Goal: Task Accomplishment & Management: Use online tool/utility

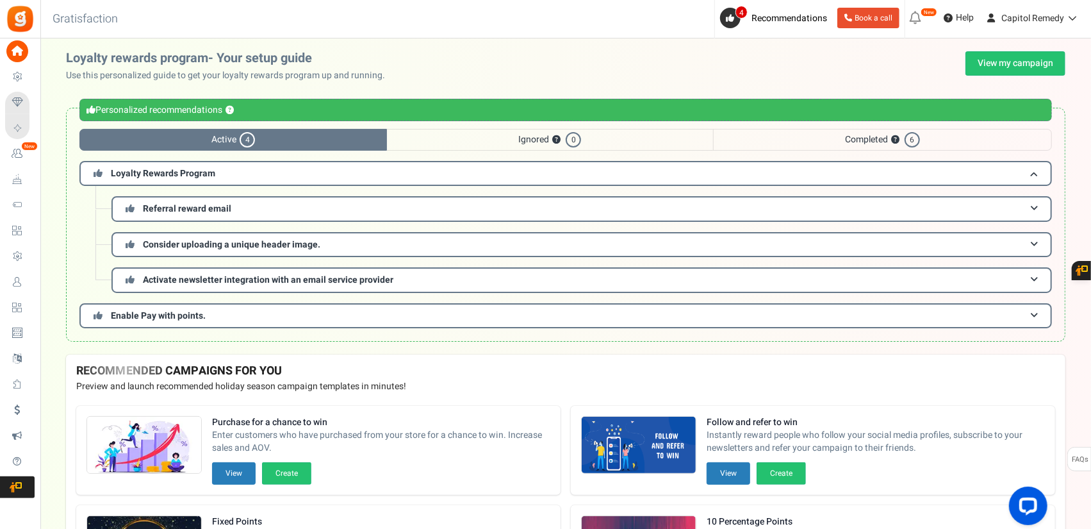
click at [1032, 76] on div "Loyalty rewards program- Your setup guide Use this personalized guide to get yo…" at bounding box center [566, 66] width 1000 height 31
click at [1030, 67] on link "View my campaign" at bounding box center [1016, 63] width 100 height 24
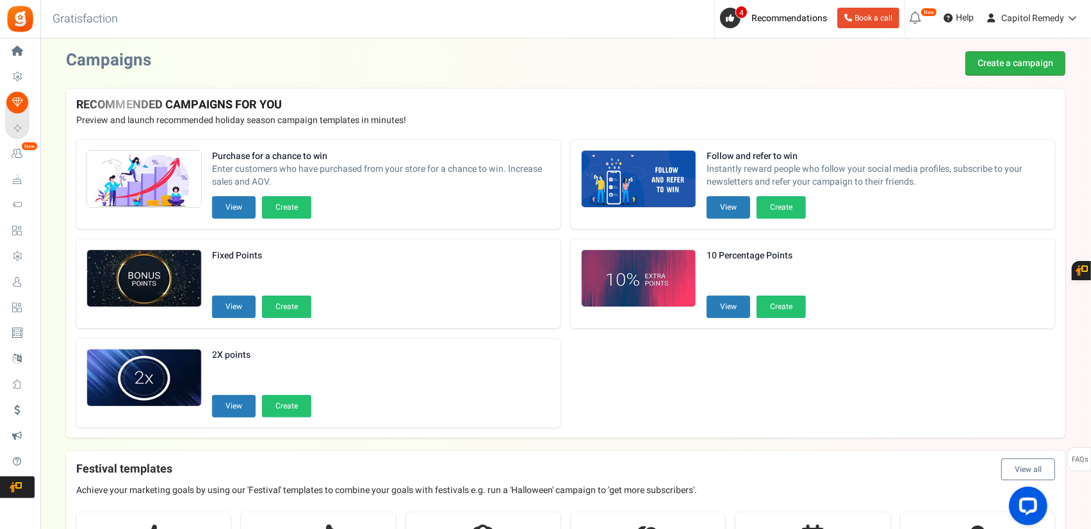
click at [998, 64] on link "Create a campaign" at bounding box center [1016, 63] width 100 height 24
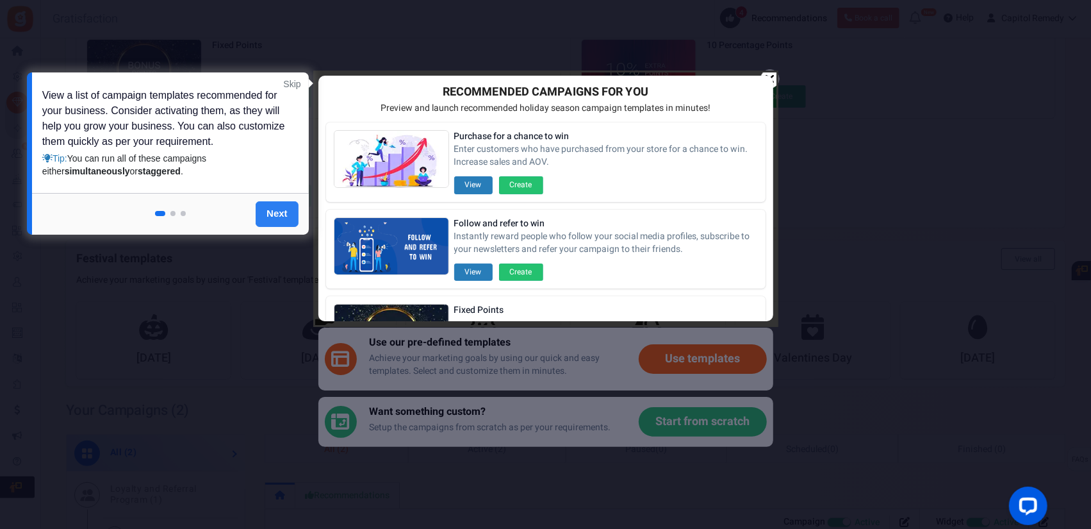
scroll to position [192, 0]
click at [290, 88] on link "Skip" at bounding box center [291, 84] width 17 height 13
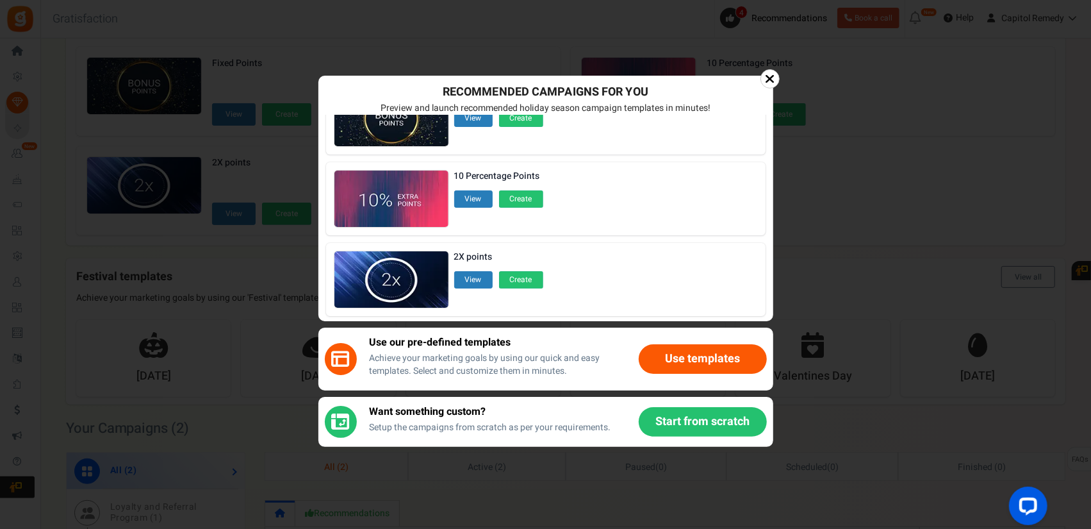
scroll to position [215, 0]
click at [680, 354] on button "Use templates" at bounding box center [703, 358] width 128 height 29
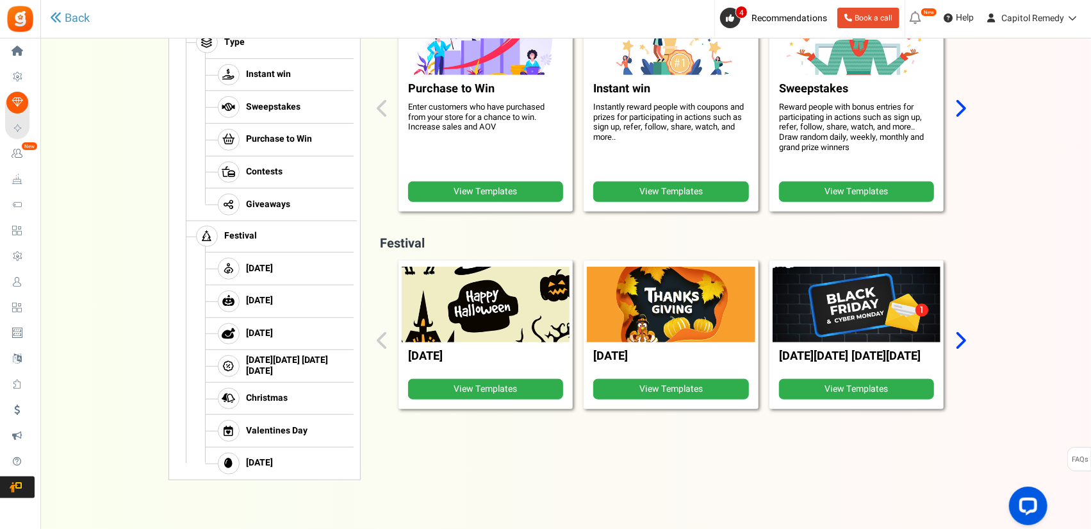
scroll to position [518, 0]
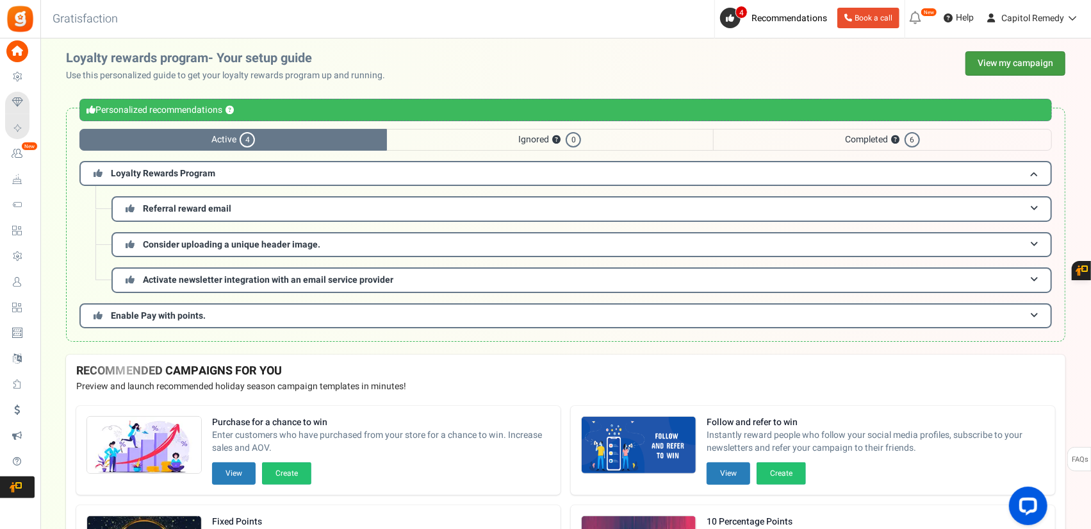
click at [1038, 54] on link "View my campaign" at bounding box center [1016, 63] width 100 height 24
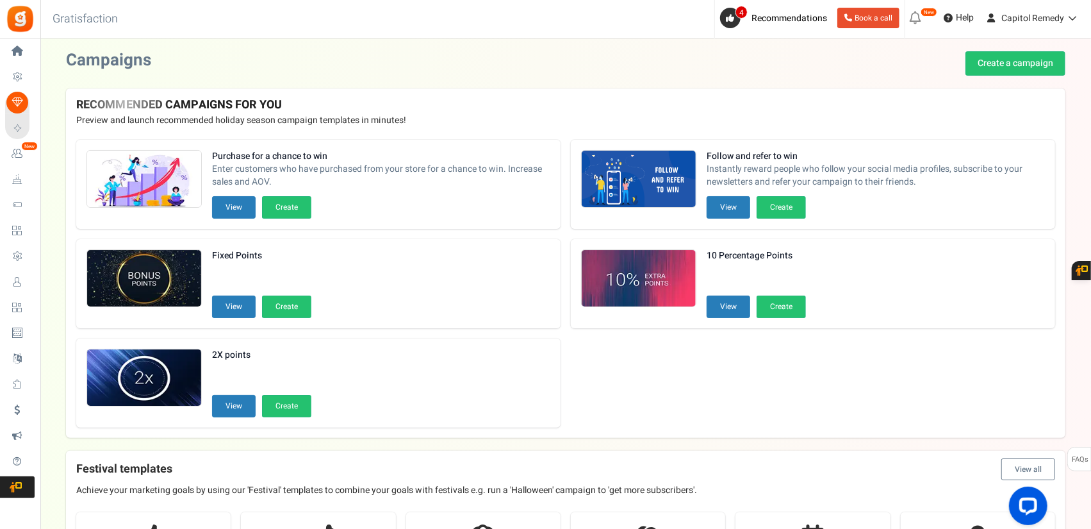
click at [1011, 67] on link "Create a campaign" at bounding box center [1016, 63] width 100 height 24
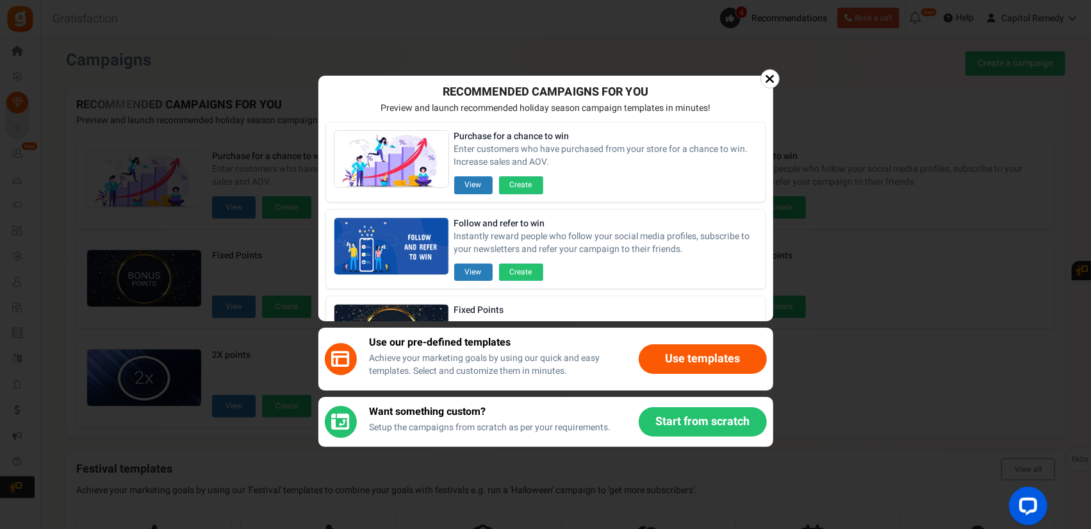
click at [692, 422] on button "Start from scratch" at bounding box center [703, 421] width 128 height 29
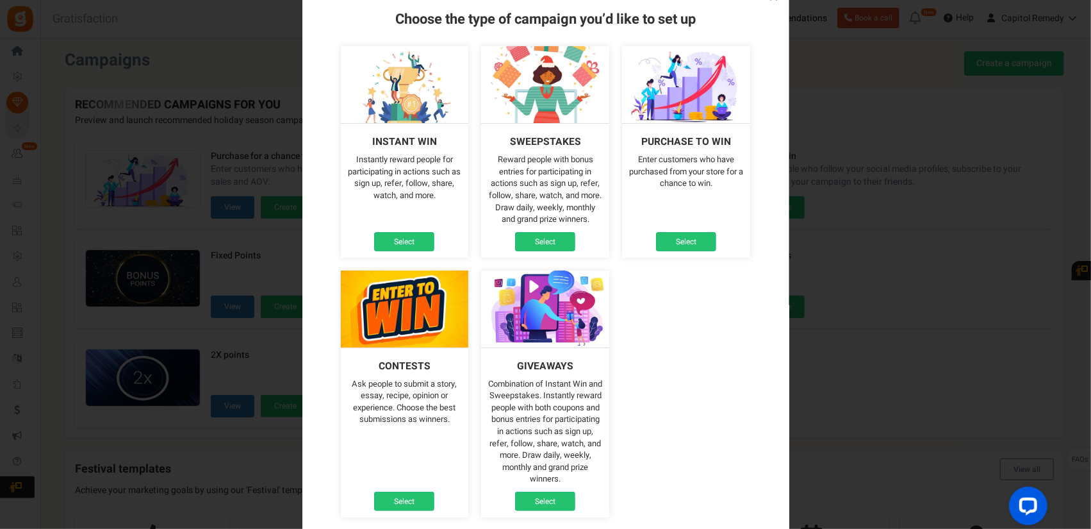
scroll to position [36, 0]
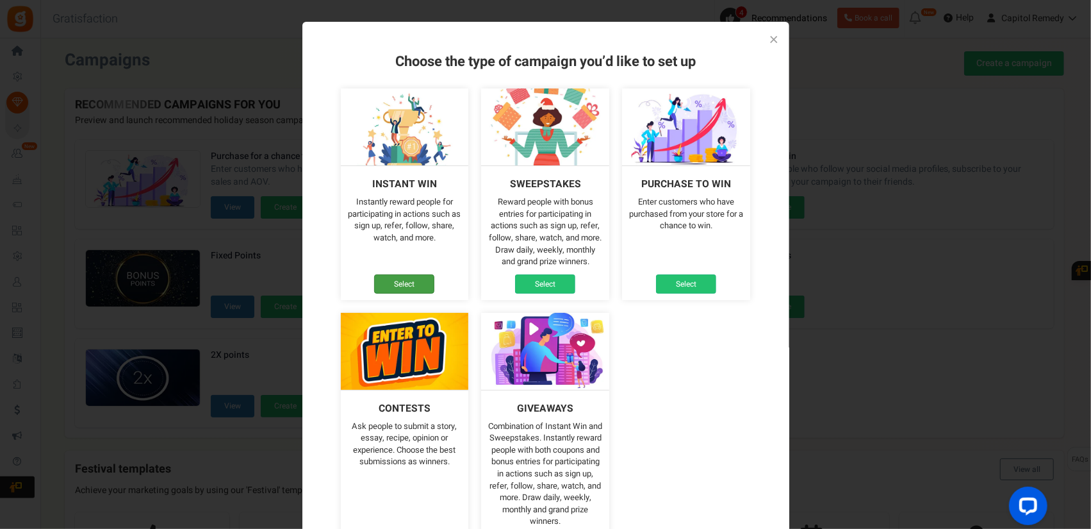
click at [401, 283] on link "Select" at bounding box center [404, 283] width 60 height 19
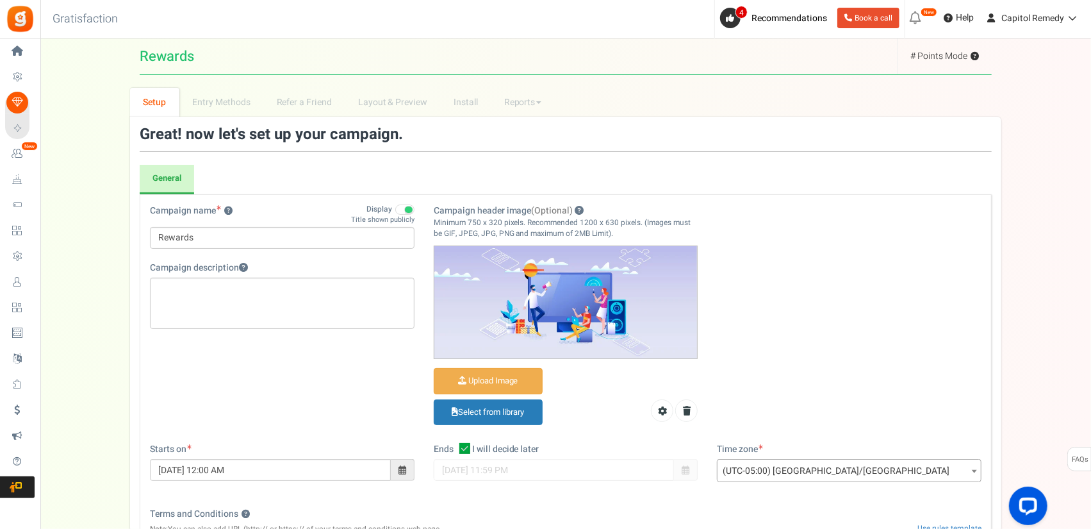
click at [277, 206] on div "Campaign name ? Display Title shown publicly" at bounding box center [282, 215] width 265 height 22
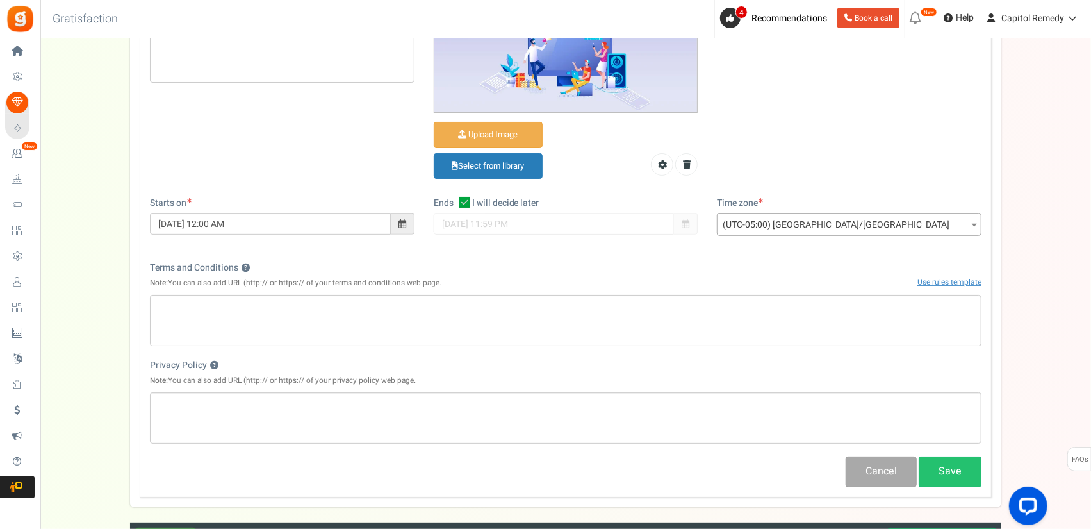
scroll to position [256, 0]
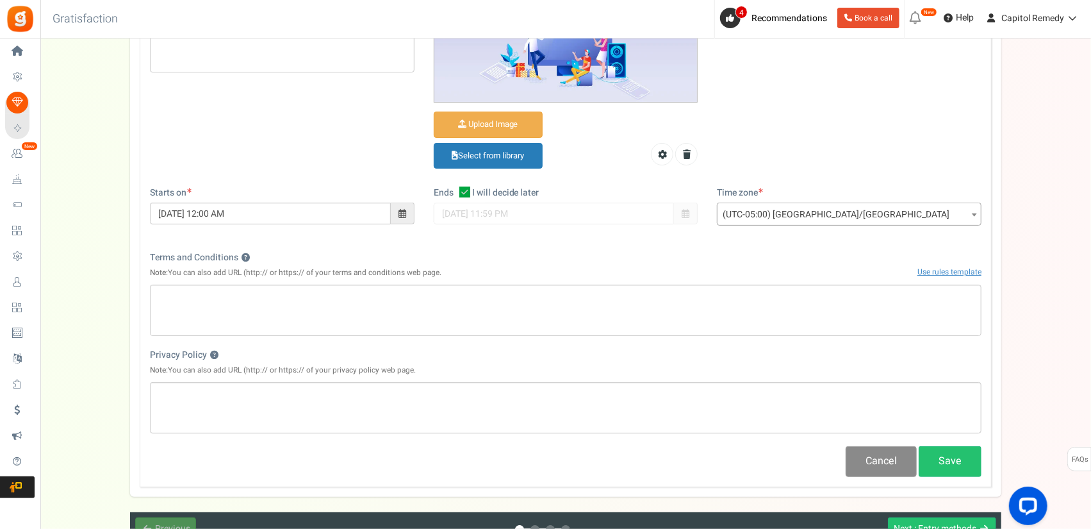
click at [891, 448] on button "Cancel" at bounding box center [881, 461] width 71 height 30
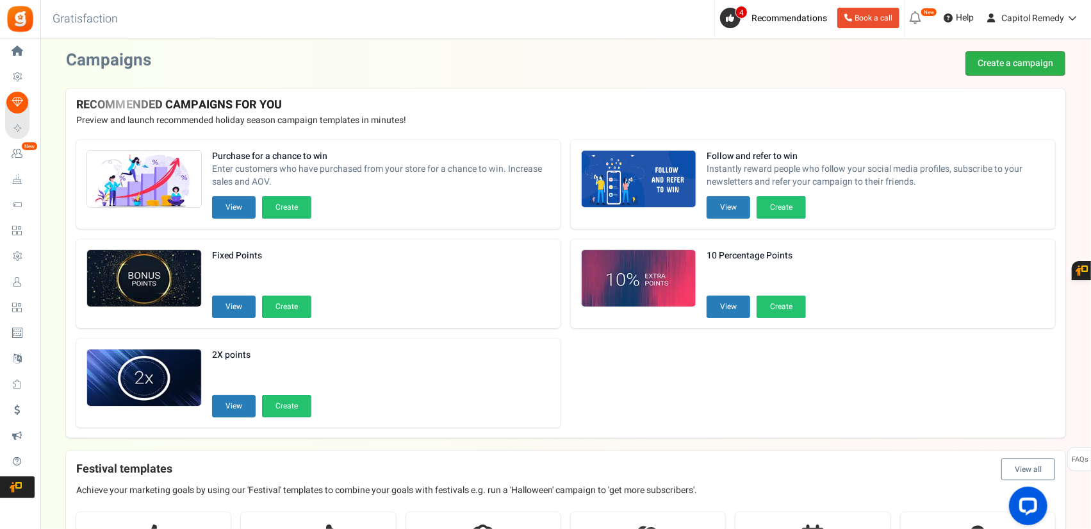
click at [1016, 64] on link "Create a campaign" at bounding box center [1016, 63] width 100 height 24
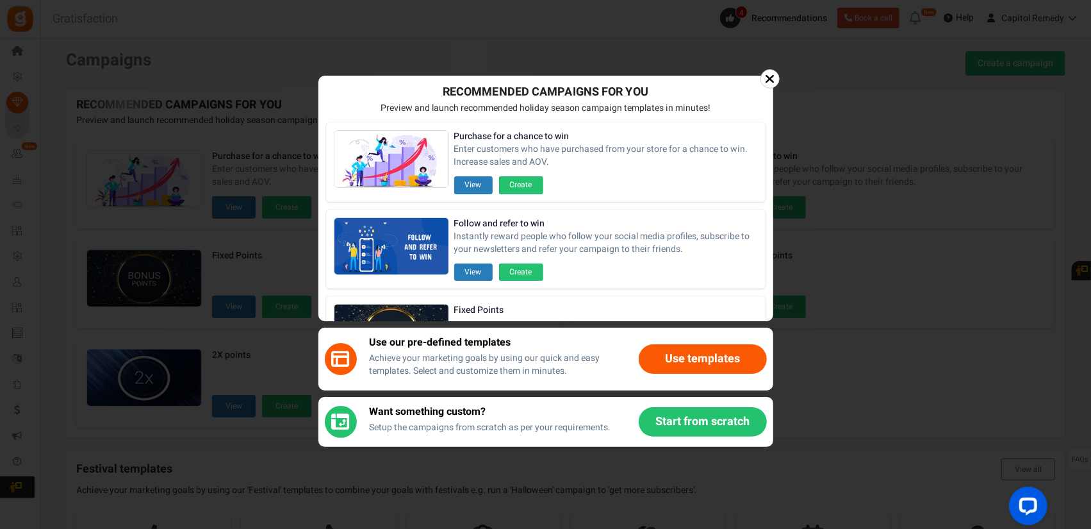
click at [686, 429] on button "Start from scratch" at bounding box center [703, 421] width 128 height 29
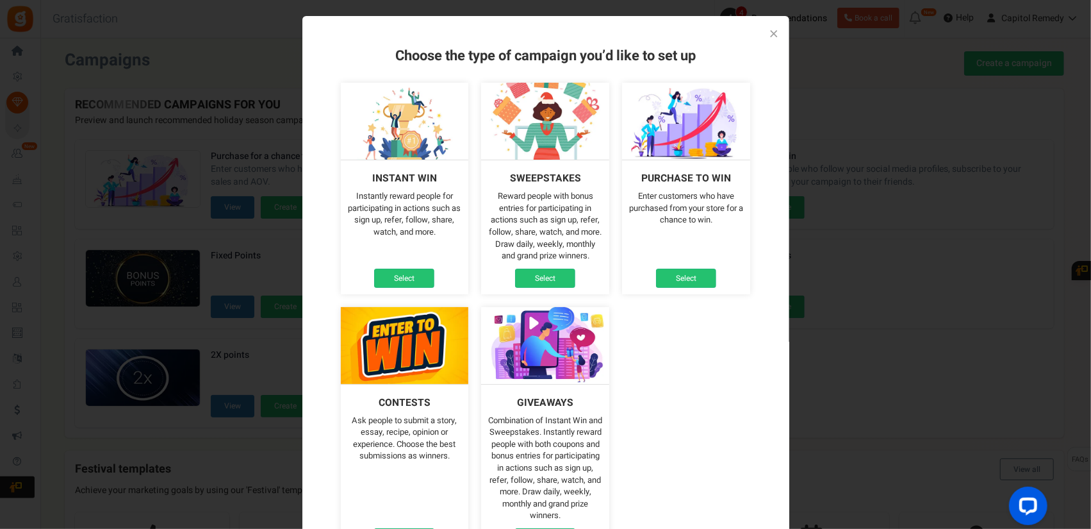
scroll to position [36, 0]
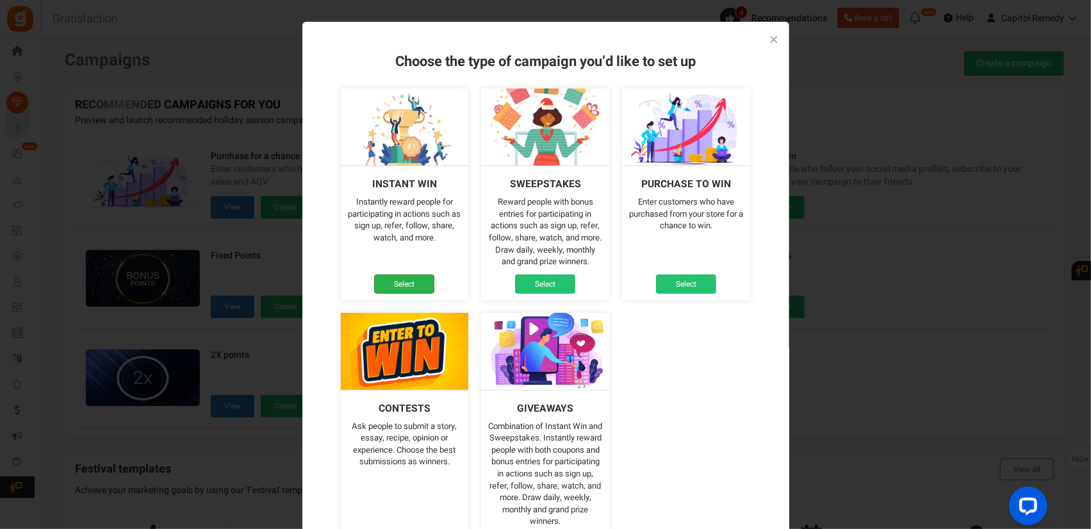
click at [432, 280] on link "Select" at bounding box center [404, 283] width 60 height 19
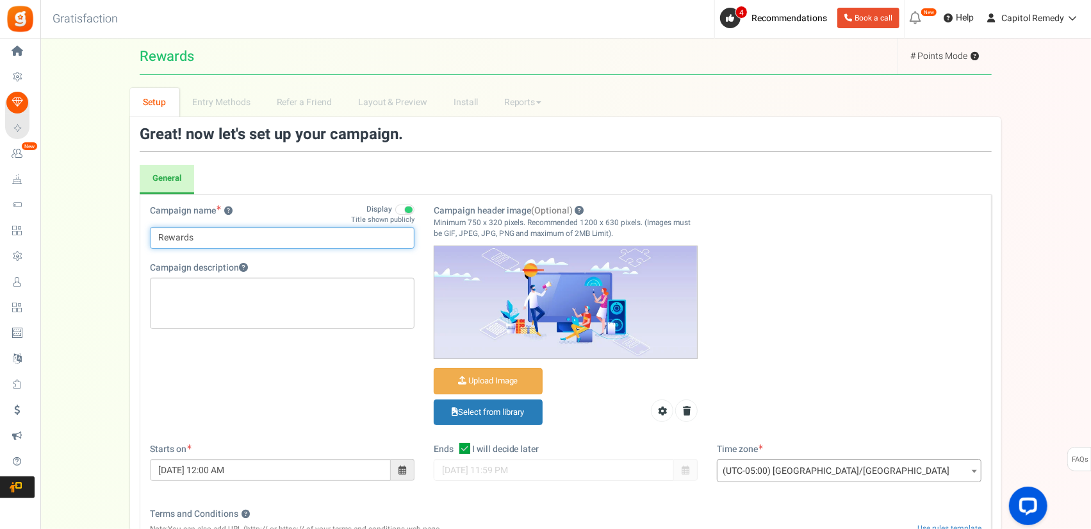
click at [247, 242] on input "Rewards" at bounding box center [282, 238] width 265 height 22
click at [345, 247] on input "Campaign name" at bounding box center [282, 238] width 265 height 22
type input "100"
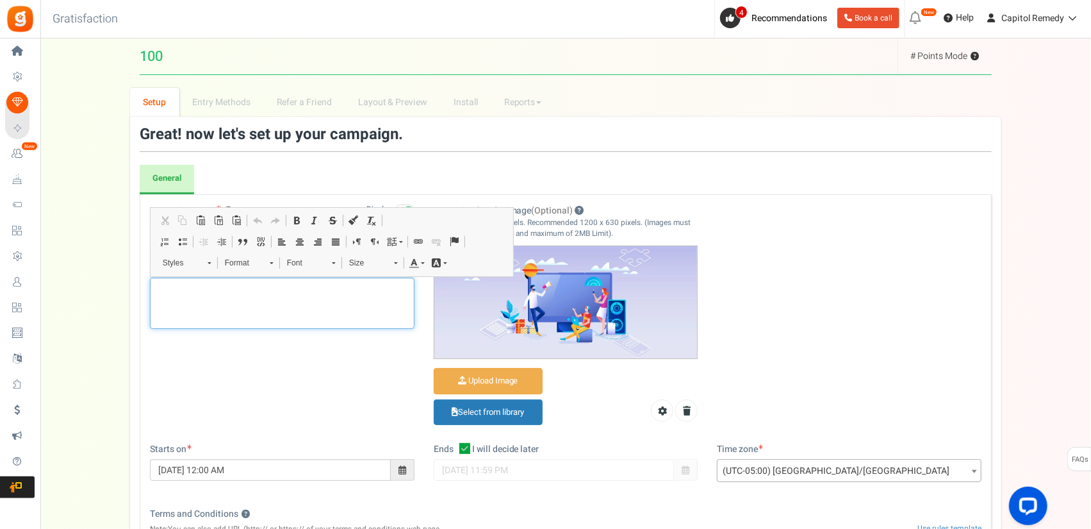
click at [304, 282] on p "Editor, competition_desc" at bounding box center [282, 288] width 248 height 13
click at [287, 289] on p "Editor, competition_desc" at bounding box center [282, 288] width 248 height 13
click at [219, 368] on div "Campaign name ? Display Title shown publicly 100 This will be shown to the publ…" at bounding box center [565, 323] width 851 height 238
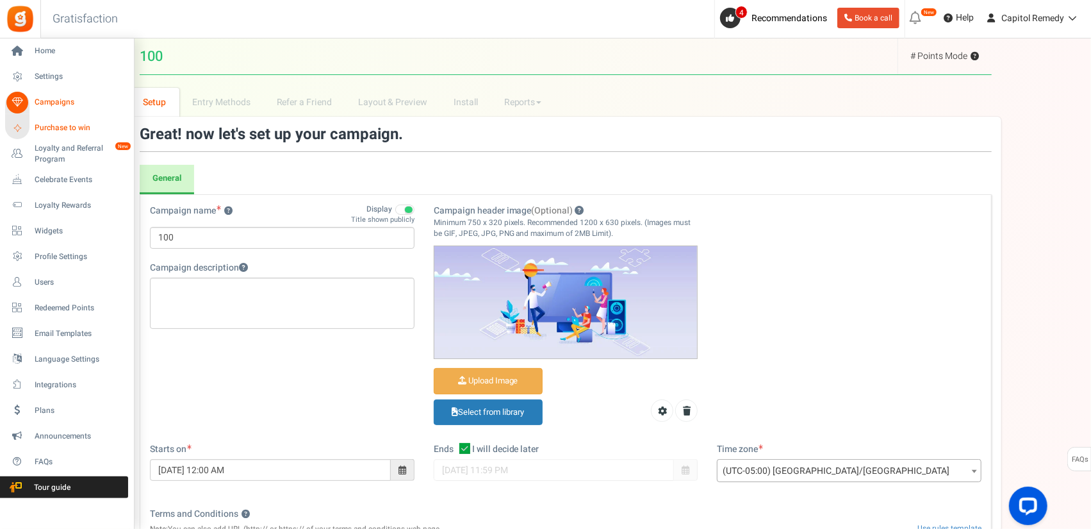
click at [74, 128] on span "Purchase to win" at bounding box center [80, 127] width 90 height 11
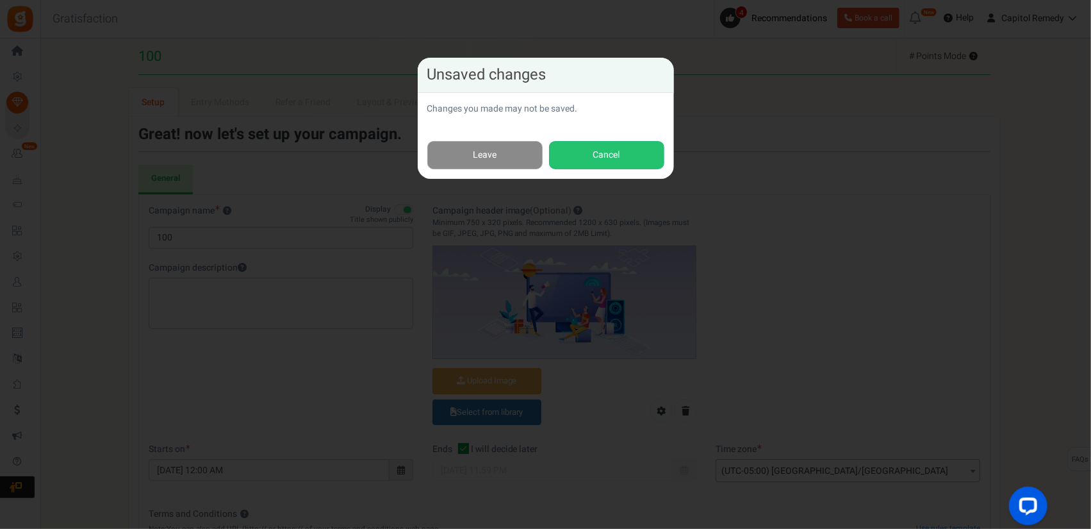
click at [527, 142] on link "Leave" at bounding box center [484, 155] width 115 height 29
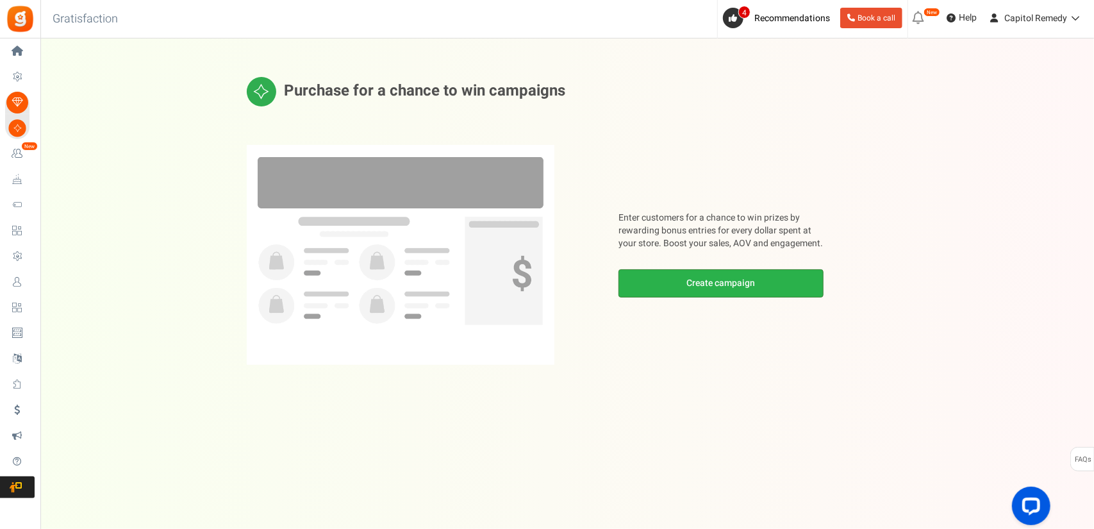
click at [707, 286] on link "Create campaign" at bounding box center [720, 283] width 205 height 28
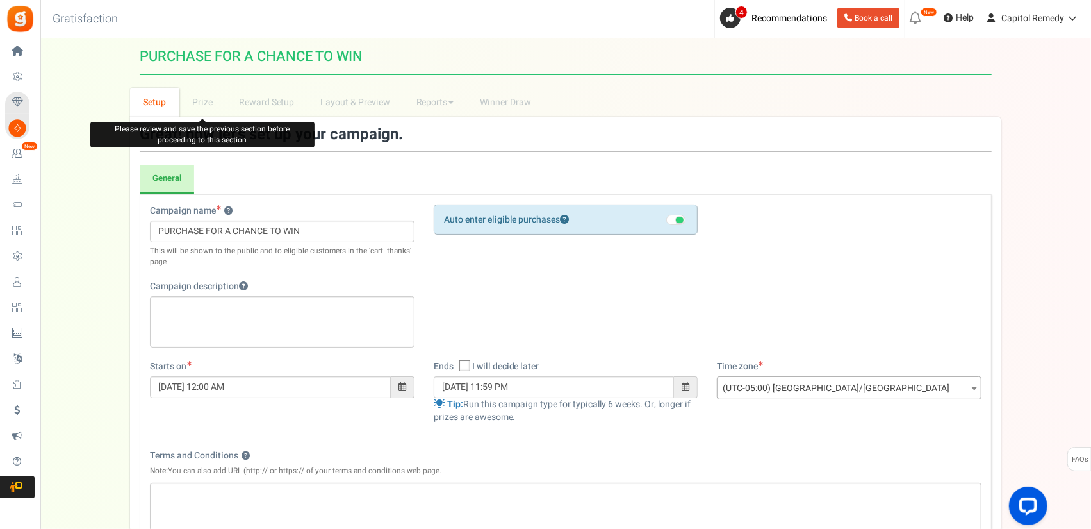
click at [202, 103] on li "Prize" at bounding box center [202, 102] width 47 height 29
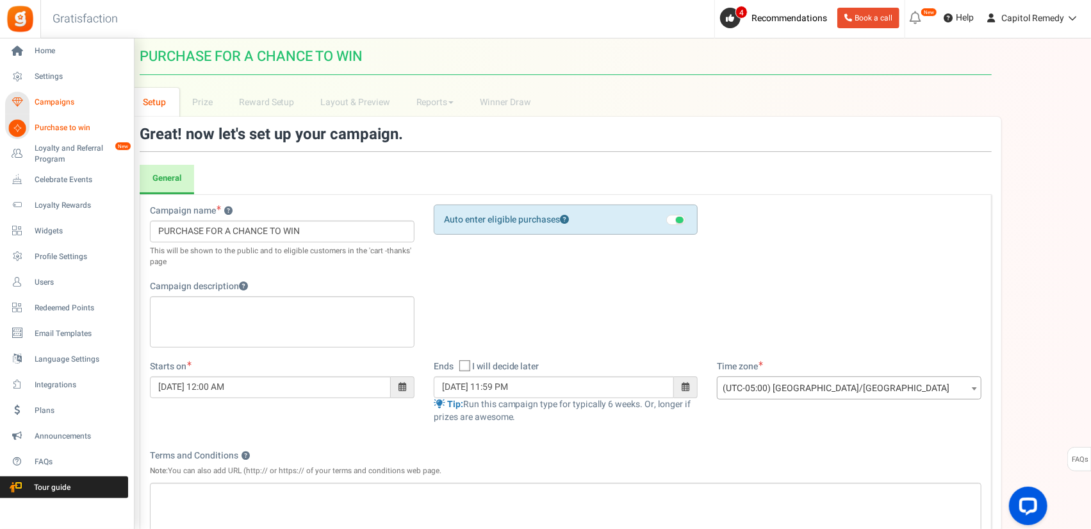
click at [64, 98] on span "Campaigns" at bounding box center [80, 102] width 90 height 11
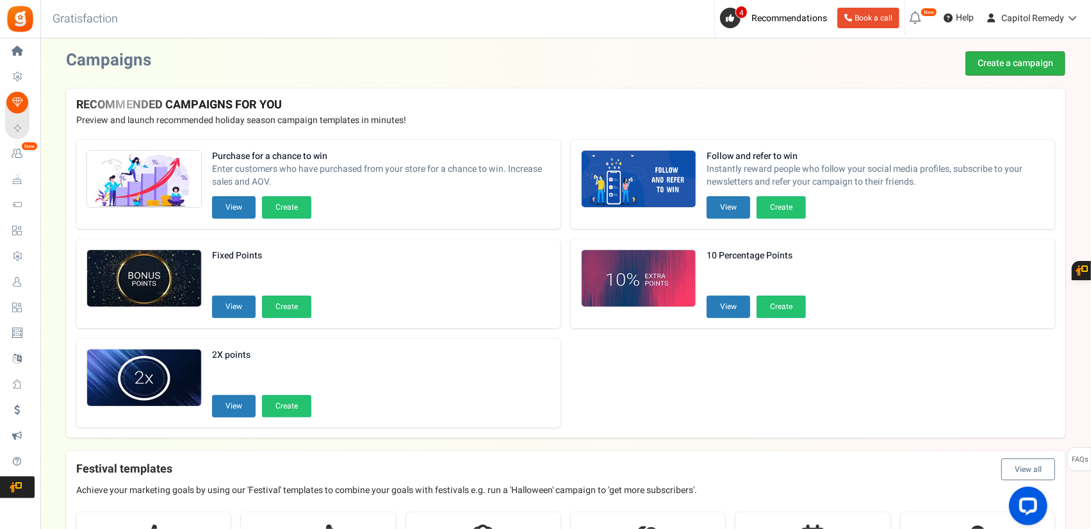
click at [1005, 69] on link "Create a campaign" at bounding box center [1016, 63] width 100 height 24
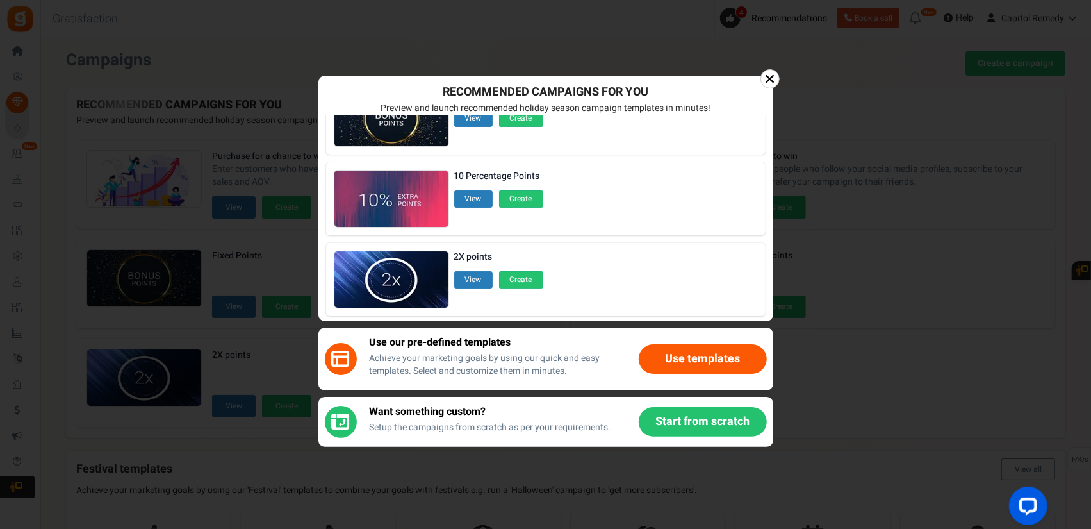
scroll to position [215, 0]
click at [700, 411] on button "Start from scratch" at bounding box center [703, 421] width 128 height 29
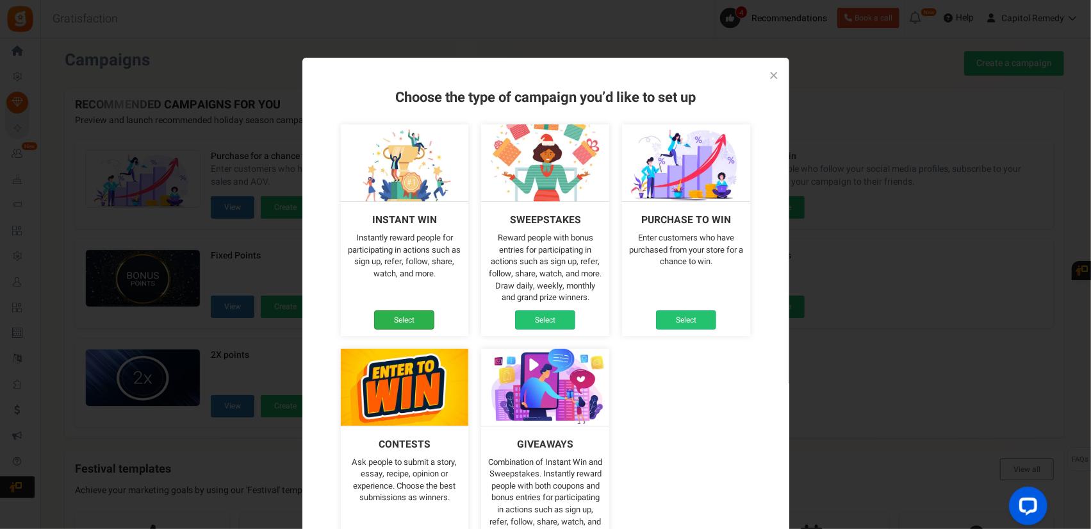
click at [402, 318] on link "Select" at bounding box center [404, 319] width 60 height 19
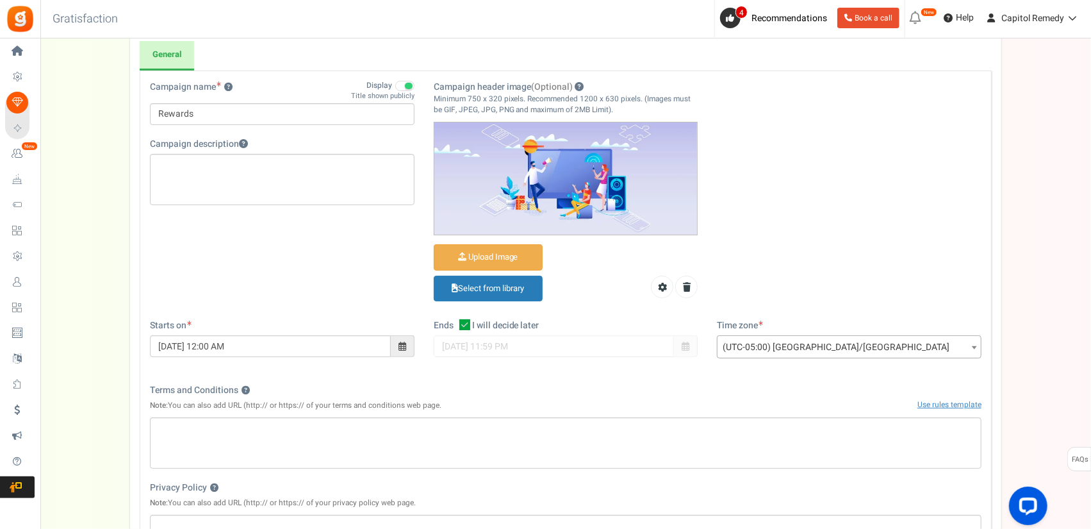
scroll to position [128, 0]
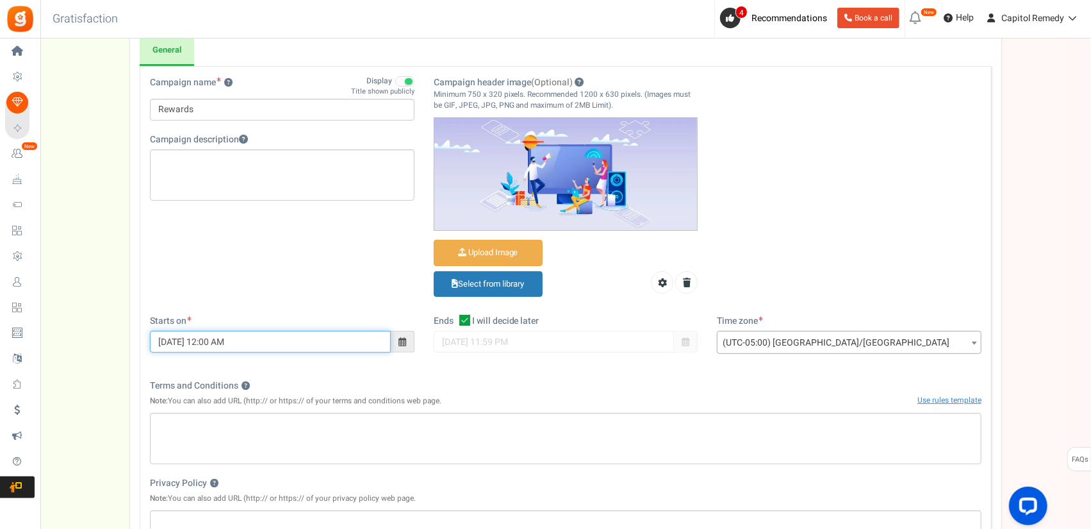
click at [303, 346] on input "[DATE] 12:00 AM" at bounding box center [270, 342] width 241 height 22
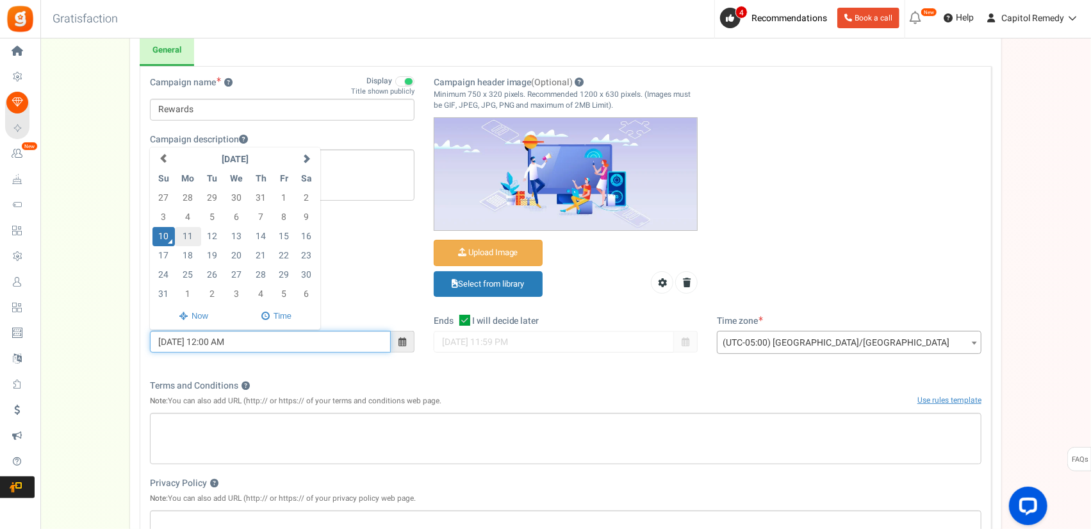
click at [183, 236] on td "11" at bounding box center [188, 236] width 26 height 19
type input "[DATE] 12:00 AM"
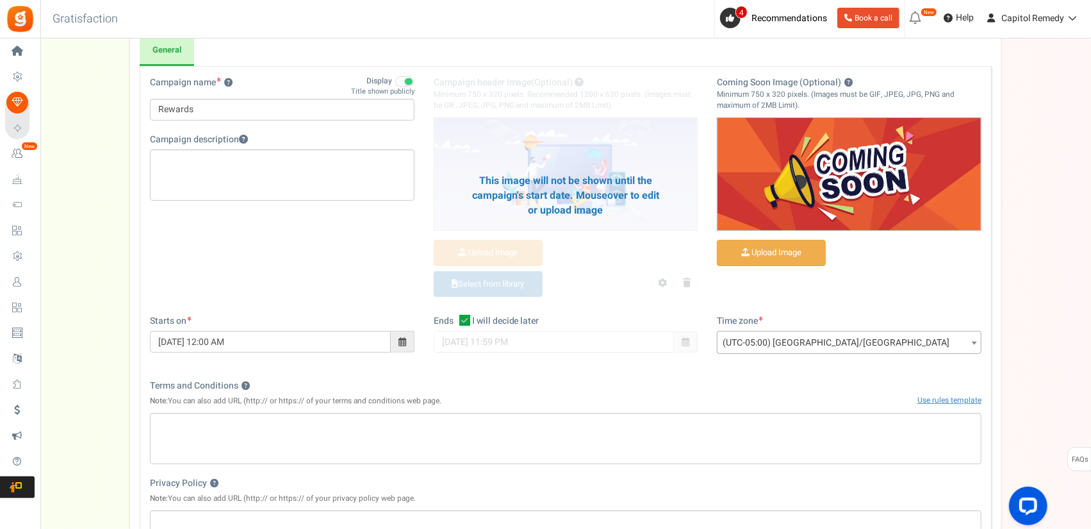
click at [345, 371] on div "Campaign name ? Display Title shown publicly Rewards This will be shown to the …" at bounding box center [566, 340] width 852 height 549
click at [466, 318] on icon at bounding box center [464, 320] width 11 height 11
click at [455, 318] on input "I will decide later" at bounding box center [451, 321] width 8 height 8
checkbox input "false"
click at [514, 349] on input "[DATE] 11:59 PM" at bounding box center [554, 342] width 241 height 22
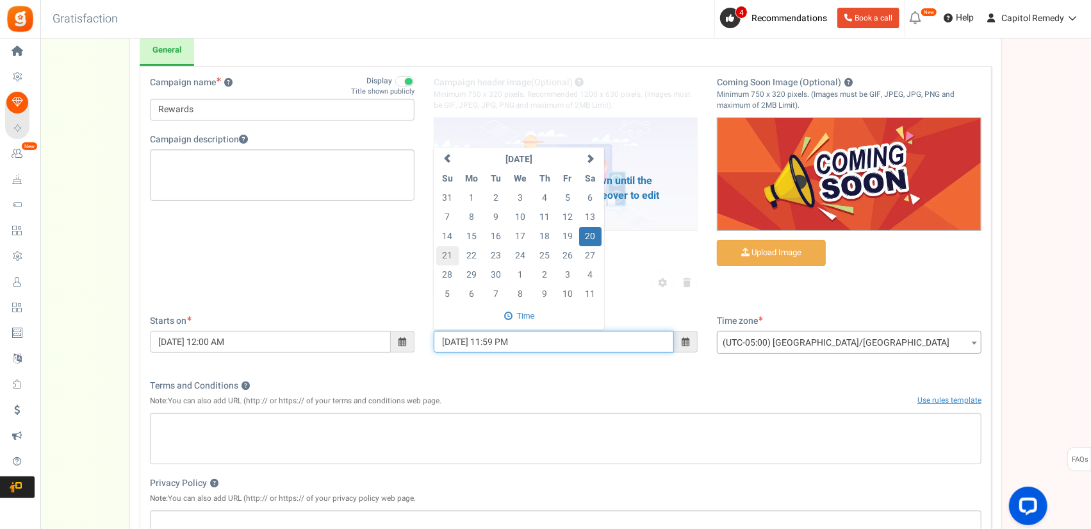
click at [454, 256] on td "21" at bounding box center [447, 255] width 22 height 19
type input "[DATE] 11:59 PM"
click at [538, 380] on div "Terms and Conditions ? Note: You can also add URL (http:// or https:// of your …" at bounding box center [566, 395] width 832 height 33
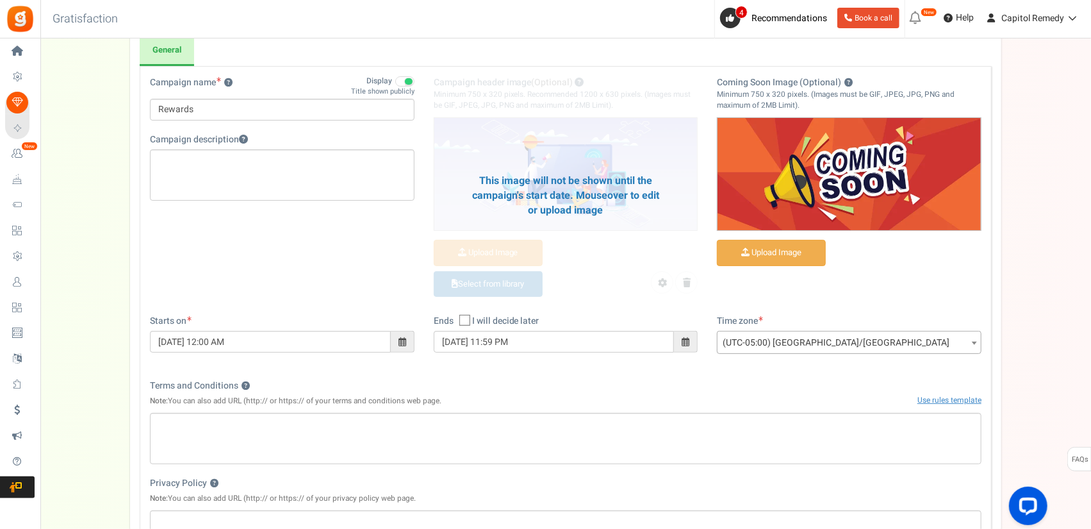
click at [783, 344] on span "(UTC-05:00) [GEOGRAPHIC_DATA]/[GEOGRAPHIC_DATA]" at bounding box center [849, 342] width 263 height 23
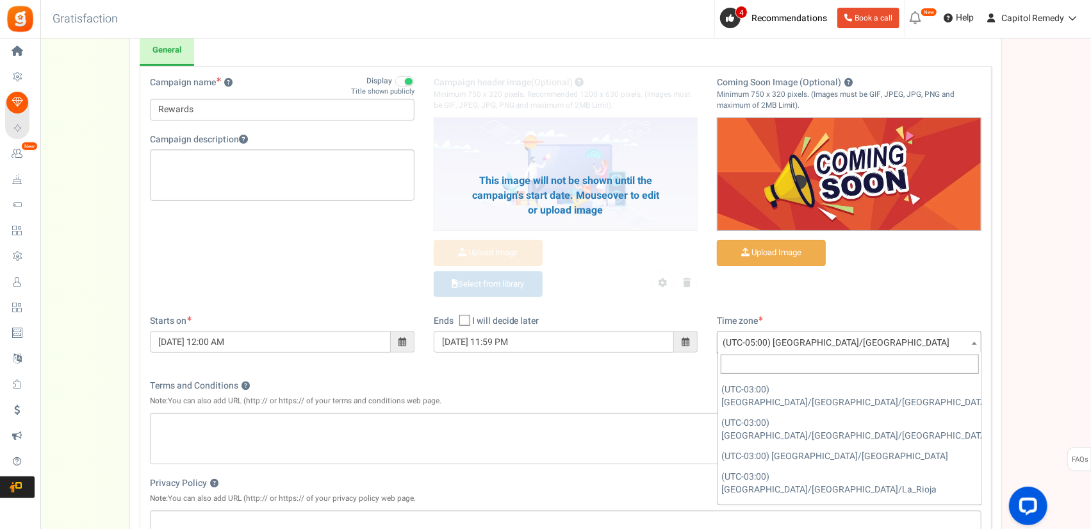
scroll to position [2947, 0]
click at [794, 366] on input "search" at bounding box center [850, 363] width 258 height 19
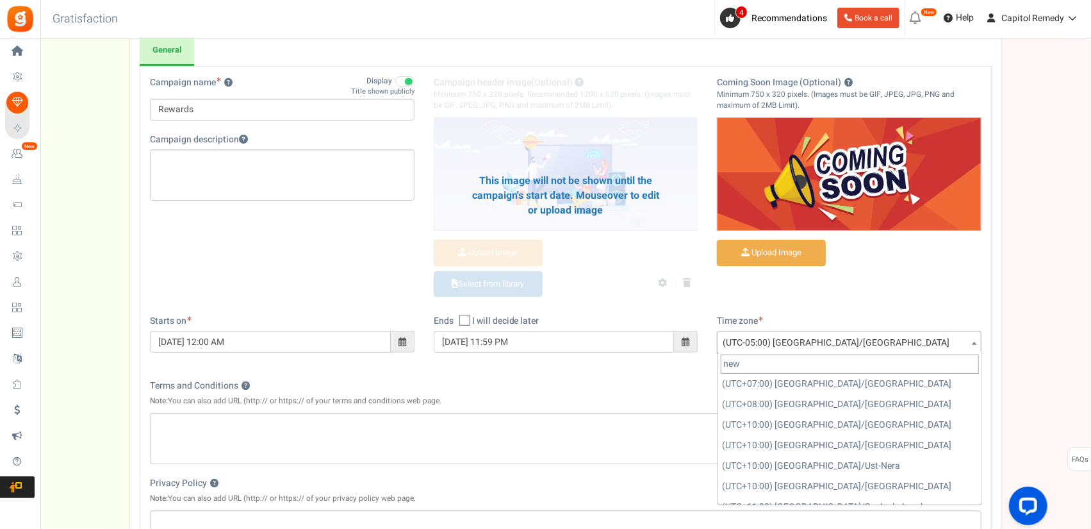
scroll to position [0, 0]
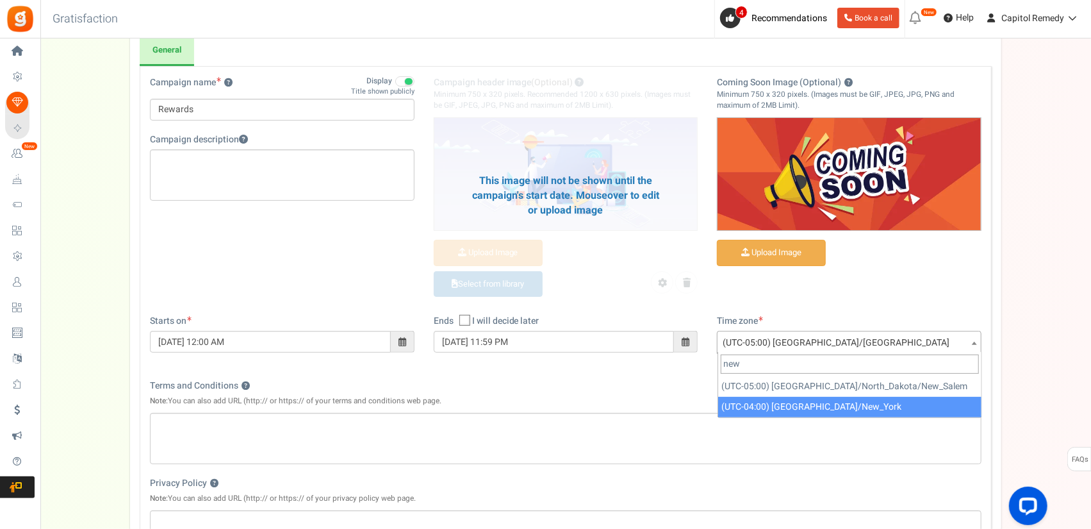
type input "new"
select select "America/New_York"
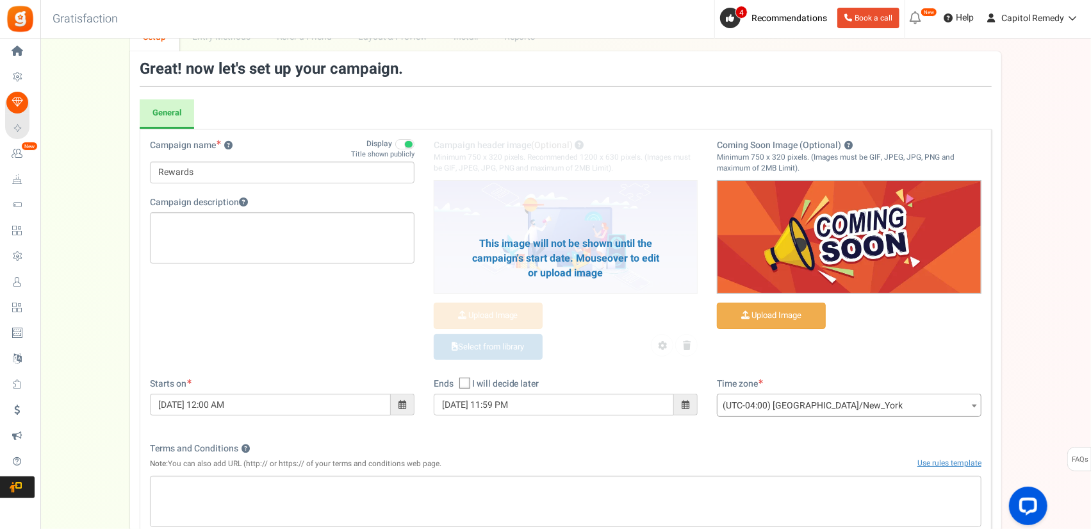
scroll to position [64, 0]
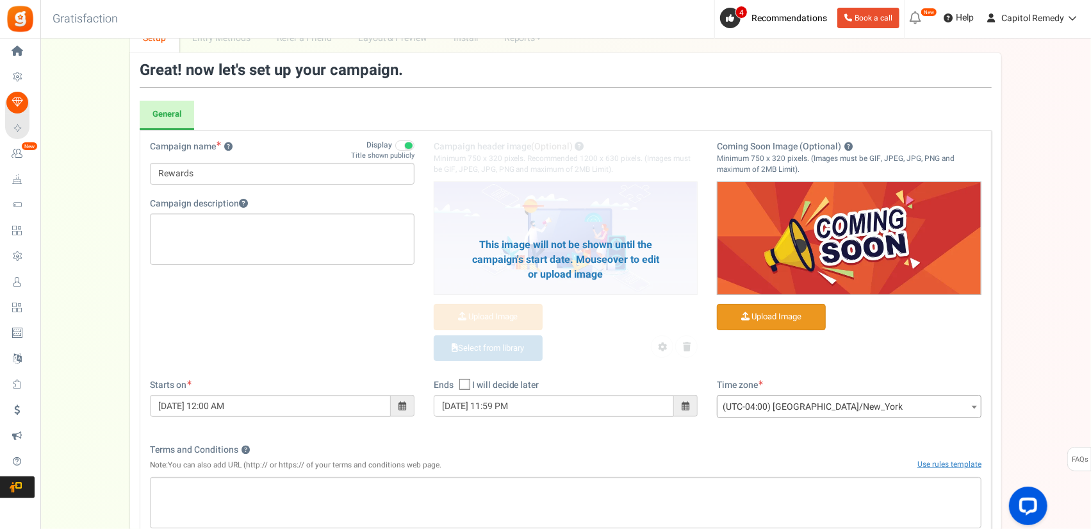
click at [759, 313] on input "Coming Soon Image (Optional) ?" at bounding box center [772, 316] width 108 height 25
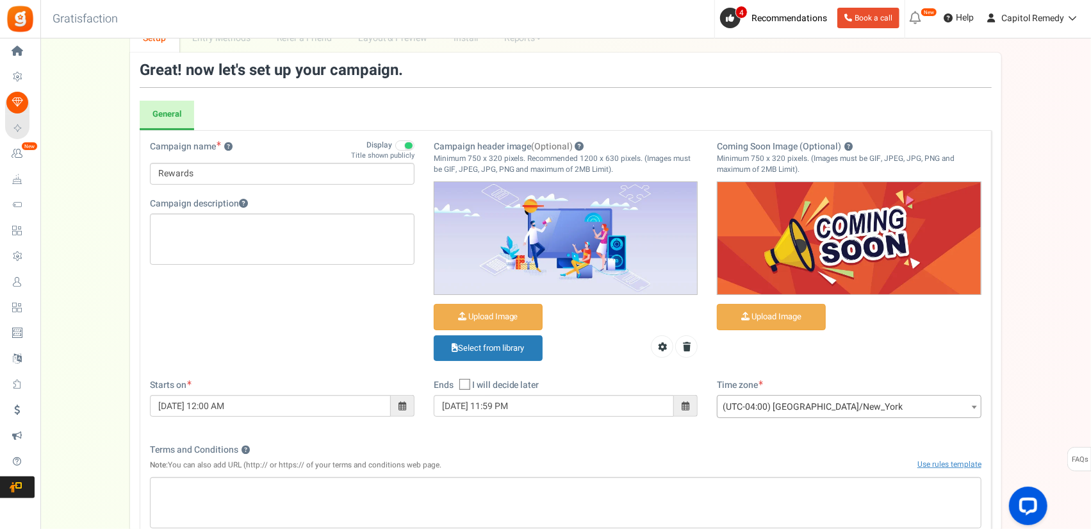
click at [645, 328] on div "Upload Image Select from library" at bounding box center [566, 335] width 265 height 62
click at [494, 318] on input "Campaign header image (Optional)" at bounding box center [488, 316] width 108 height 25
click at [505, 342] on link "Select from library" at bounding box center [488, 348] width 109 height 26
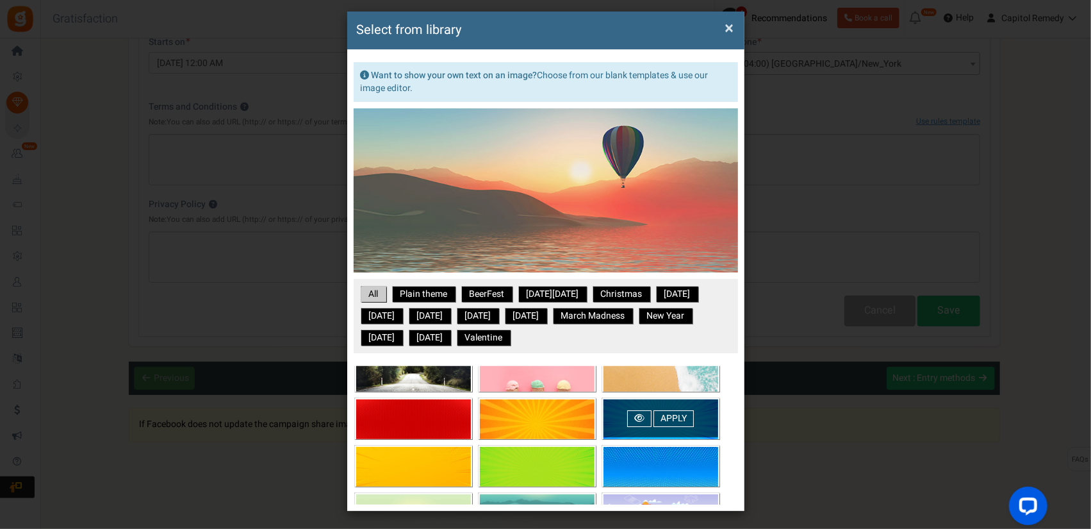
click at [652, 425] on div "Apply" at bounding box center [661, 418] width 115 height 38
click at [679, 416] on link "Apply" at bounding box center [674, 418] width 40 height 17
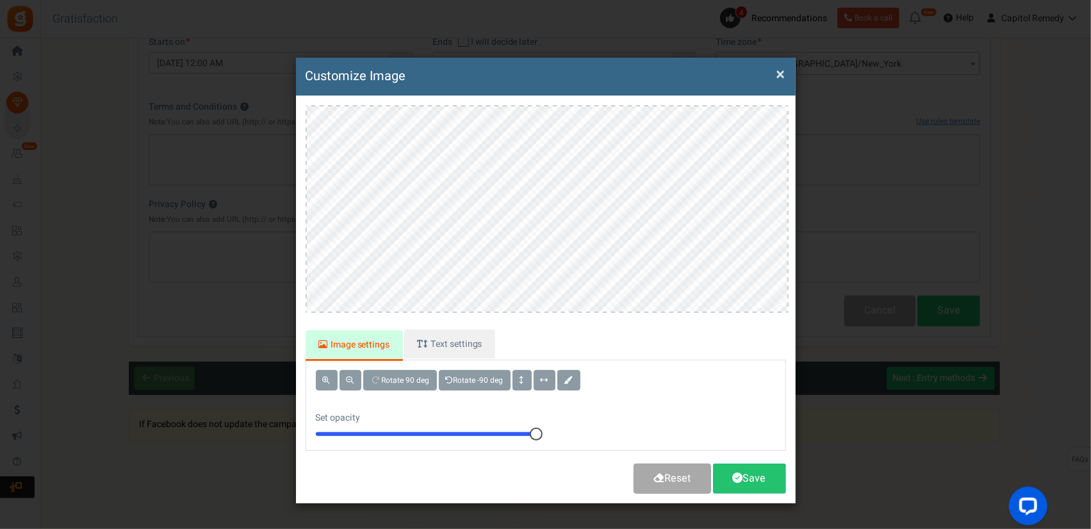
scroll to position [0, 0]
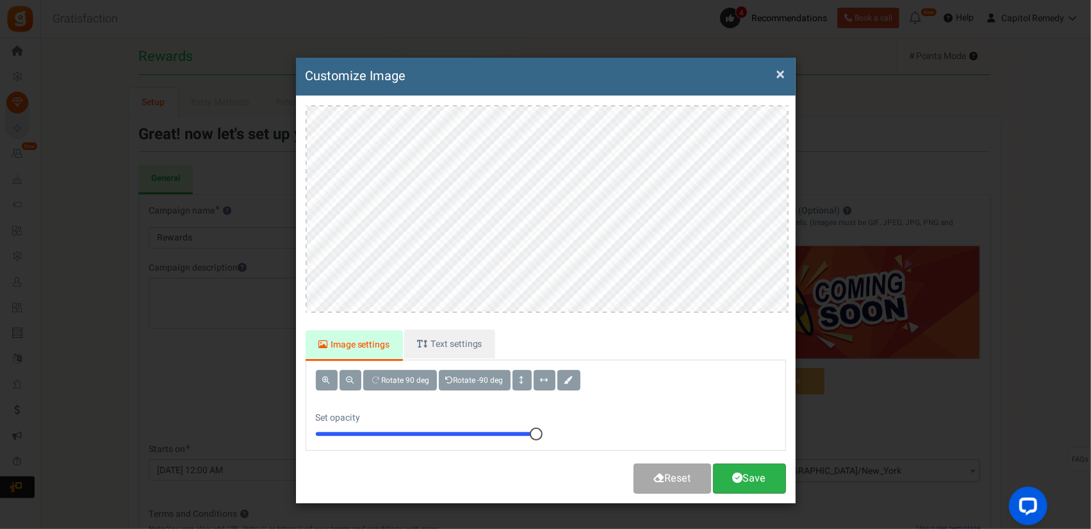
click at [738, 470] on link "Save" at bounding box center [749, 478] width 73 height 30
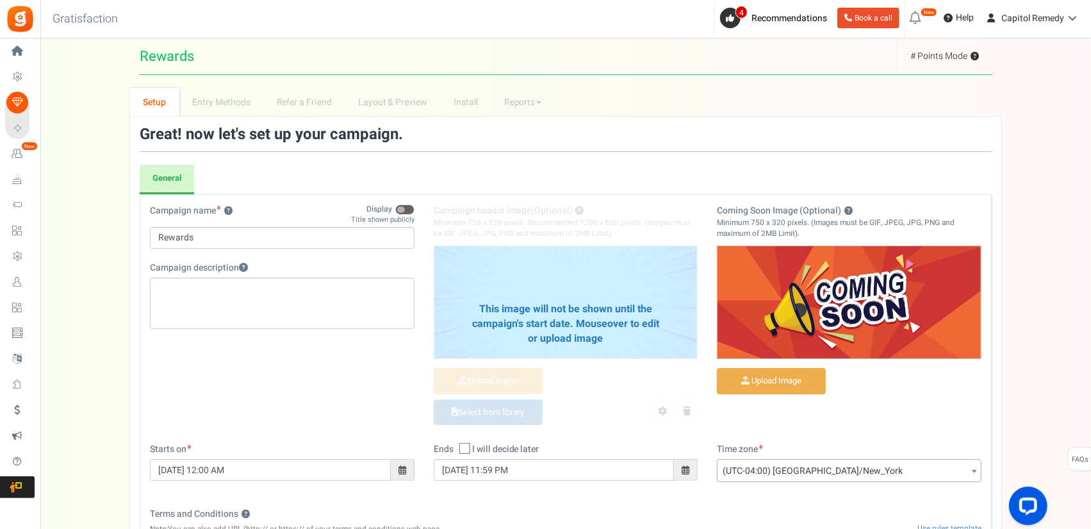
click at [402, 204] on span at bounding box center [404, 209] width 19 height 10
click at [415, 204] on input "Display" at bounding box center [415, 204] width 0 height 22
click at [414, 208] on span at bounding box center [404, 209] width 19 height 10
click at [415, 208] on input "Display" at bounding box center [415, 204] width 0 height 22
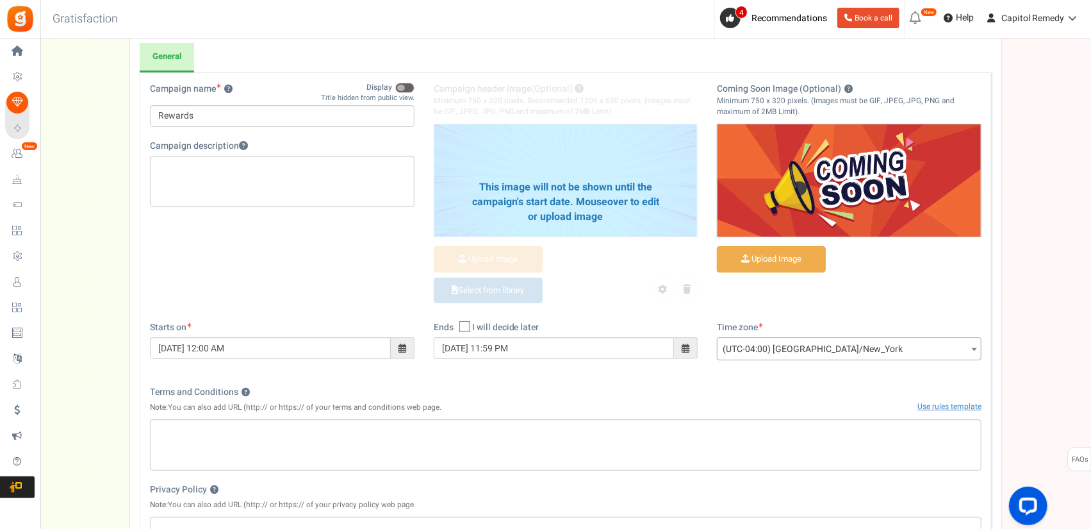
scroll to position [407, 0]
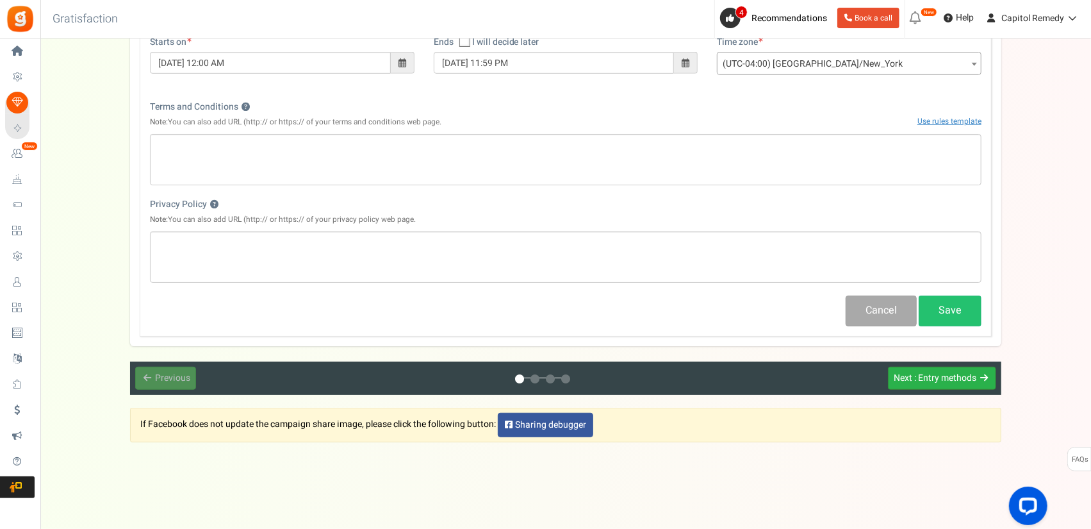
click at [938, 371] on span ": Entry methods" at bounding box center [945, 377] width 62 height 13
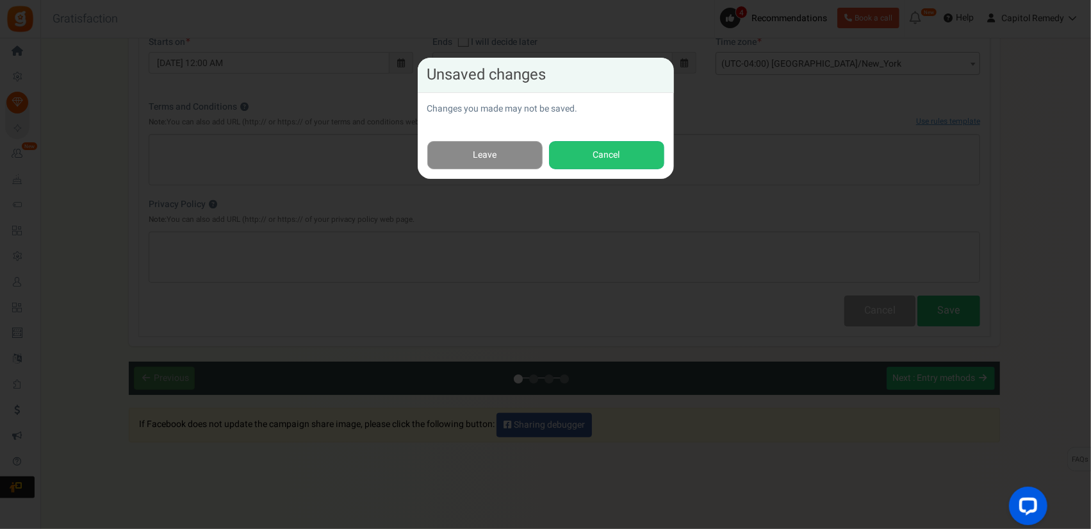
click at [488, 160] on link "Leave" at bounding box center [484, 155] width 115 height 29
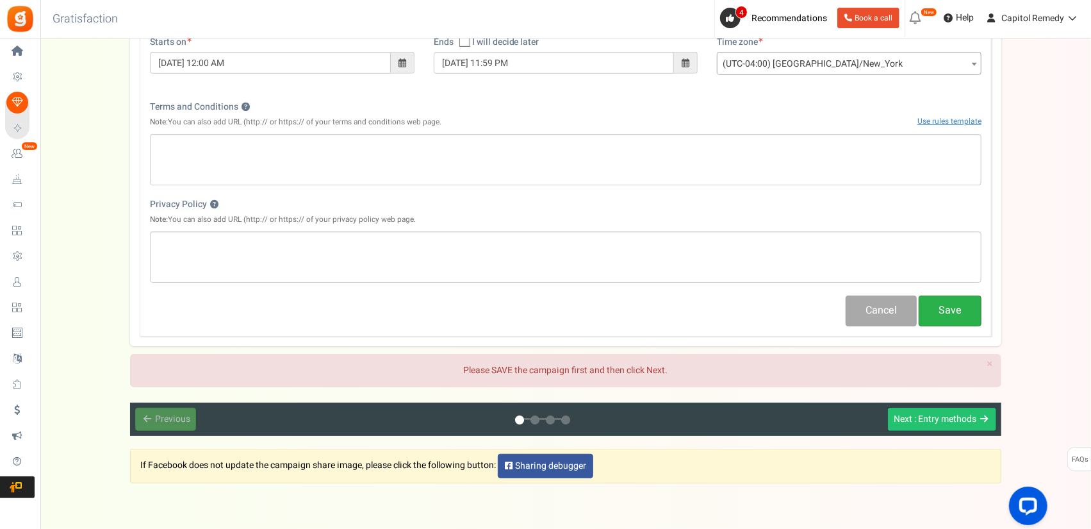
click at [932, 313] on button "Save" at bounding box center [950, 310] width 63 height 30
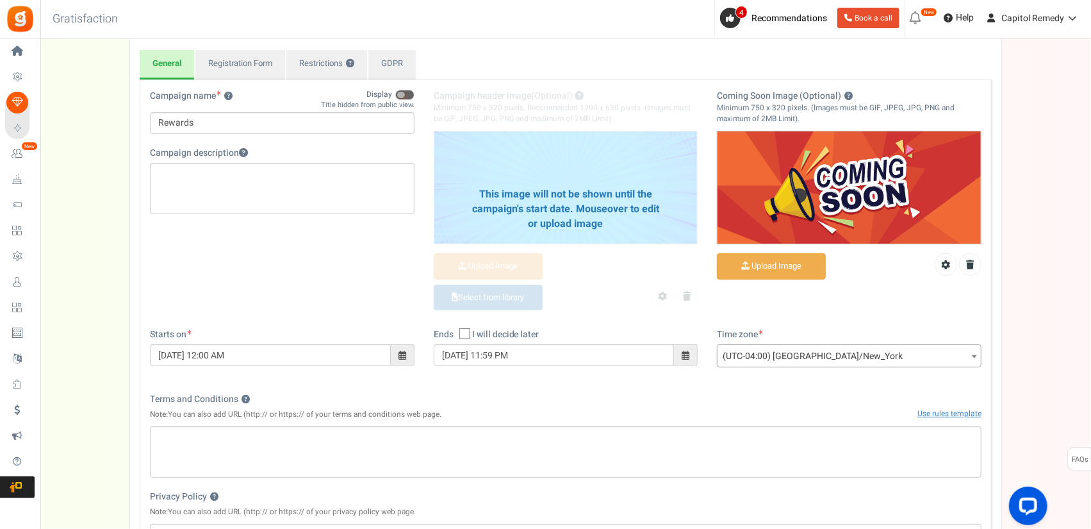
scroll to position [384, 0]
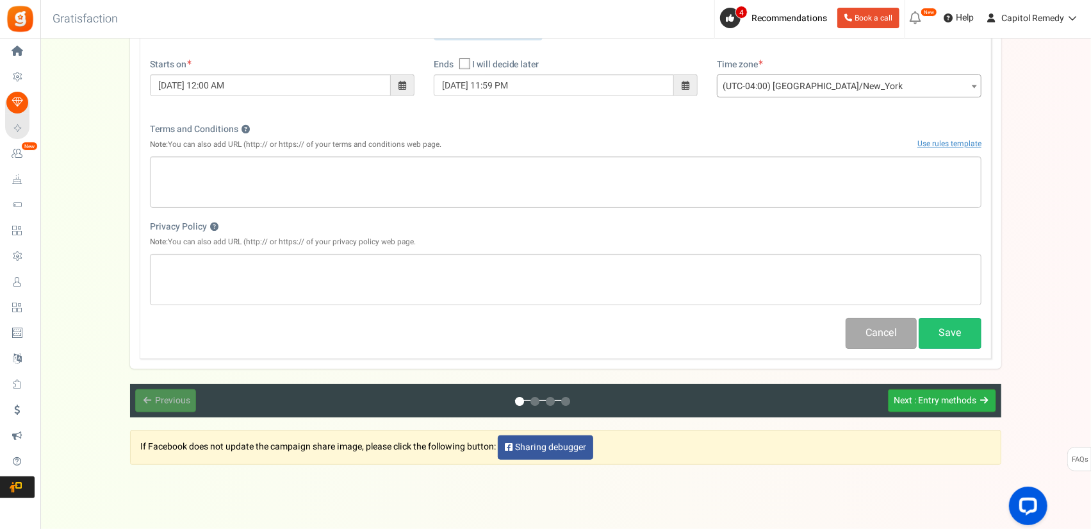
click at [957, 399] on span ": Entry methods" at bounding box center [945, 399] width 62 height 13
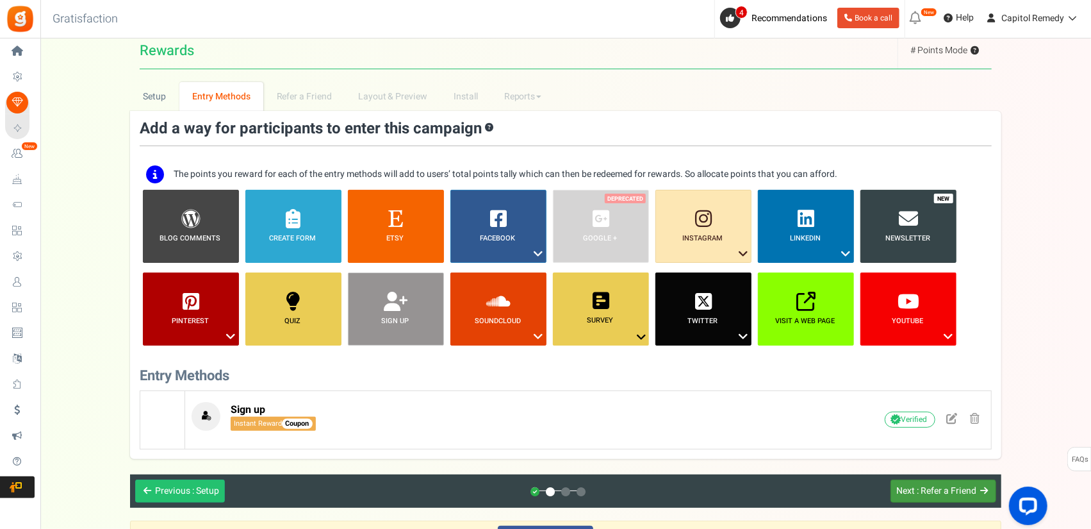
scroll to position [0, 0]
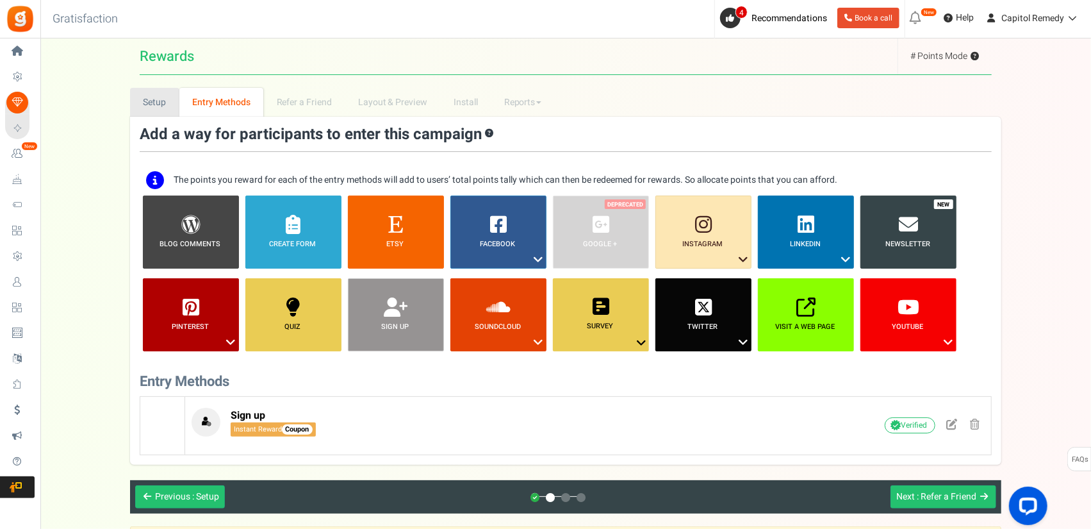
click at [163, 107] on link "Setup" at bounding box center [154, 102] width 49 height 29
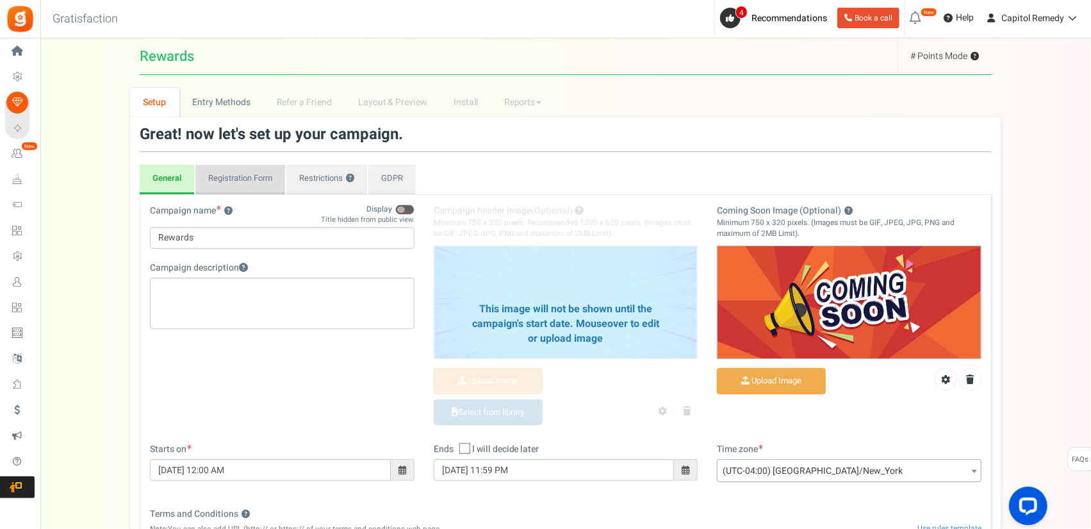
click at [257, 183] on link "Registration Form" at bounding box center [240, 179] width 90 height 29
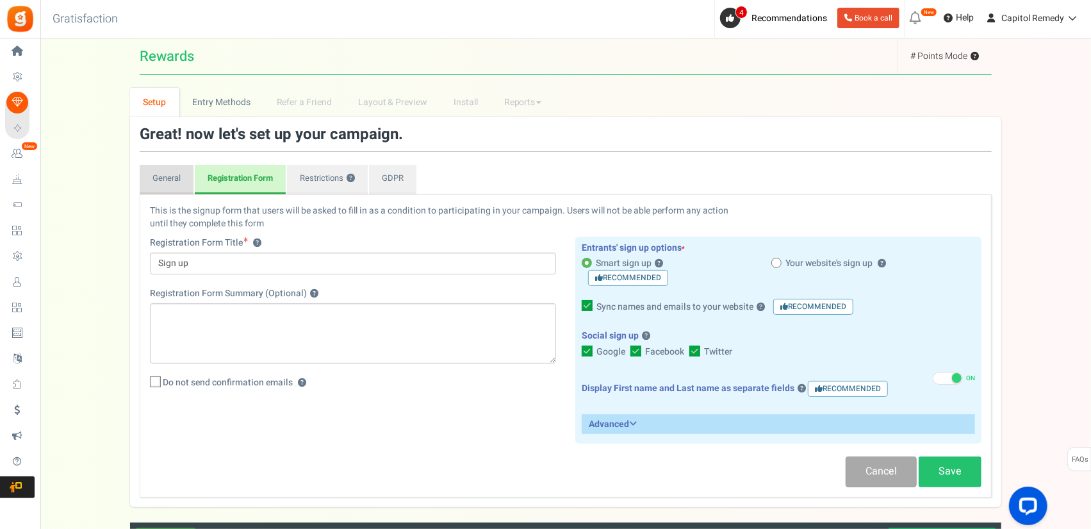
click at [187, 184] on link "General" at bounding box center [167, 179] width 54 height 29
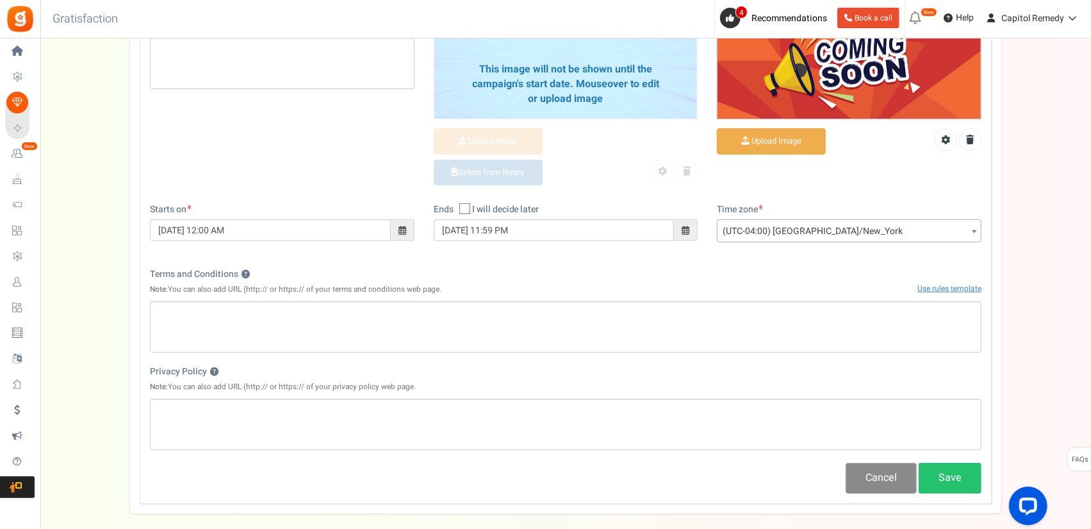
scroll to position [215, 0]
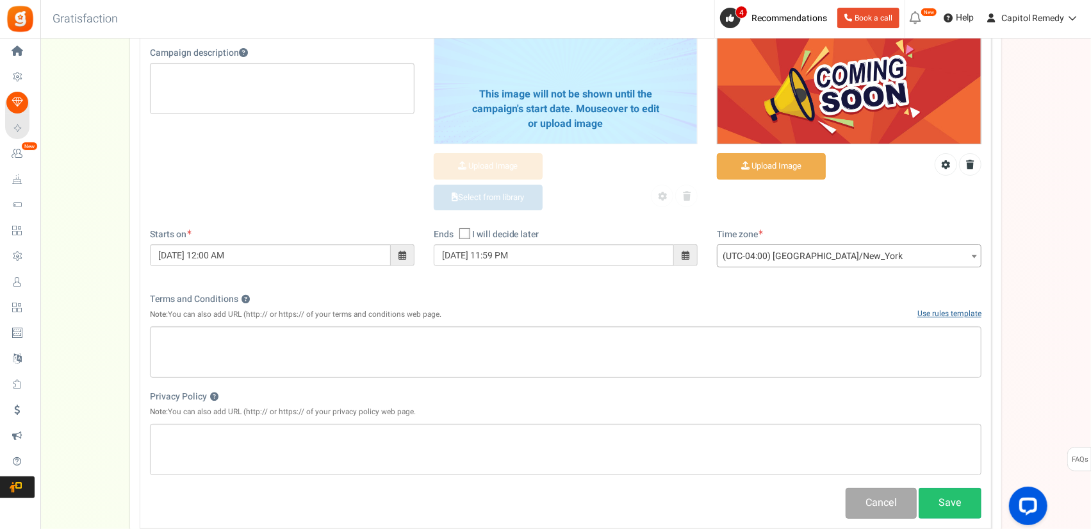
click at [957, 308] on link "Use rules template" at bounding box center [950, 314] width 64 height 12
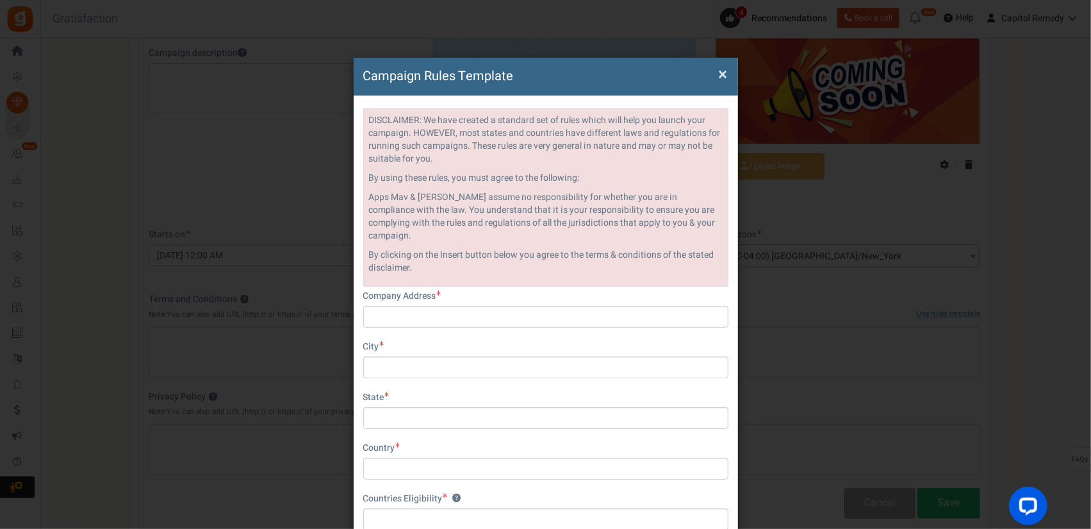
click at [732, 76] on div "Campaign Rules Template × Close" at bounding box center [546, 77] width 384 height 38
click at [728, 76] on div "Campaign Rules Template × Close" at bounding box center [546, 77] width 384 height 38
click at [715, 75] on h4 "Campaign Rules Template" at bounding box center [545, 76] width 365 height 19
click at [724, 72] on span "×" at bounding box center [723, 74] width 9 height 24
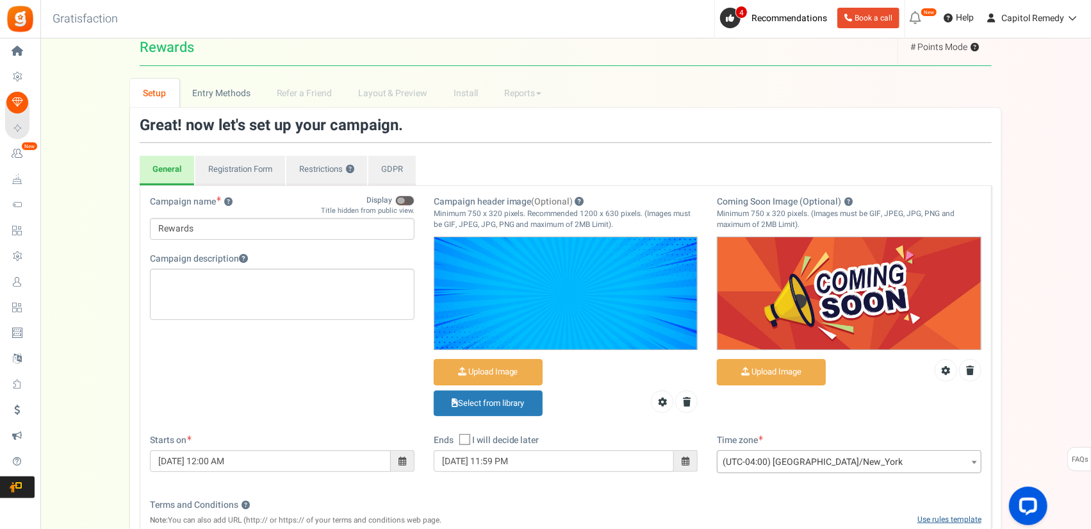
scroll to position [0, 0]
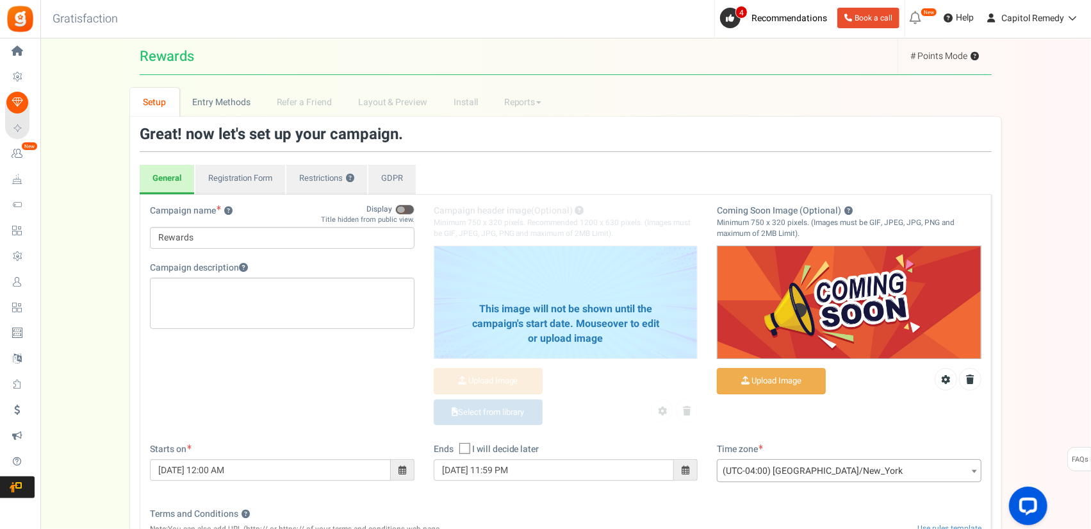
click at [146, 108] on link "Setup" at bounding box center [154, 102] width 49 height 29
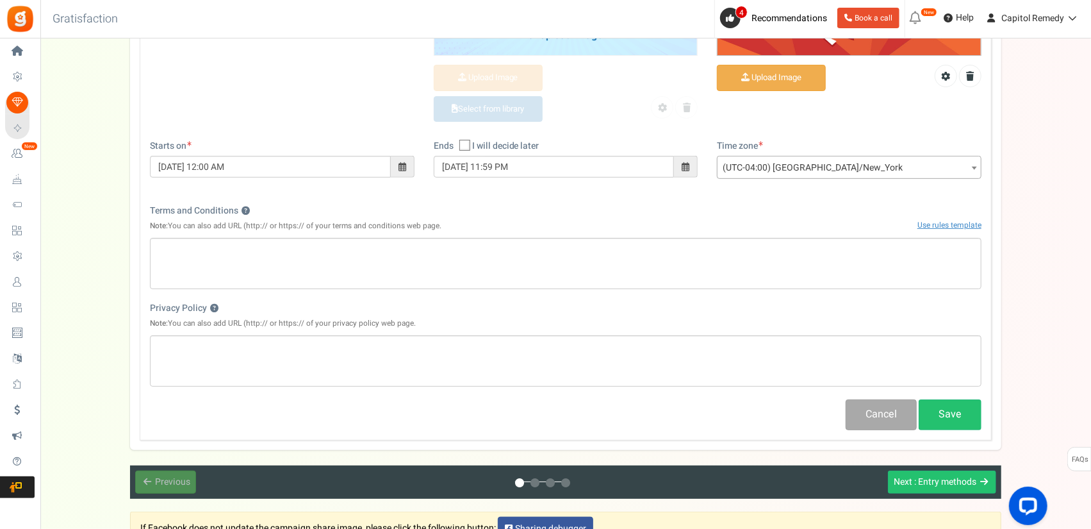
scroll to position [320, 0]
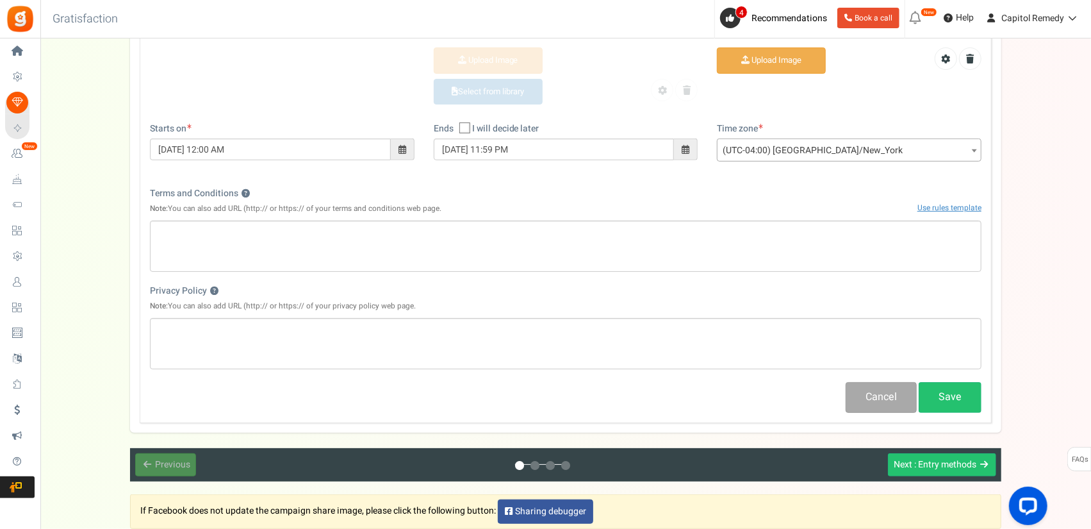
click at [939, 448] on div "Previous : Setup Next : Entry methods" at bounding box center [565, 465] width 871 height 34
click at [932, 461] on span ": Entry methods" at bounding box center [945, 463] width 62 height 13
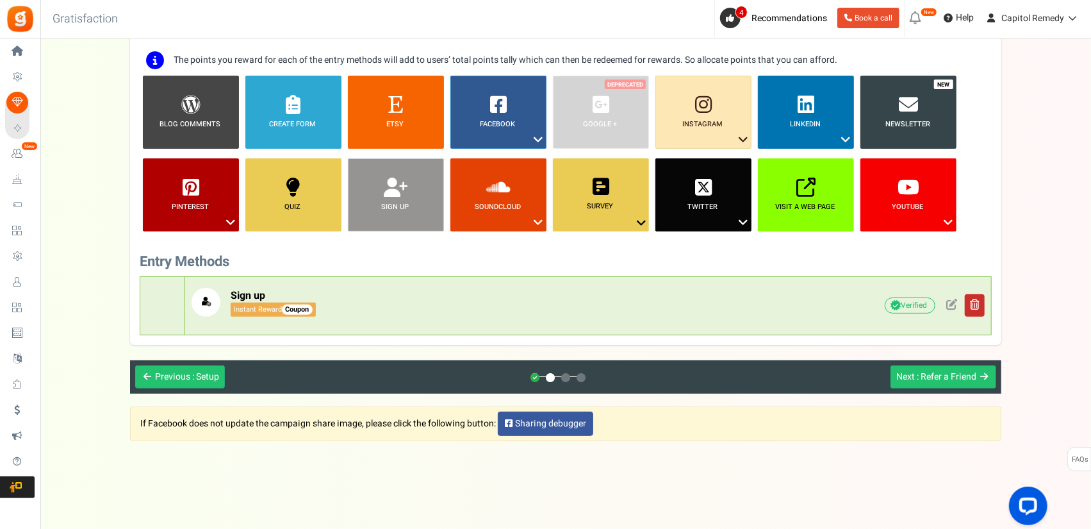
click at [981, 300] on link at bounding box center [975, 305] width 20 height 22
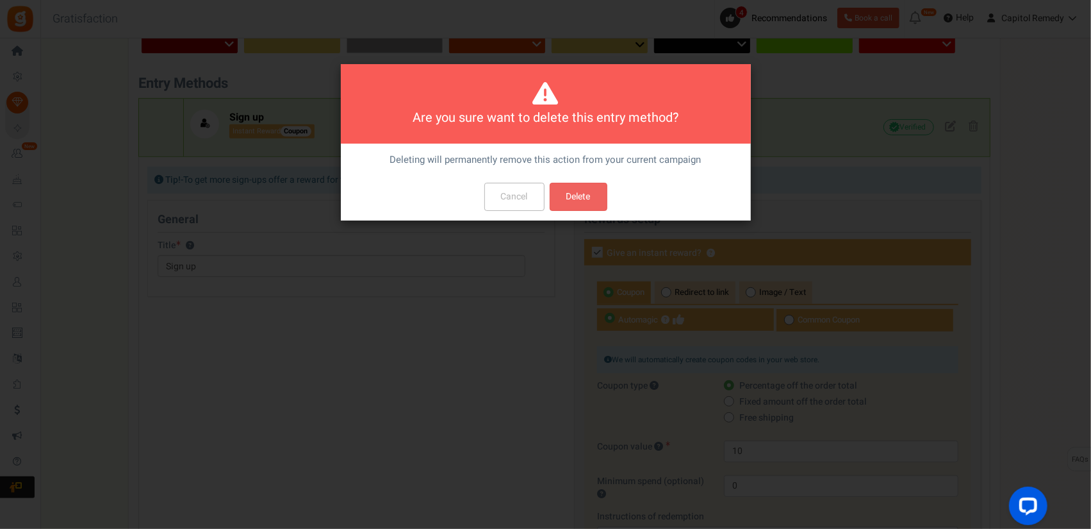
scroll to position [0, 0]
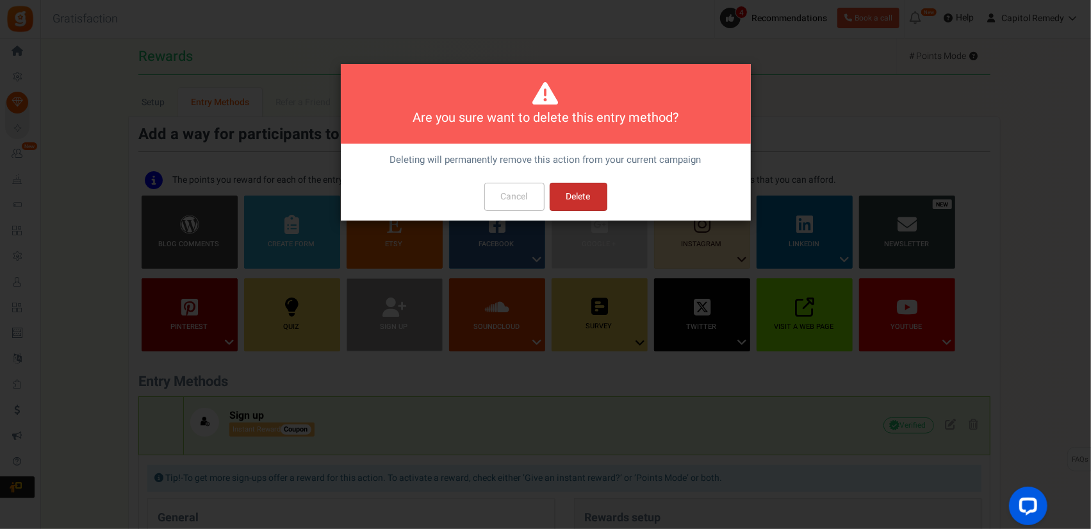
click at [579, 203] on button "Delete" at bounding box center [579, 197] width 58 height 28
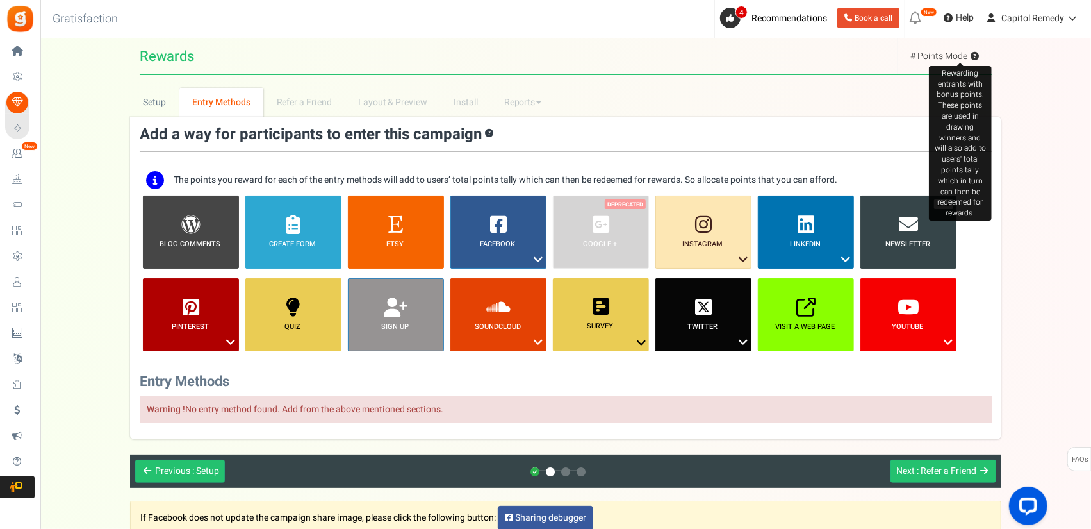
click at [975, 54] on span "?" at bounding box center [975, 57] width 8 height 8
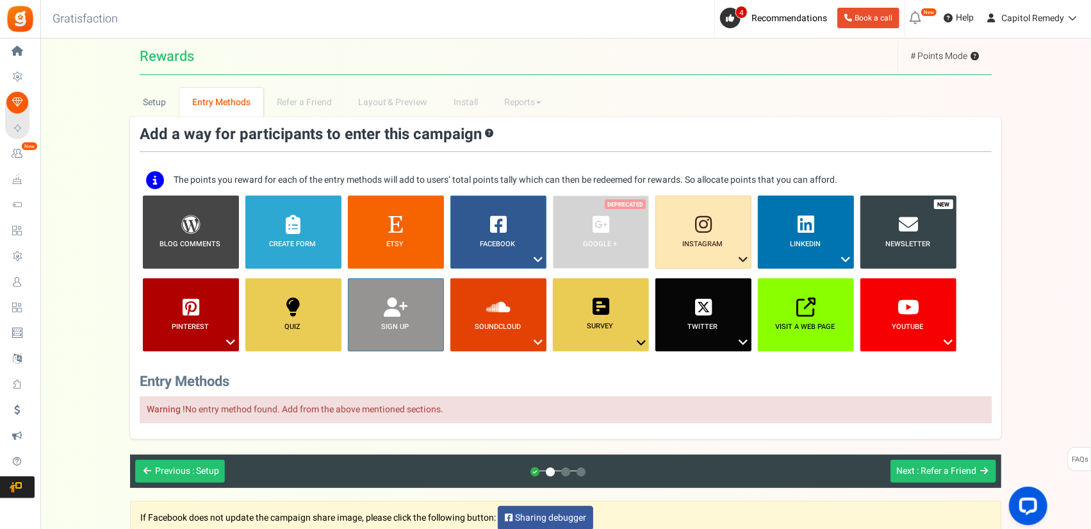
click at [915, 58] on span "# Points Mode ?" at bounding box center [944, 55] width 69 height 13
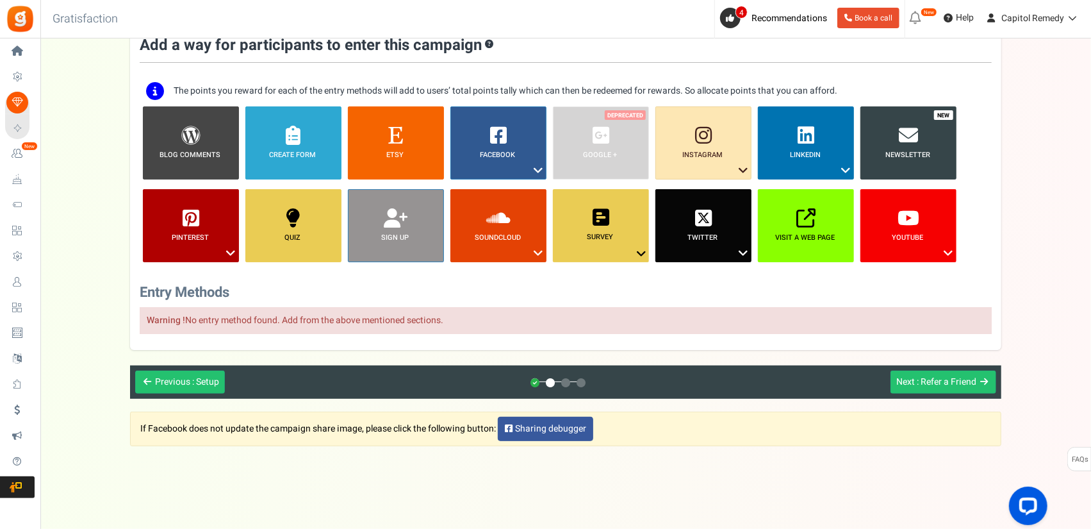
scroll to position [94, 0]
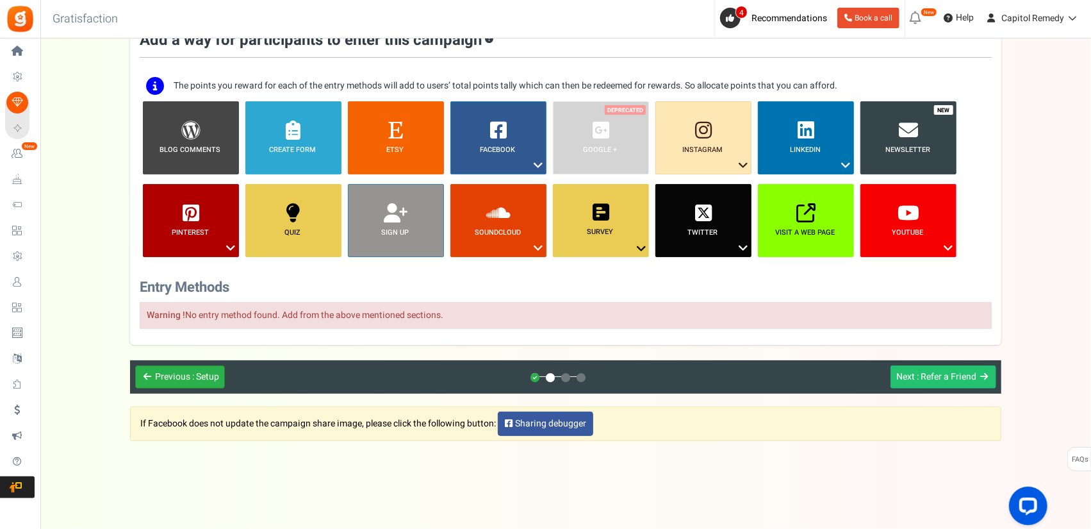
click at [186, 371] on span "Previous" at bounding box center [172, 376] width 35 height 13
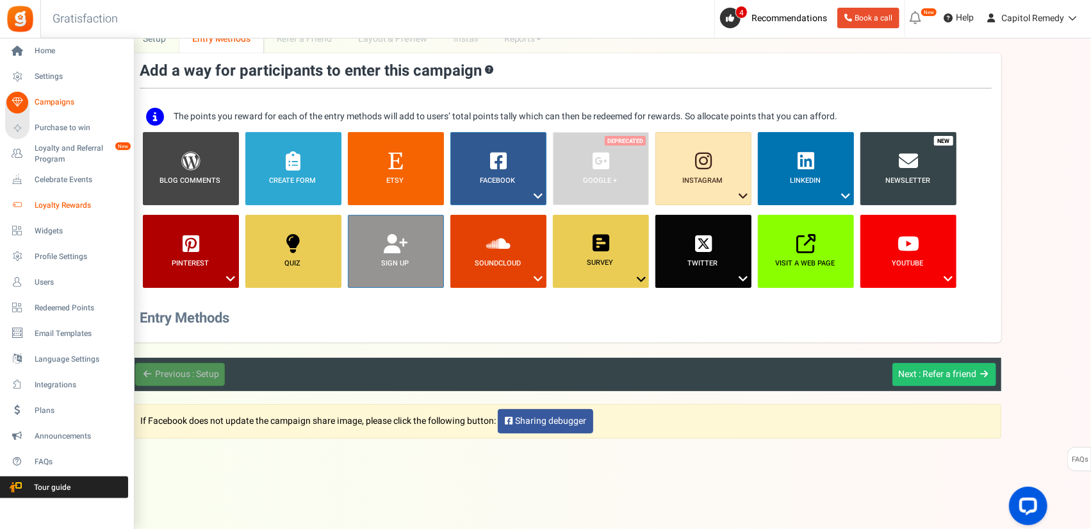
scroll to position [0, 0]
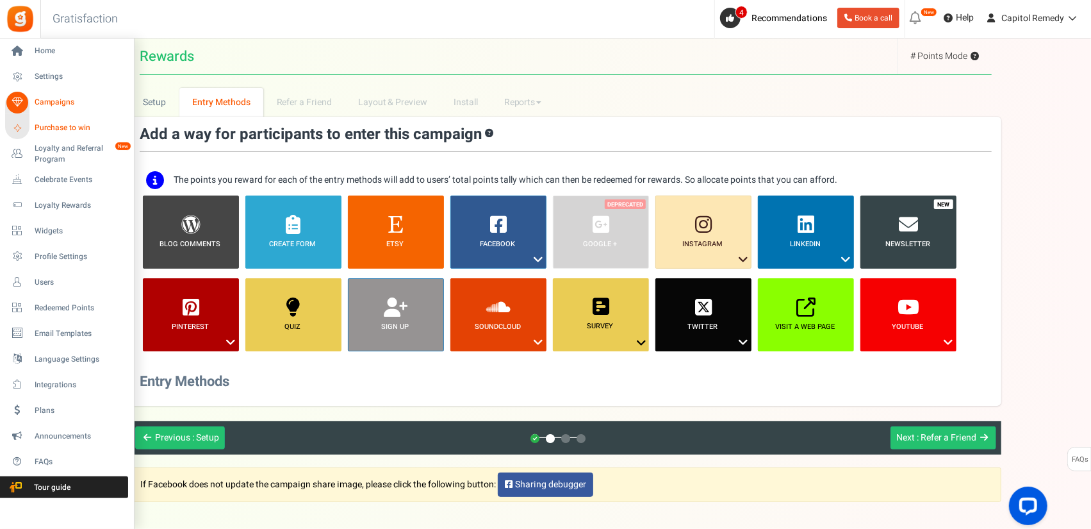
click at [77, 136] on link "Purchase to win" at bounding box center [66, 128] width 123 height 22
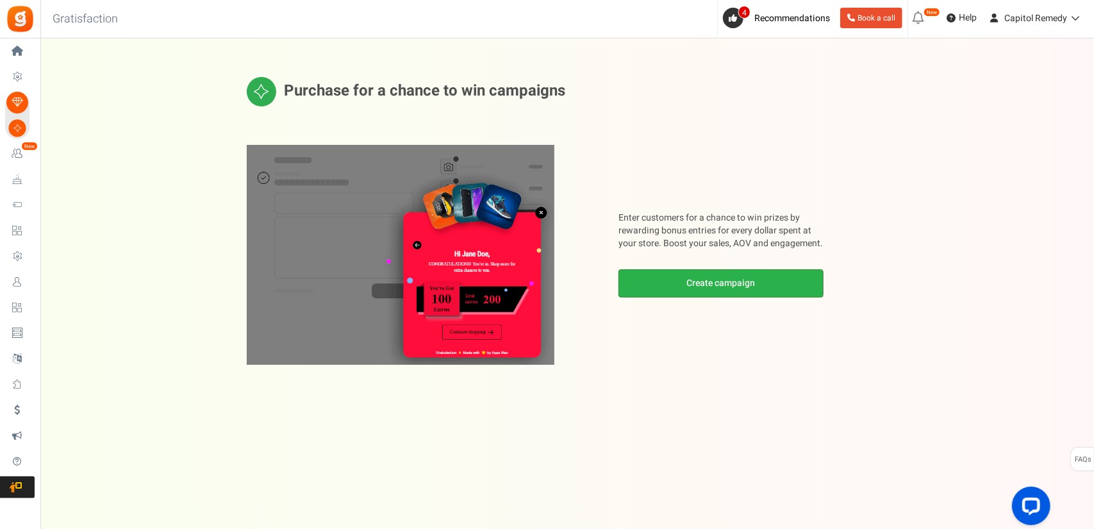
click at [760, 277] on link "Create campaign" at bounding box center [720, 283] width 205 height 28
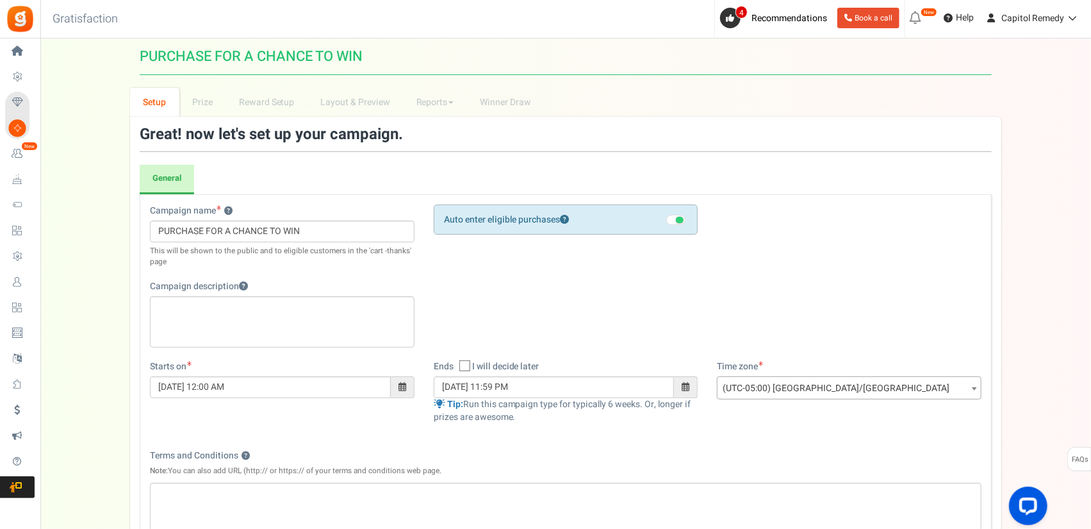
click at [673, 215] on span at bounding box center [675, 220] width 19 height 10
click at [666, 217] on input "checkbox" at bounding box center [666, 228] width 0 height 22
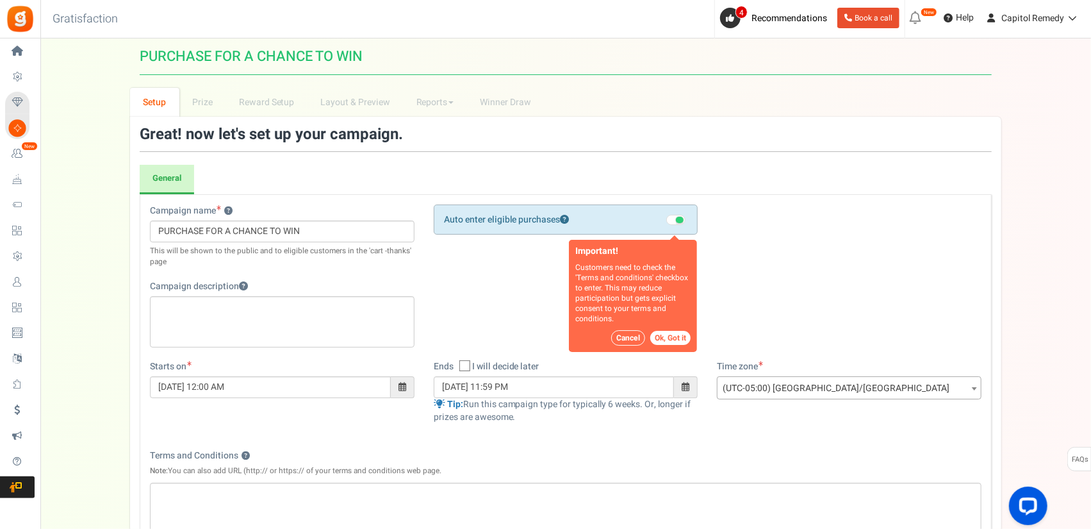
click at [670, 336] on button "Ok, Got it" at bounding box center [670, 338] width 40 height 14
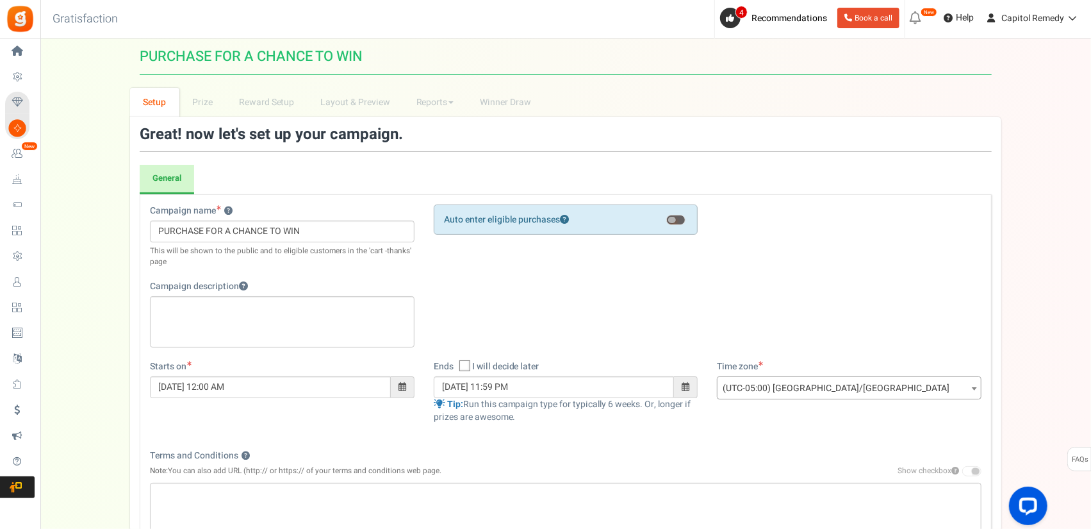
click at [670, 226] on div "Auto enter eligible purchases Important! Customers need to check the 'Terms and…" at bounding box center [566, 219] width 265 height 30
click at [671, 217] on span at bounding box center [672, 220] width 8 height 6
click at [666, 217] on input "checkbox" at bounding box center [666, 228] width 0 height 22
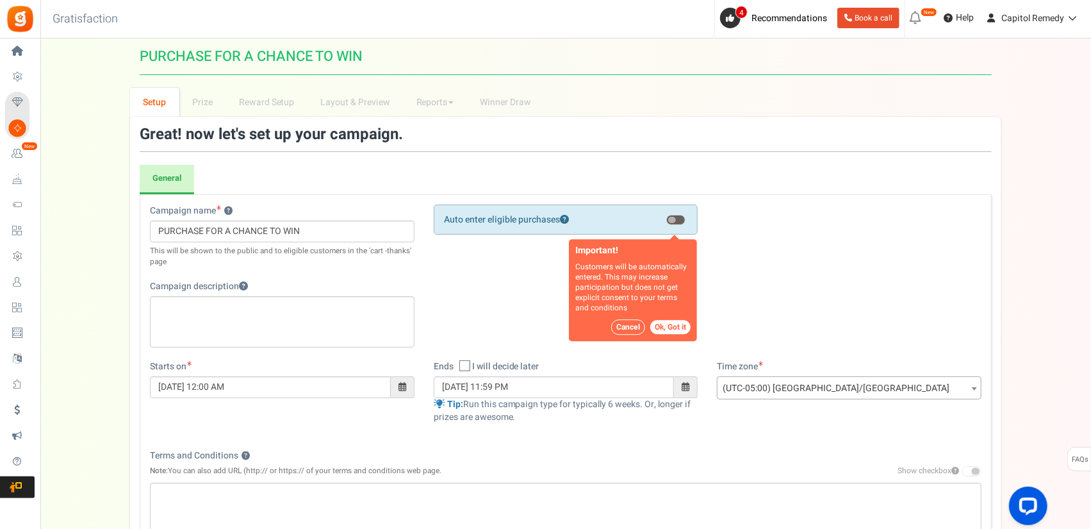
click at [666, 330] on button "Ok, Got it" at bounding box center [670, 327] width 40 height 14
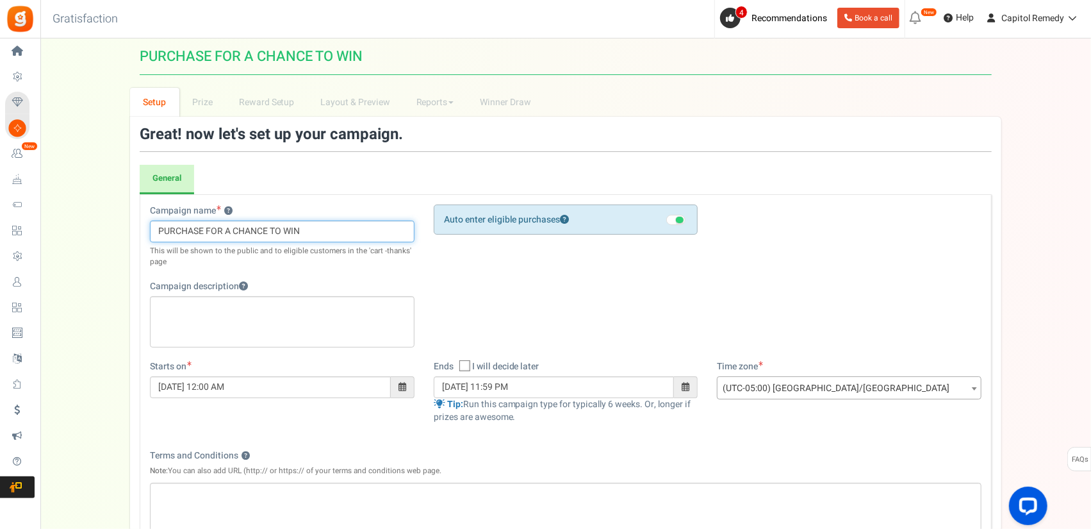
click at [304, 233] on input "PURCHASE FOR A CHANCE TO WIN" at bounding box center [282, 231] width 265 height 22
type input "S"
type input "$100 Promo"
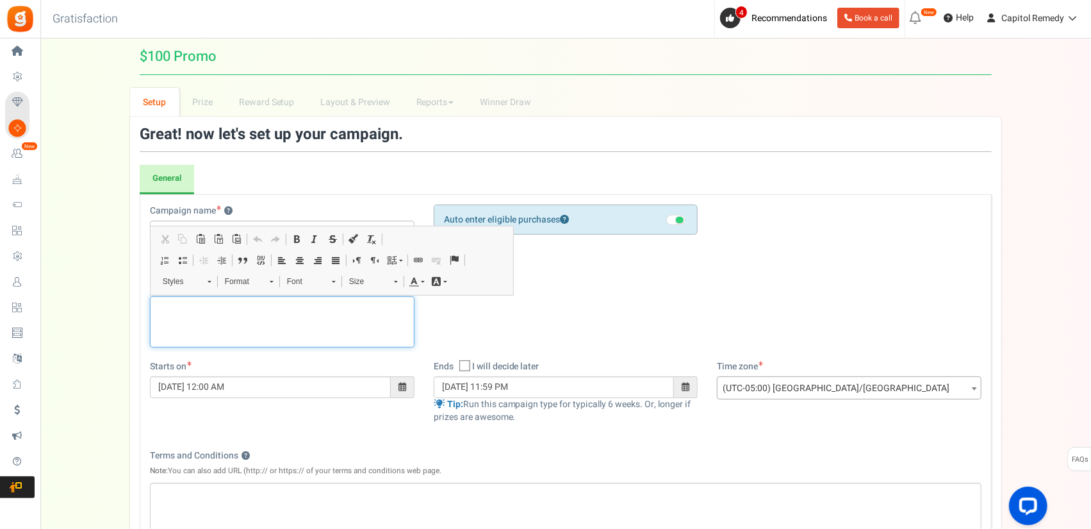
click at [313, 331] on div "Editor, competition_desc" at bounding box center [282, 321] width 265 height 51
click at [310, 324] on div "Editor, competition_desc" at bounding box center [282, 321] width 265 height 51
click at [510, 342] on div "Campaign name ? Display Title shown publicly $100 Promo This will be shown to t…" at bounding box center [565, 282] width 851 height 156
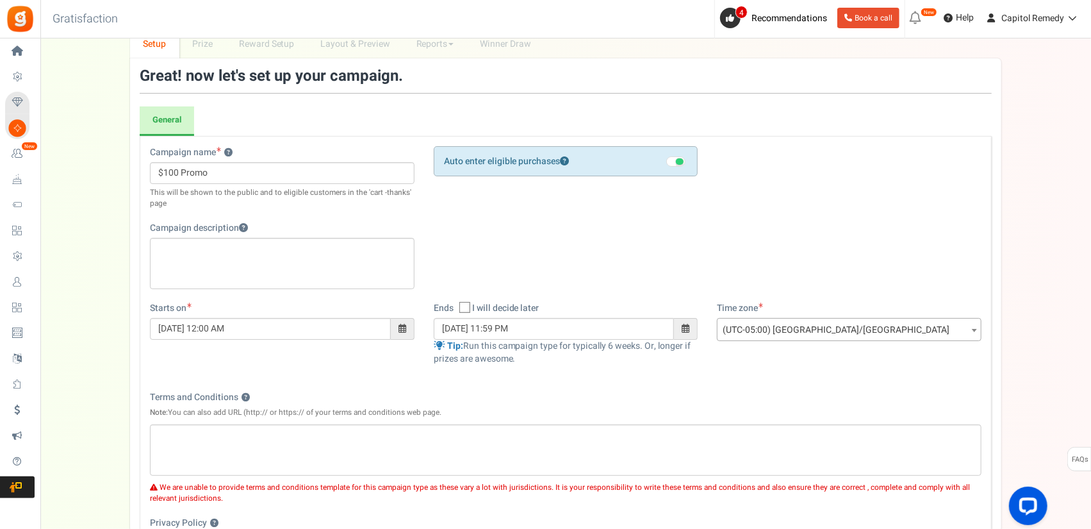
scroll to position [64, 0]
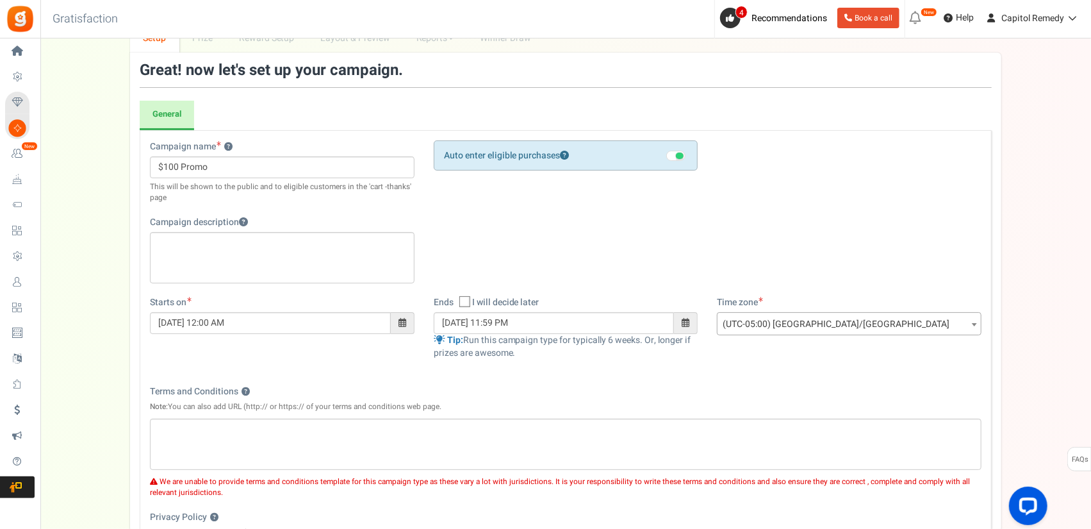
click at [406, 332] on span at bounding box center [403, 323] width 24 height 22
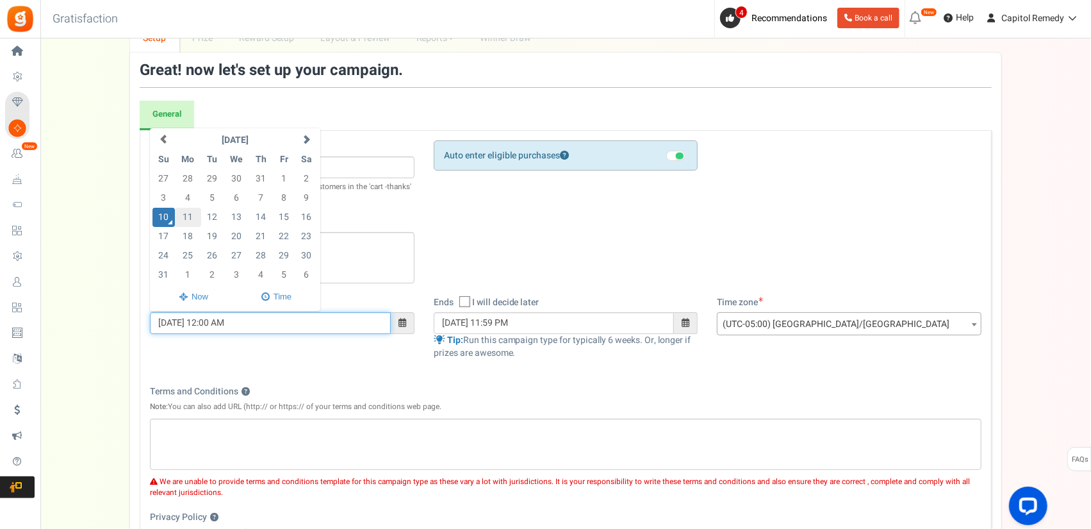
click at [190, 220] on td "11" at bounding box center [188, 217] width 26 height 19
type input "[DATE] 12:00 AM"
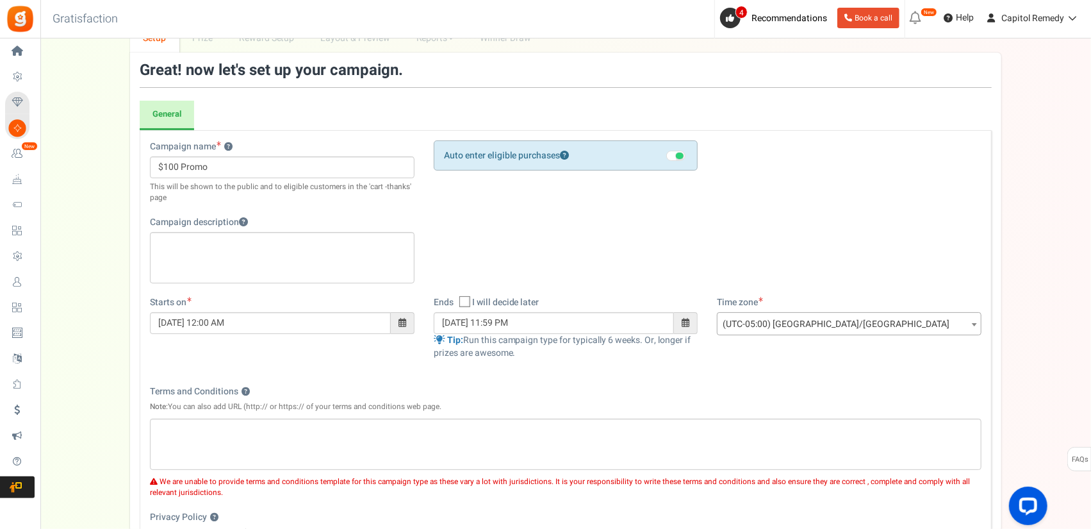
click at [687, 322] on span at bounding box center [686, 322] width 8 height 9
click at [404, 319] on span at bounding box center [403, 322] width 8 height 9
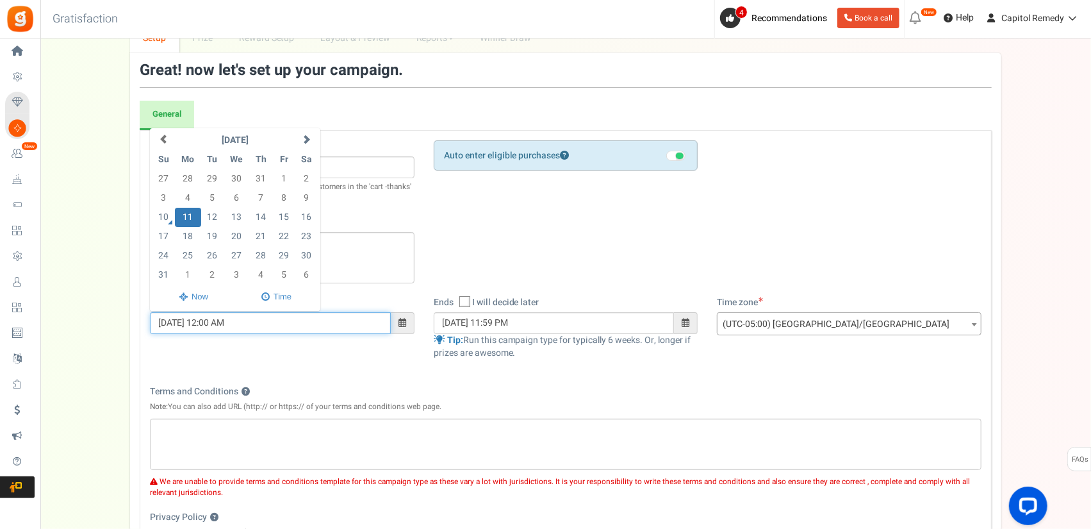
click at [194, 213] on td "11" at bounding box center [188, 217] width 26 height 19
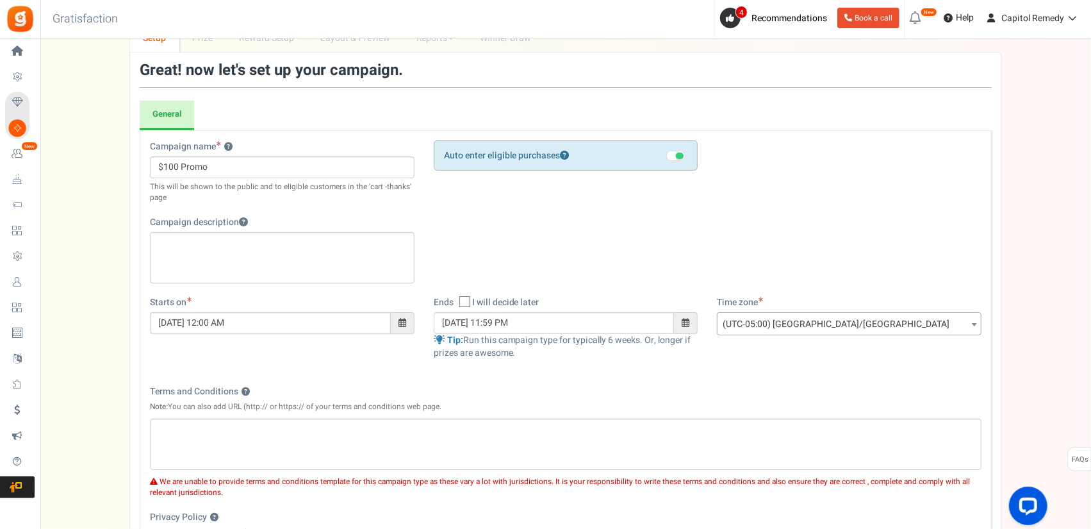
click at [682, 320] on span at bounding box center [686, 323] width 24 height 22
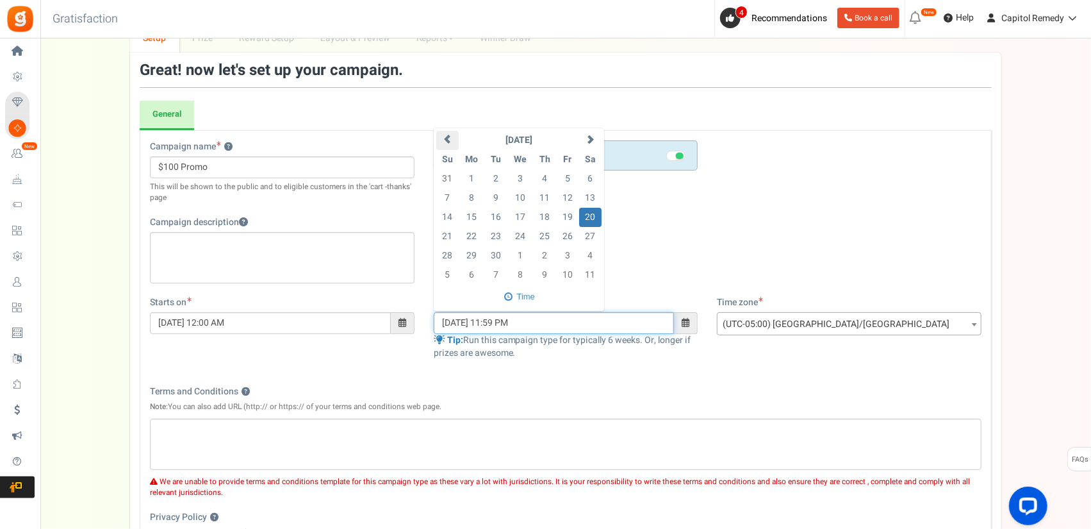
click at [445, 136] on span at bounding box center [447, 139] width 9 height 9
click at [474, 238] on td "18" at bounding box center [472, 236] width 26 height 19
type input "[DATE] 11:59 PM"
click at [621, 400] on div "Terms and Conditions ? Note: You can also add URL (http:// or https:// of your …" at bounding box center [566, 401] width 832 height 33
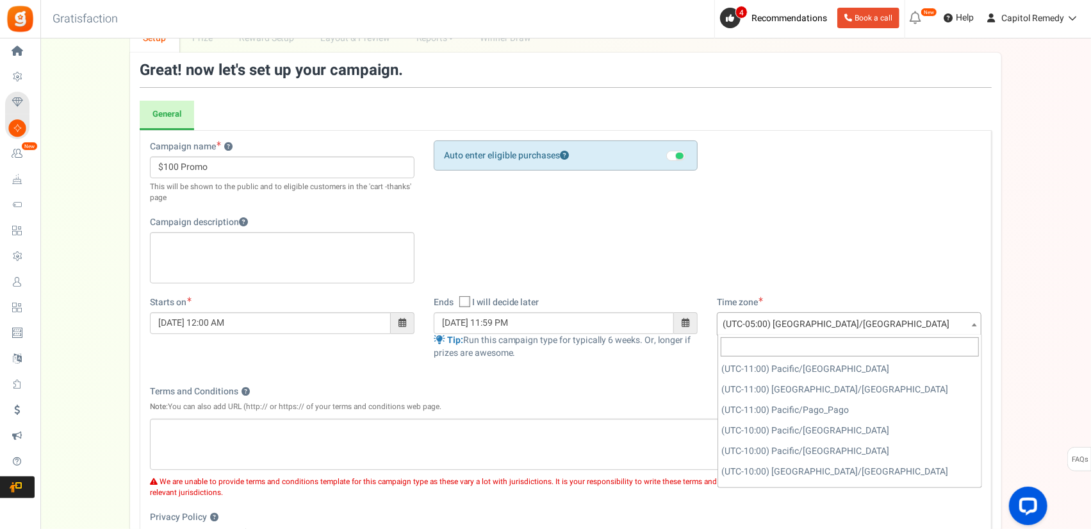
click at [851, 320] on span "(UTC-05:00) [GEOGRAPHIC_DATA]/[GEOGRAPHIC_DATA]" at bounding box center [849, 324] width 263 height 23
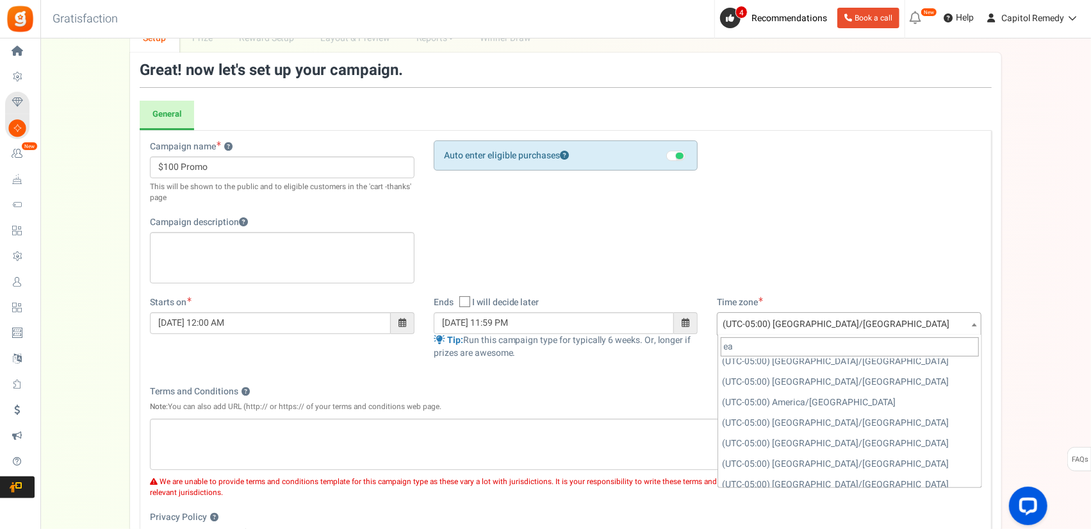
scroll to position [0, 0]
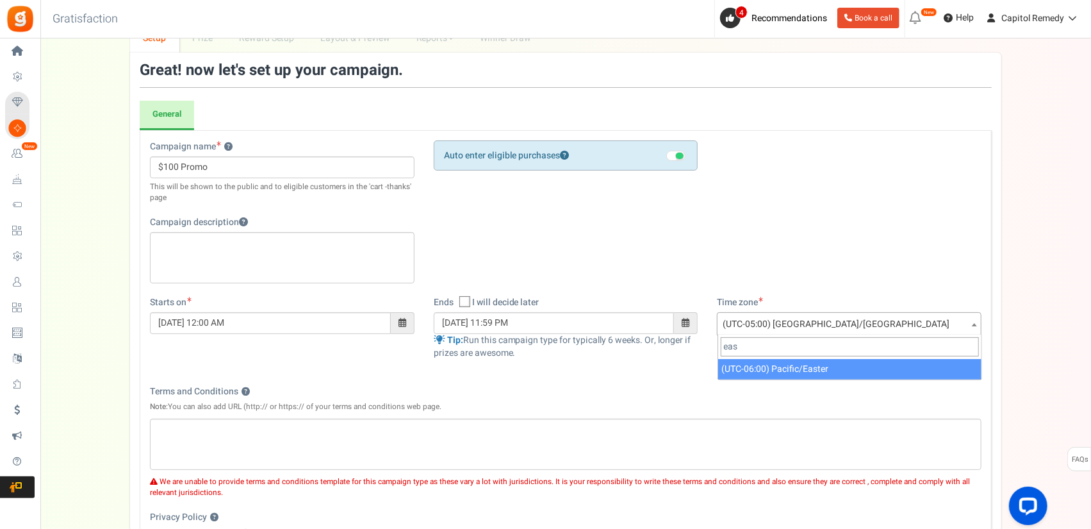
type input "eas"
select select "Pacific/Easter"
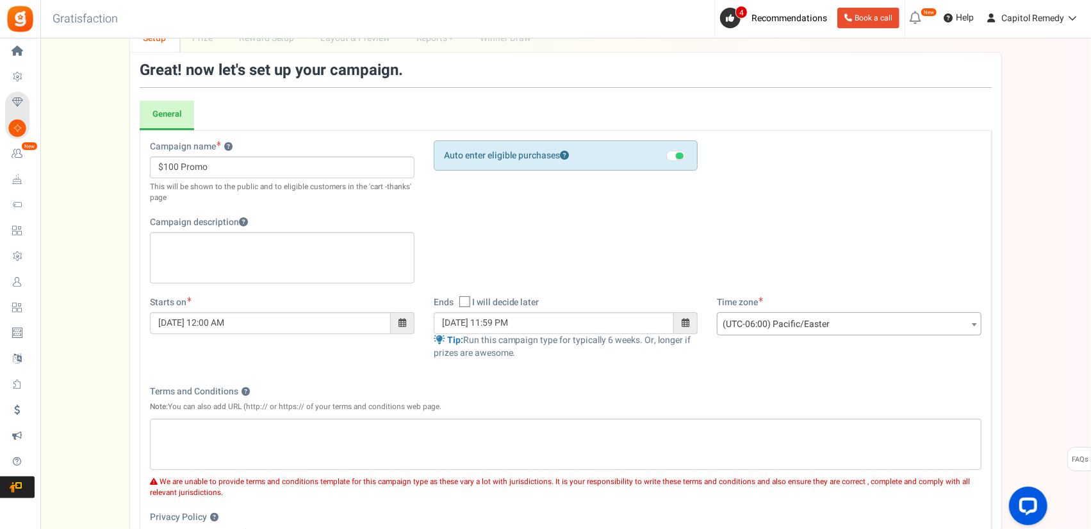
click at [800, 379] on div "Campaign name ? Display Title shown publicly $100 Promo This will be shown to t…" at bounding box center [566, 389] width 852 height 518
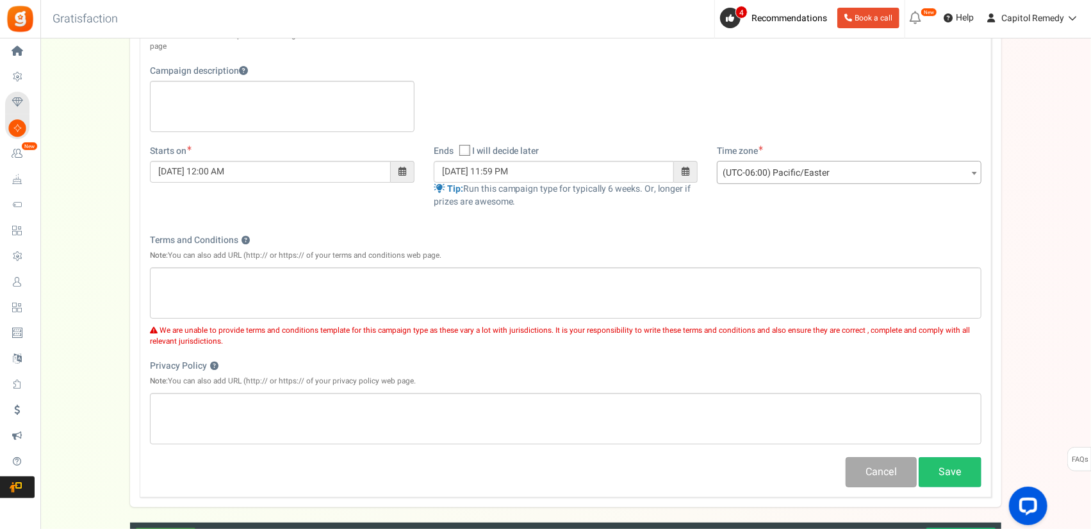
scroll to position [256, 0]
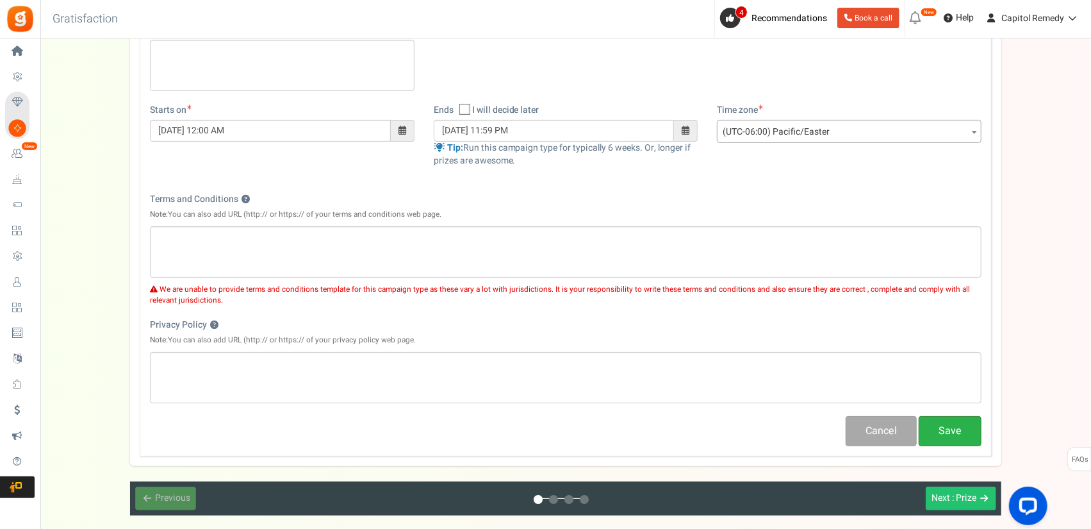
click at [973, 421] on button "Save" at bounding box center [950, 431] width 63 height 30
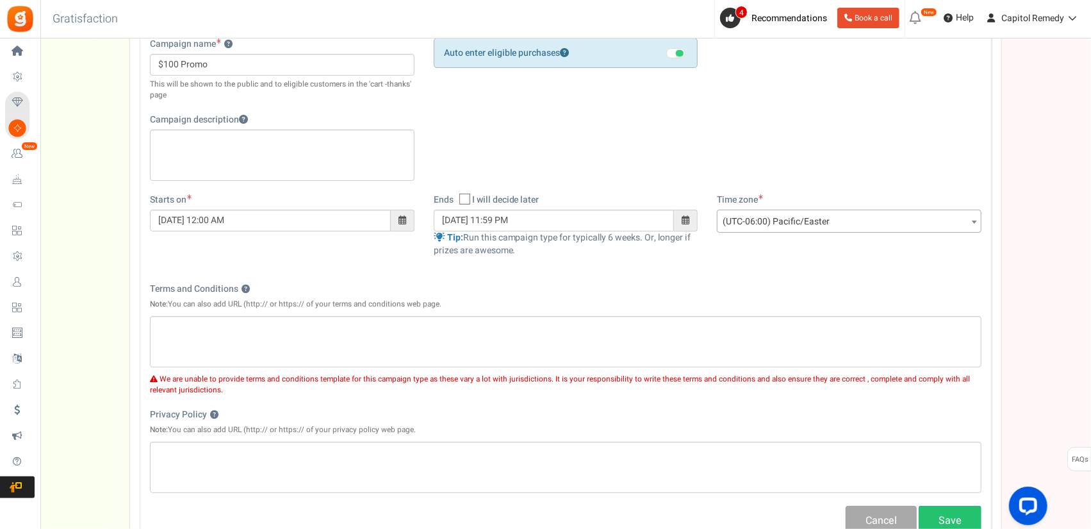
scroll to position [318, 0]
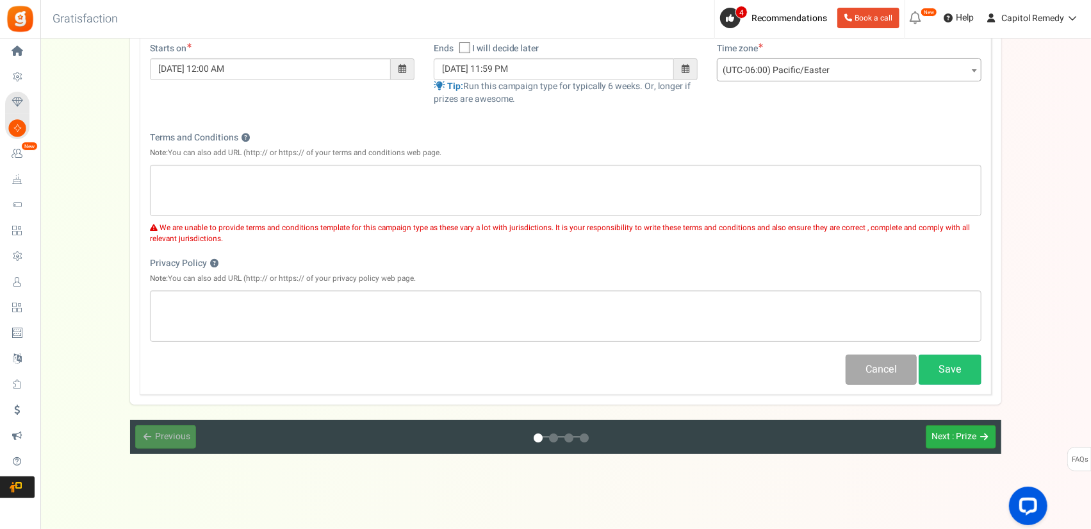
click at [956, 429] on span ": Prize" at bounding box center [964, 435] width 24 height 13
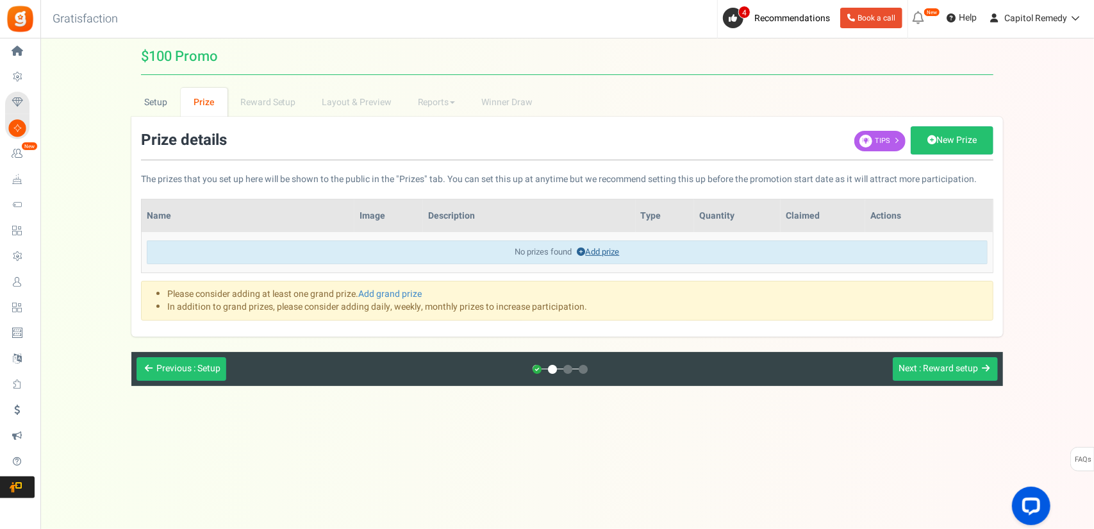
click at [580, 245] on link "Add prize" at bounding box center [598, 251] width 42 height 12
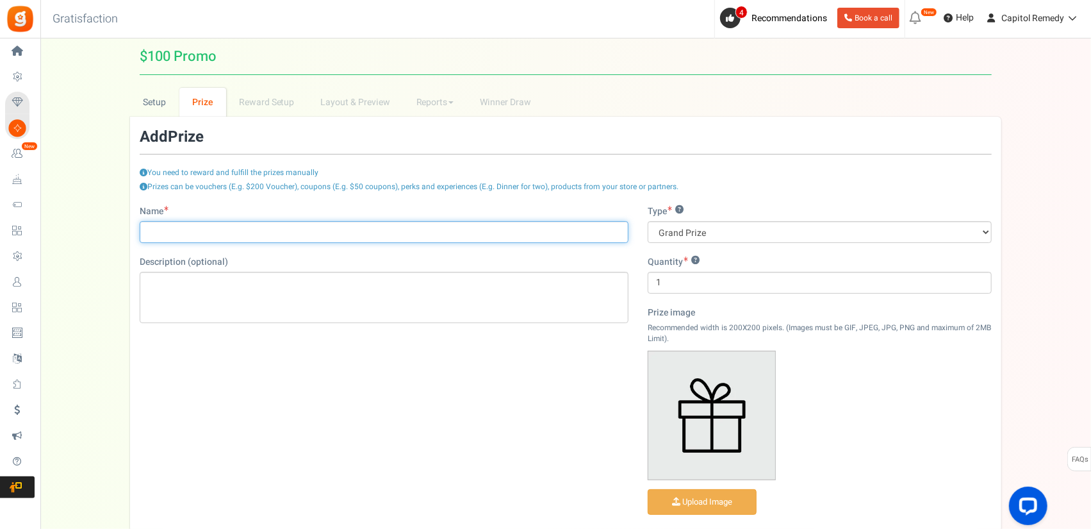
click at [308, 236] on input "Name" at bounding box center [384, 232] width 489 height 22
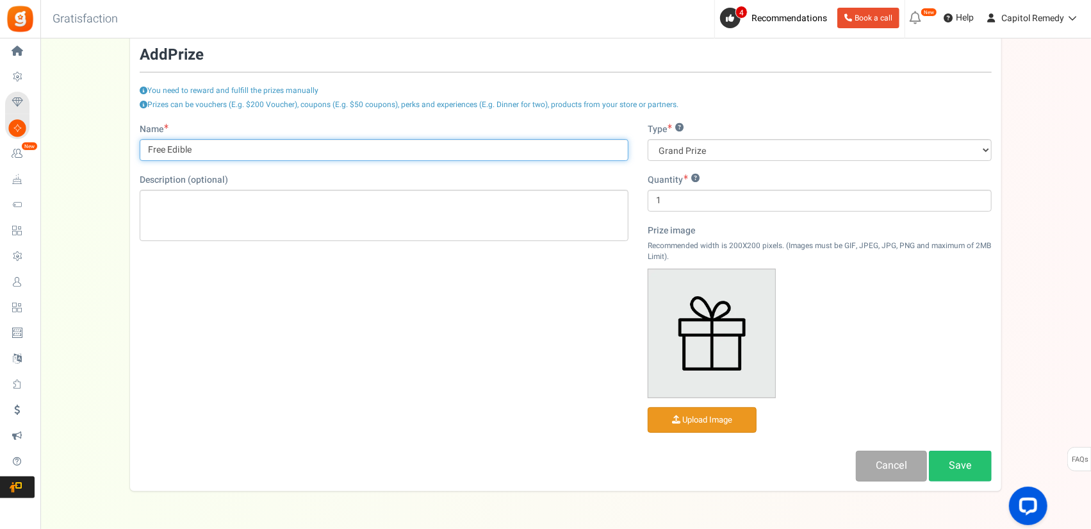
scroll to position [127, 0]
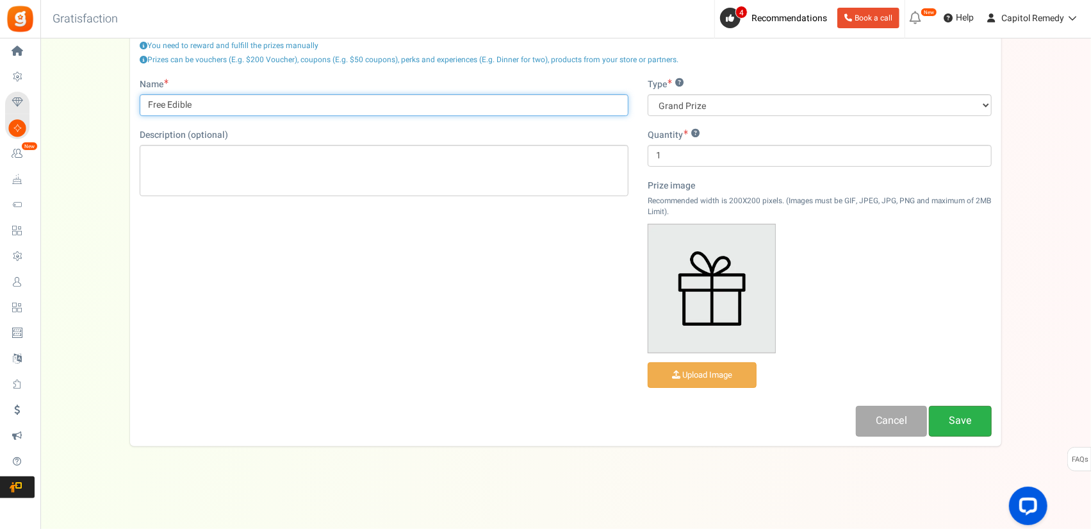
type input "Free Edible"
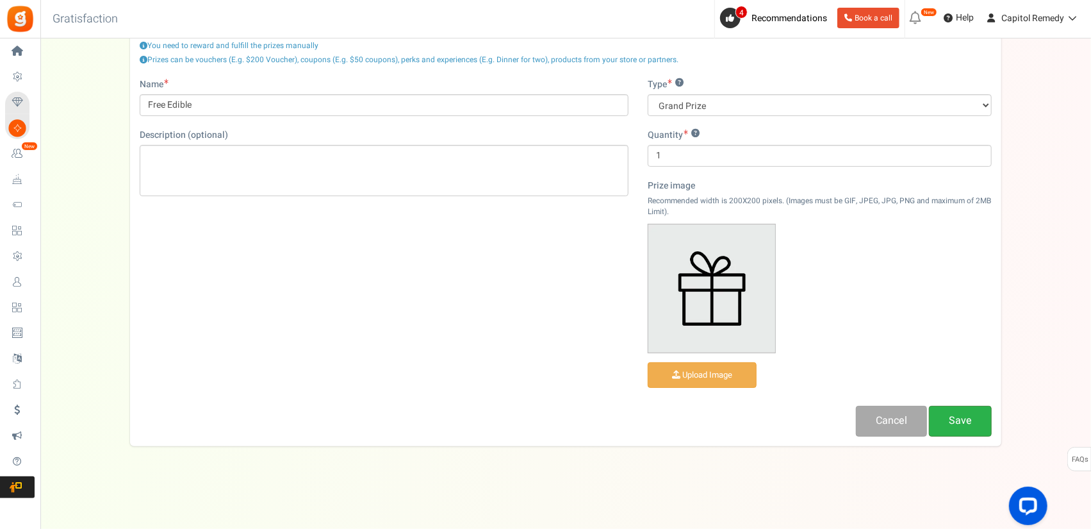
click at [967, 420] on link "Save" at bounding box center [960, 421] width 63 height 30
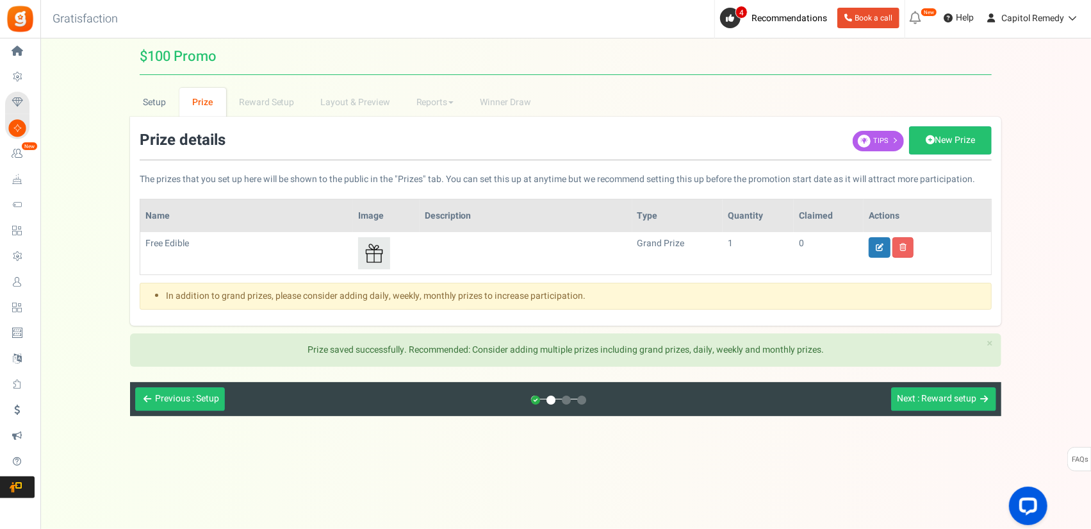
scroll to position [0, 0]
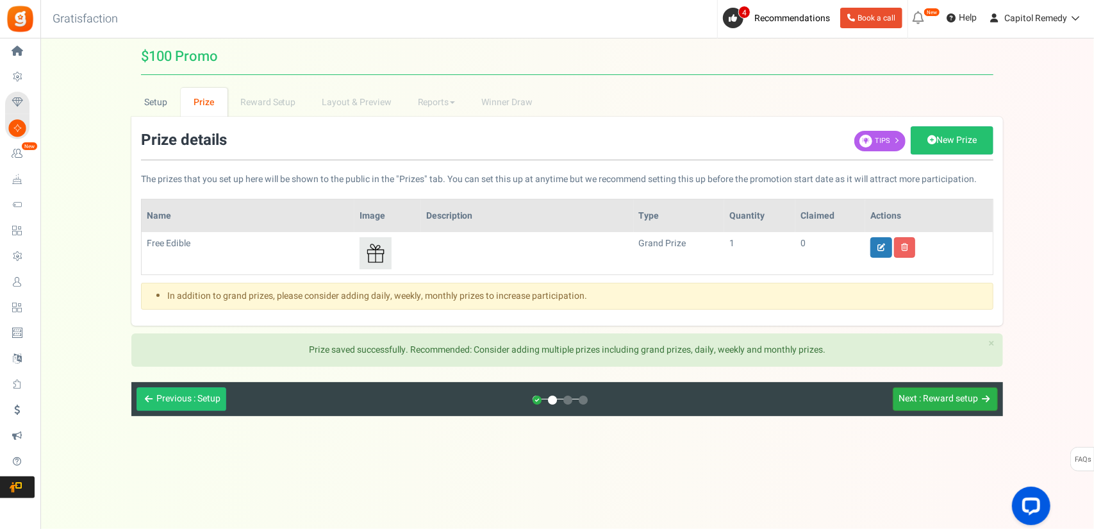
click at [953, 395] on span ": Reward setup" at bounding box center [948, 397] width 59 height 13
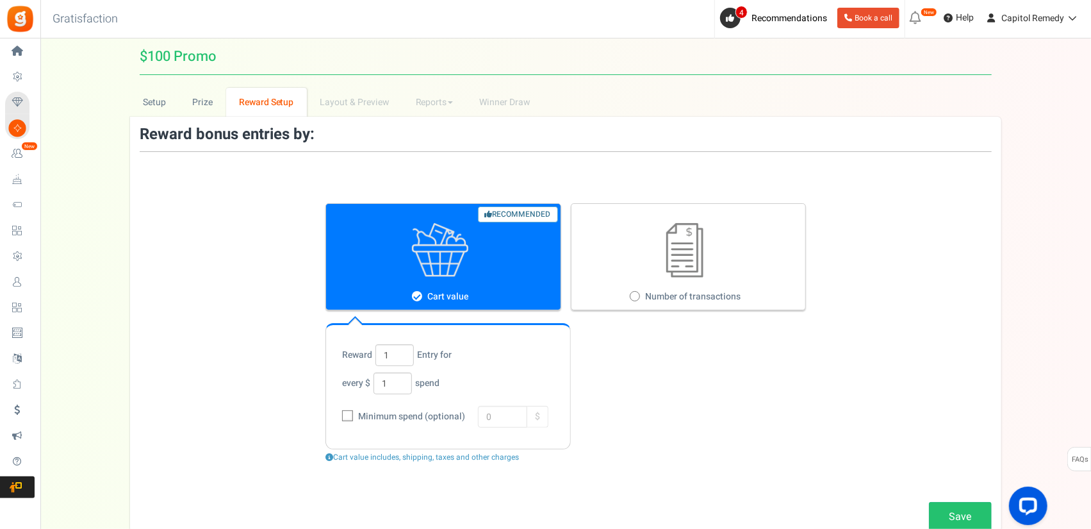
click at [509, 275] on div "Recommended Cart value Number of transactions" at bounding box center [565, 256] width 481 height 107
click at [399, 359] on input "1" at bounding box center [394, 355] width 38 height 22
click at [397, 385] on input "1" at bounding box center [393, 383] width 38 height 22
click at [365, 414] on span "Minimum spend (optional)" at bounding box center [410, 416] width 110 height 13
click at [338, 414] on input "Minimum spend (optional)" at bounding box center [333, 417] width 8 height 8
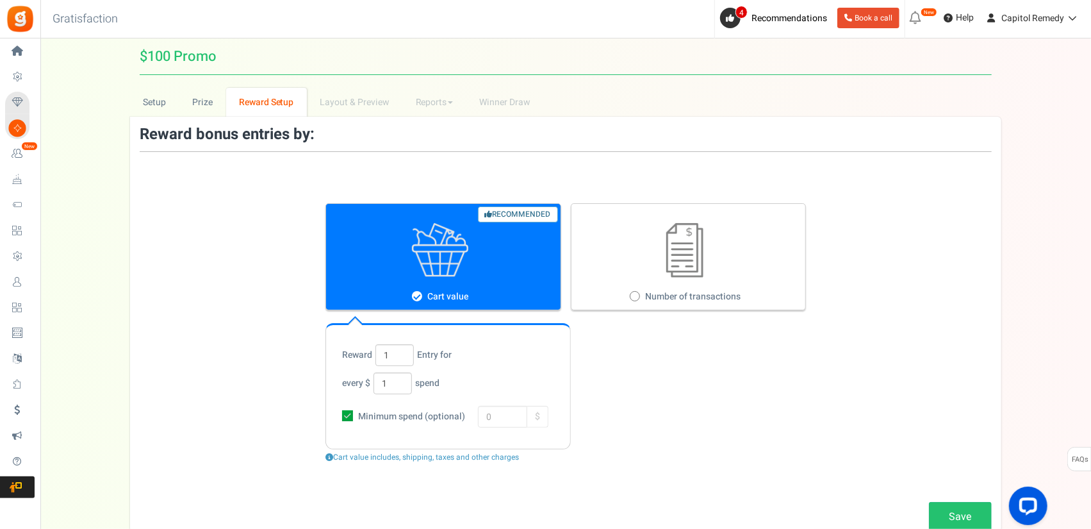
checkbox input "true"
click at [507, 409] on input "0" at bounding box center [502, 417] width 49 height 22
click at [395, 384] on input "1" at bounding box center [393, 383] width 38 height 22
type input "100"
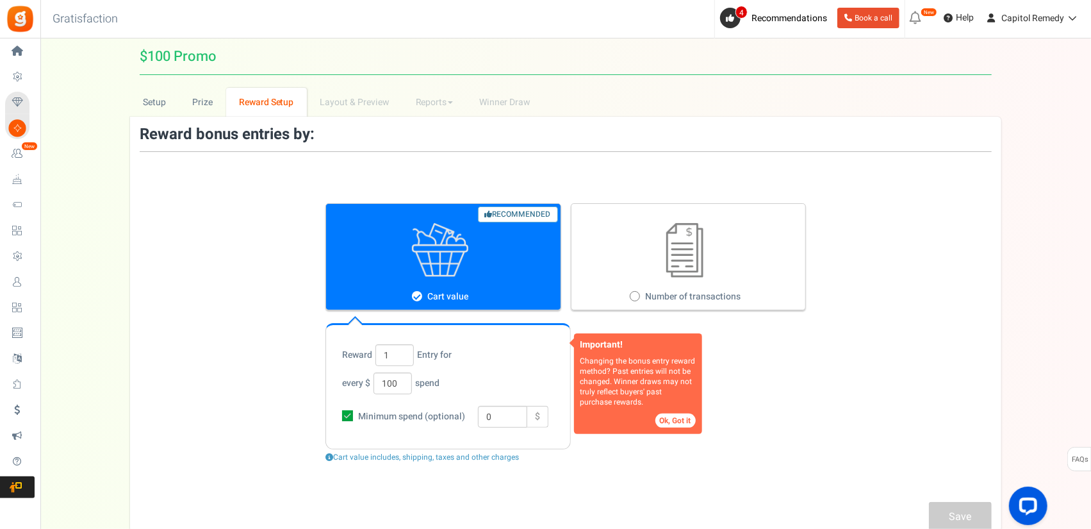
click at [426, 417] on span "Minimum spend (optional)" at bounding box center [410, 416] width 110 height 13
click at [338, 417] on input "Minimum spend (optional)" at bounding box center [333, 417] width 8 height 8
checkbox input "false"
click at [614, 467] on div "Important! Changing the bonus entry reward method? Past entries will not be cha…" at bounding box center [565, 333] width 871 height 324
click at [665, 425] on button "Ok, Got it" at bounding box center [675, 420] width 40 height 14
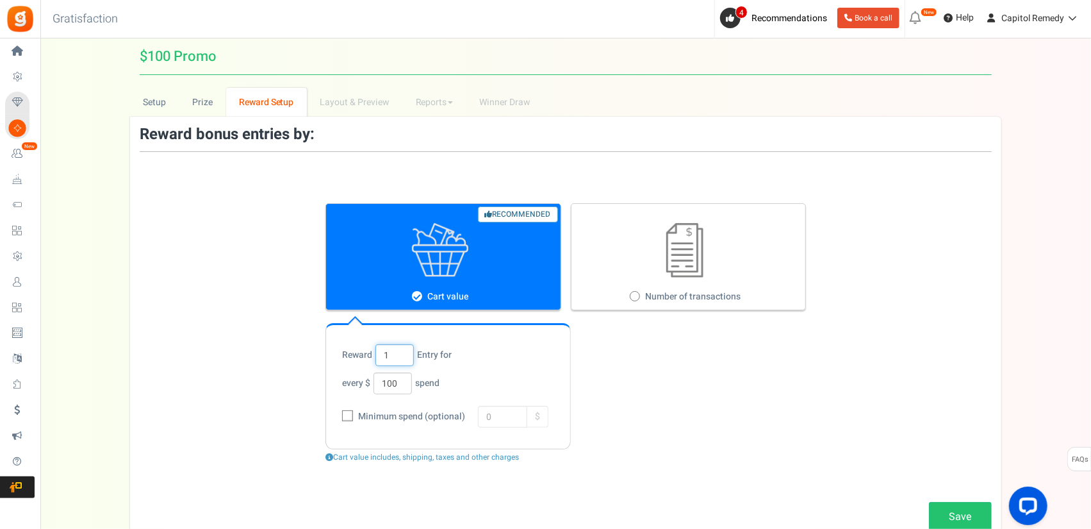
click at [400, 354] on input "1" at bounding box center [394, 355] width 38 height 22
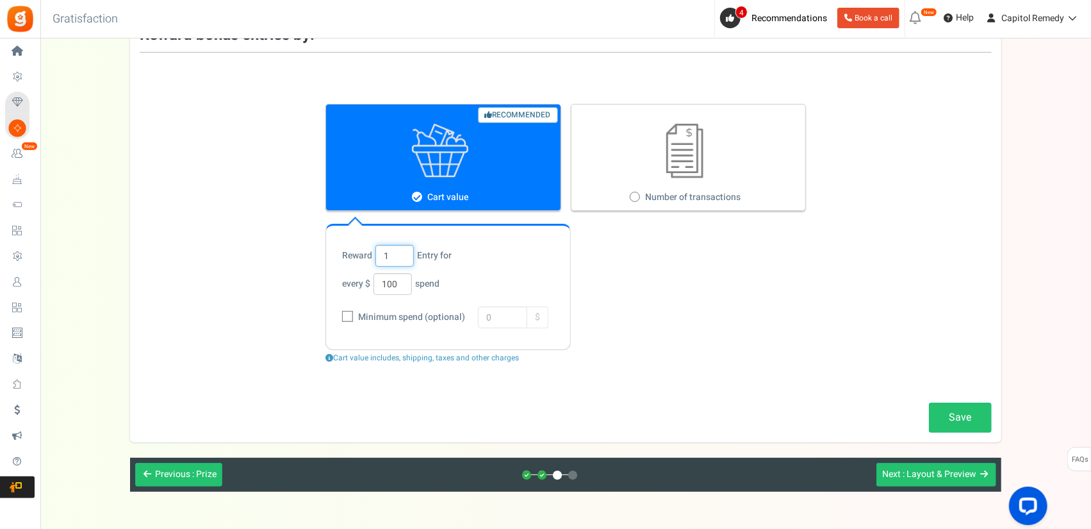
scroll to position [128, 0]
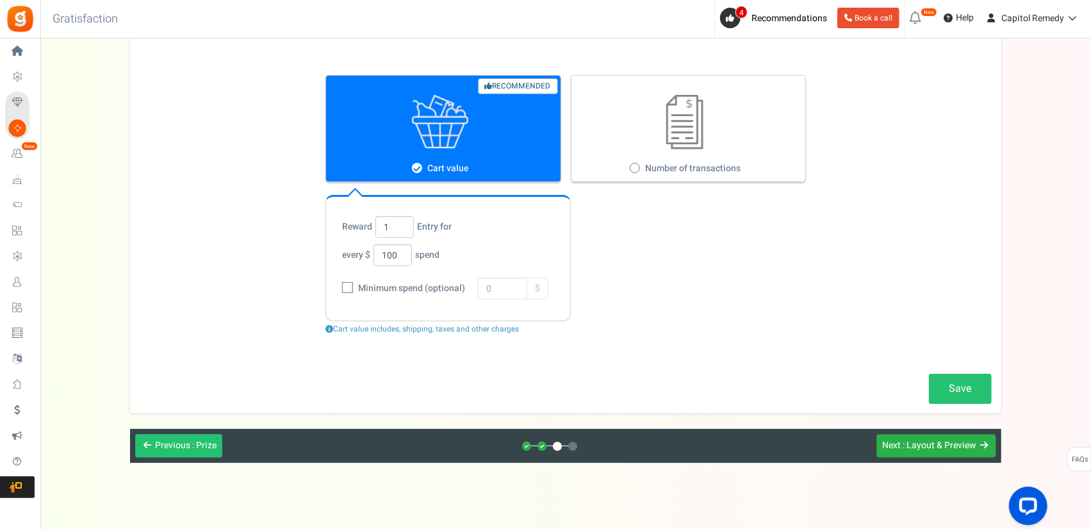
click at [953, 438] on span ": Layout & Preview" at bounding box center [940, 444] width 74 height 13
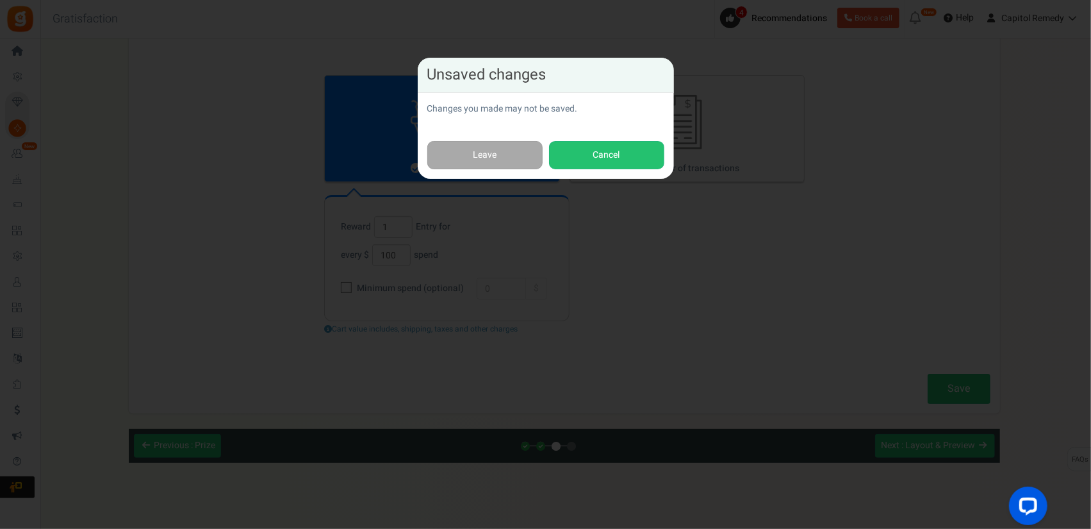
click at [634, 170] on div "Leave Cancel" at bounding box center [546, 155] width 256 height 48
click at [627, 160] on button "Cancel" at bounding box center [606, 155] width 115 height 29
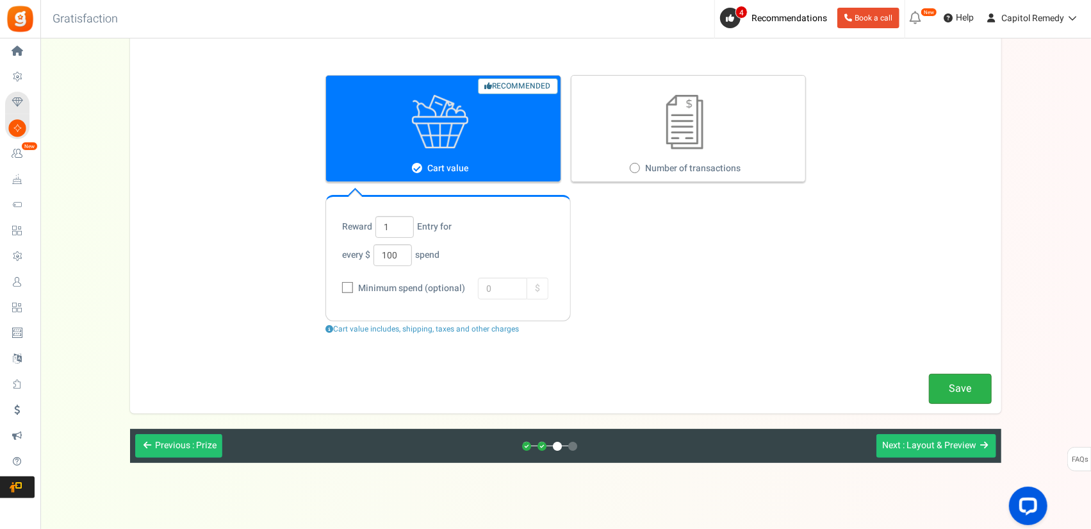
click at [967, 394] on link "Save" at bounding box center [960, 389] width 63 height 30
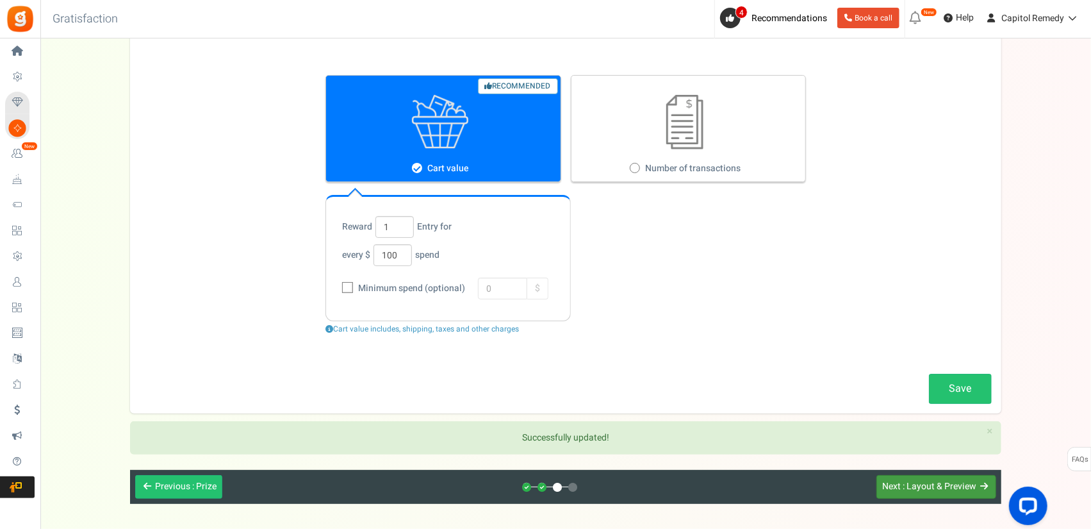
click at [960, 497] on div "Previous : Prize Next : Layout & Preview" at bounding box center [565, 487] width 871 height 34
click at [955, 482] on span ": Layout & Preview" at bounding box center [940, 485] width 74 height 13
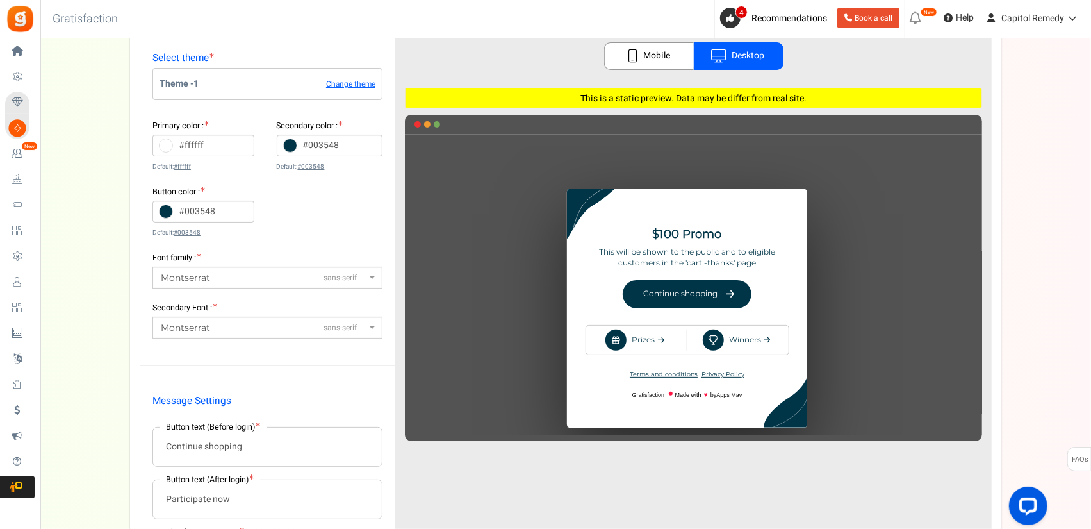
click at [629, 340] on div "♥" at bounding box center [693, 291] width 577 height 288
click at [688, 293] on div "♥" at bounding box center [693, 291] width 577 height 288
click at [627, 335] on div "♥" at bounding box center [693, 291] width 577 height 288
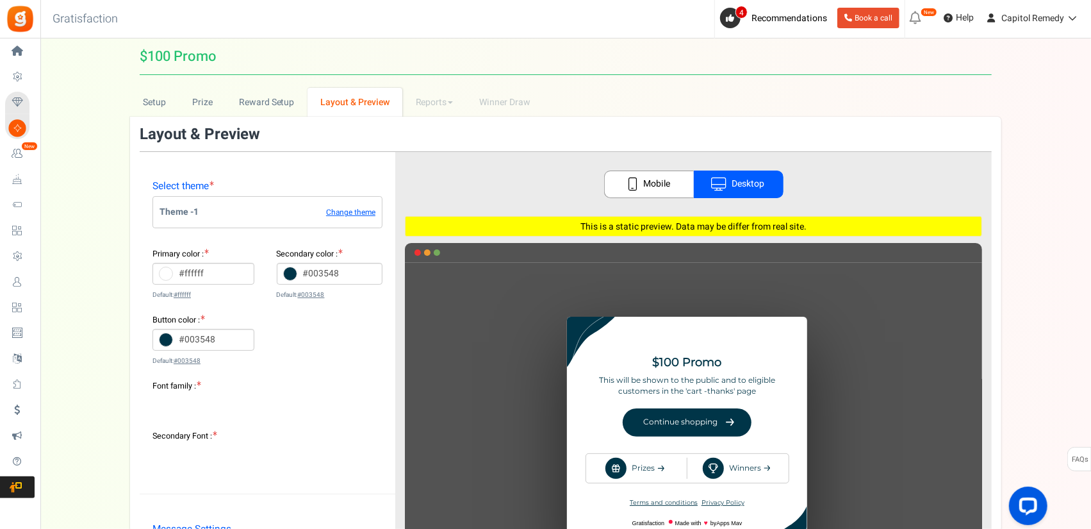
scroll to position [0, 0]
drag, startPoint x: 377, startPoint y: 181, endPoint x: 367, endPoint y: 180, distance: 9.7
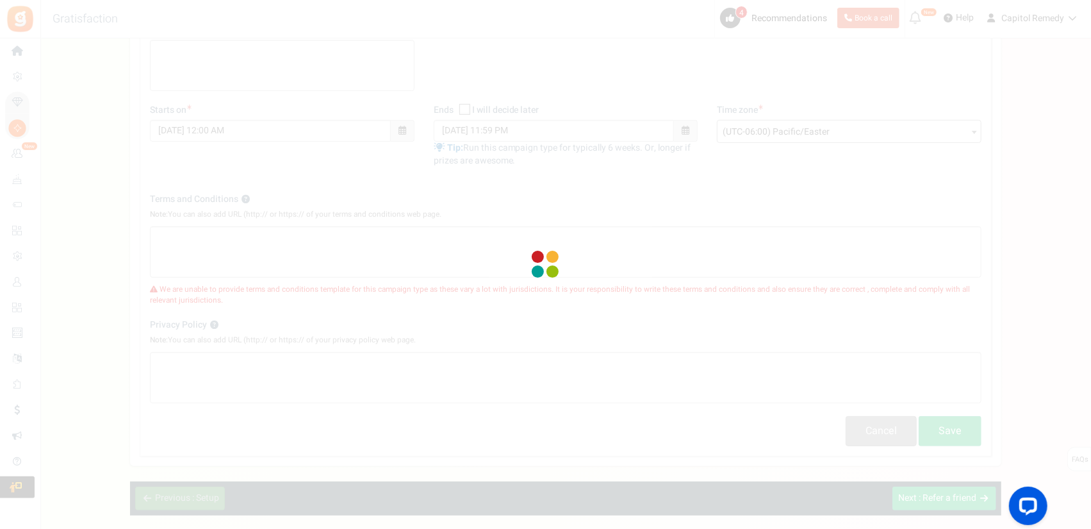
click at [19, 48] on div "Home Settings Campaigns Purchase to win Loyalty and Referral Program New Celebr…" at bounding box center [545, 187] width 1091 height 810
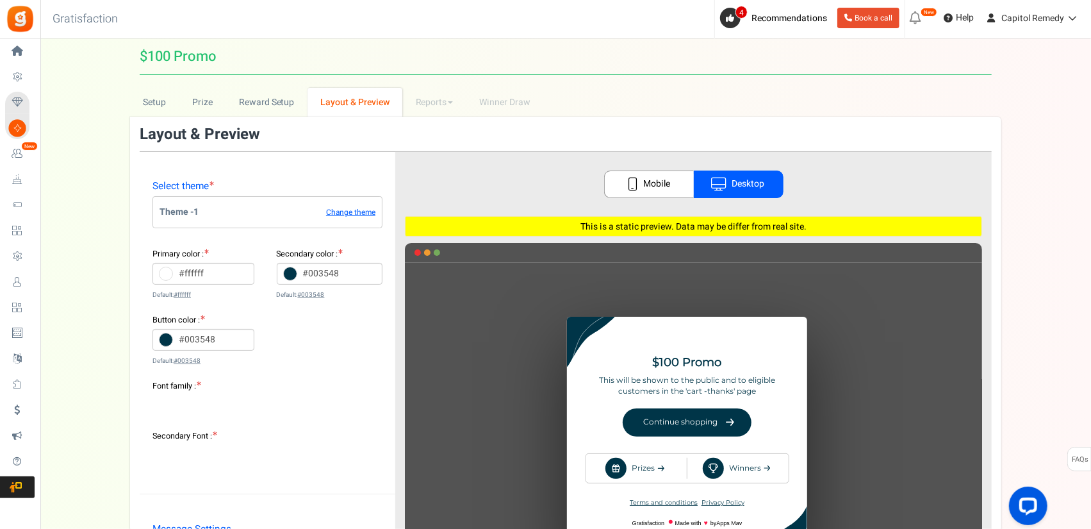
scroll to position [0, 0]
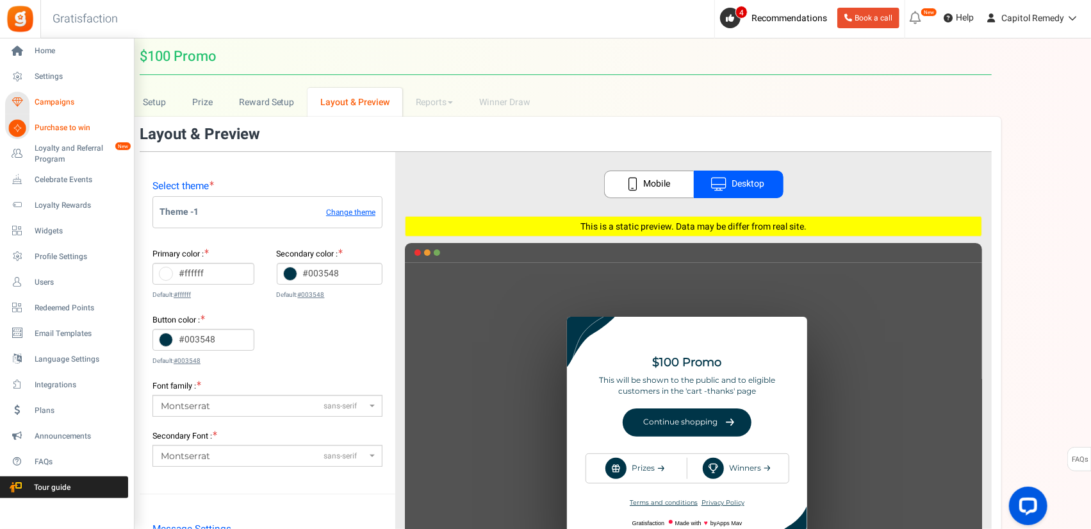
click at [59, 97] on span "Campaigns" at bounding box center [80, 102] width 90 height 11
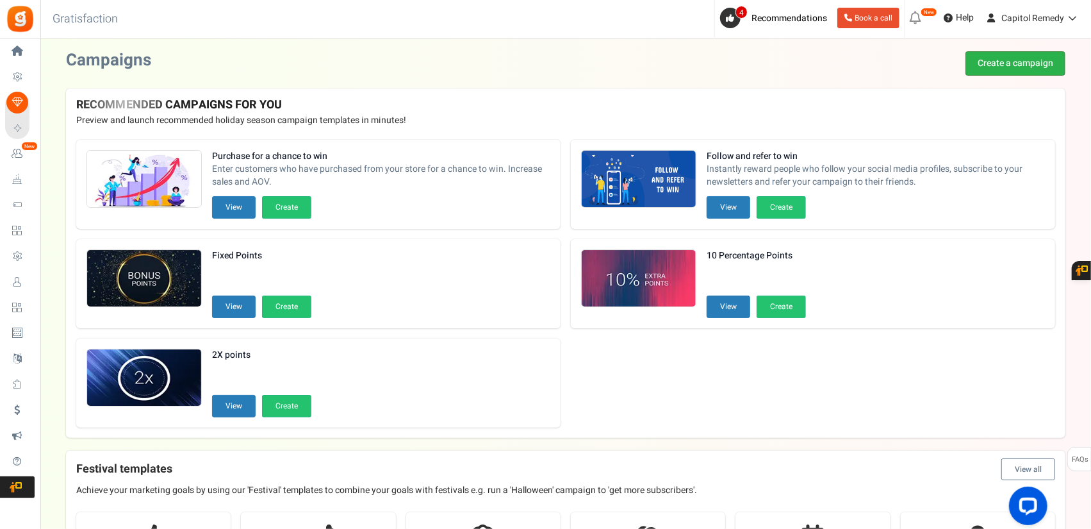
click at [1000, 58] on link "Create a campaign" at bounding box center [1016, 63] width 100 height 24
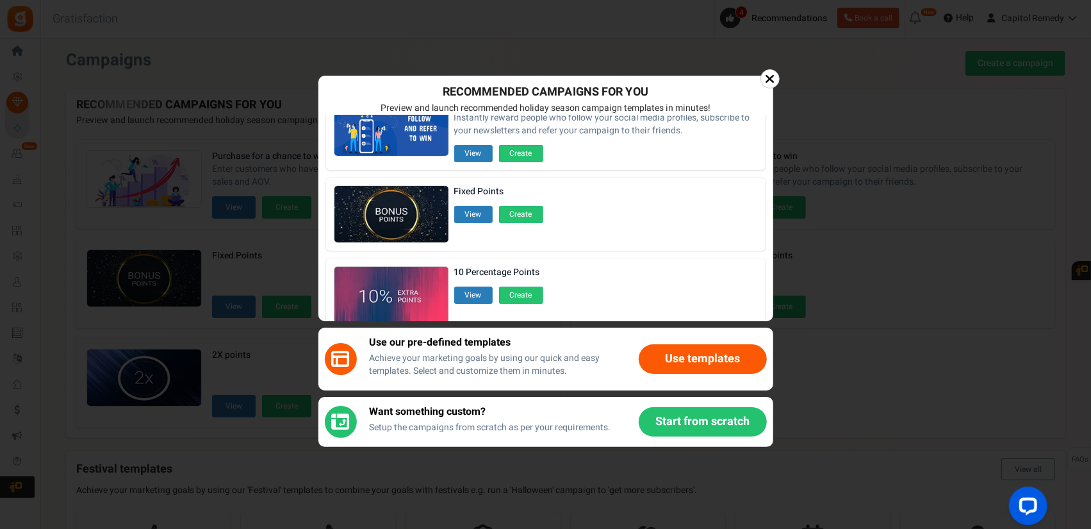
scroll to position [128, 0]
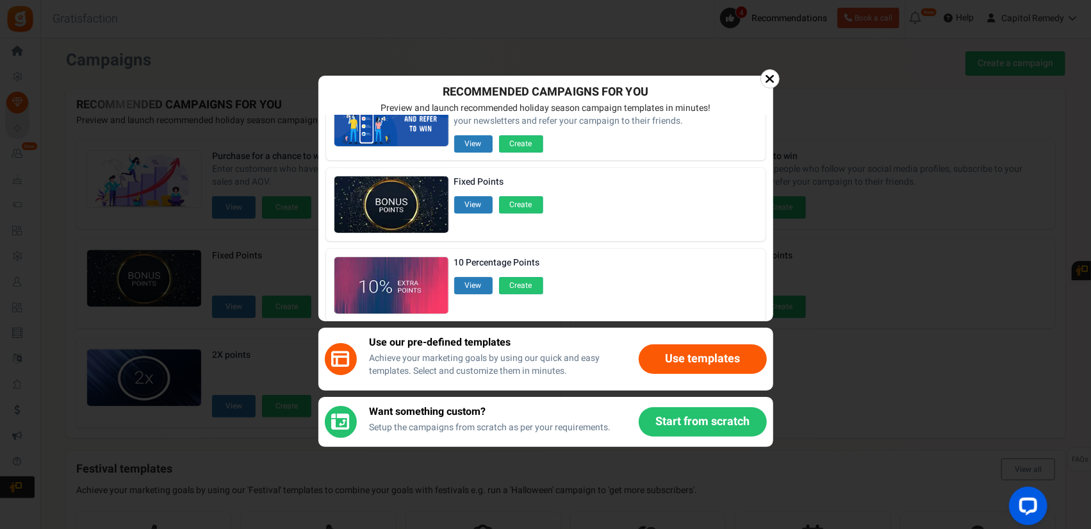
click at [706, 424] on button "Start from scratch" at bounding box center [703, 421] width 128 height 29
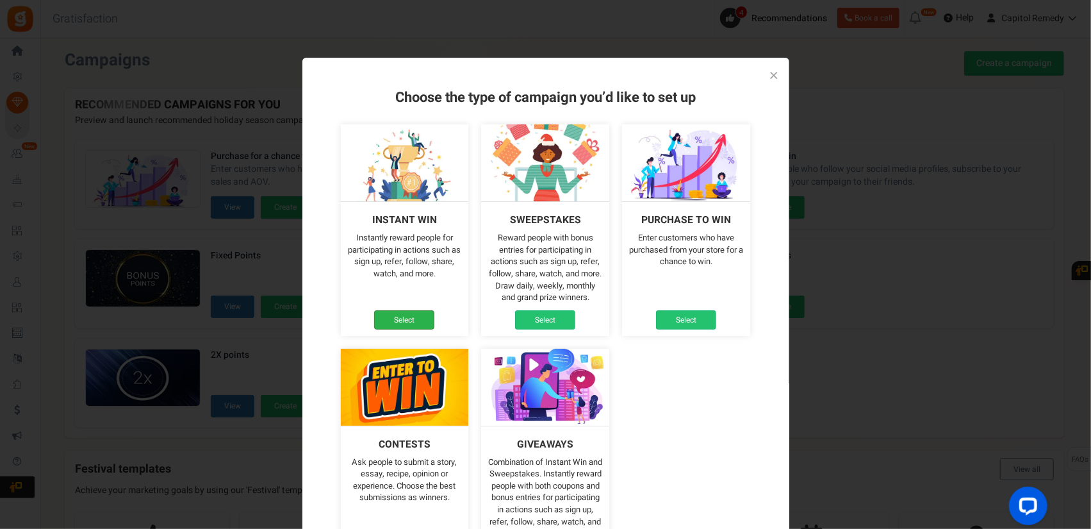
click at [403, 320] on link "Select" at bounding box center [404, 319] width 60 height 19
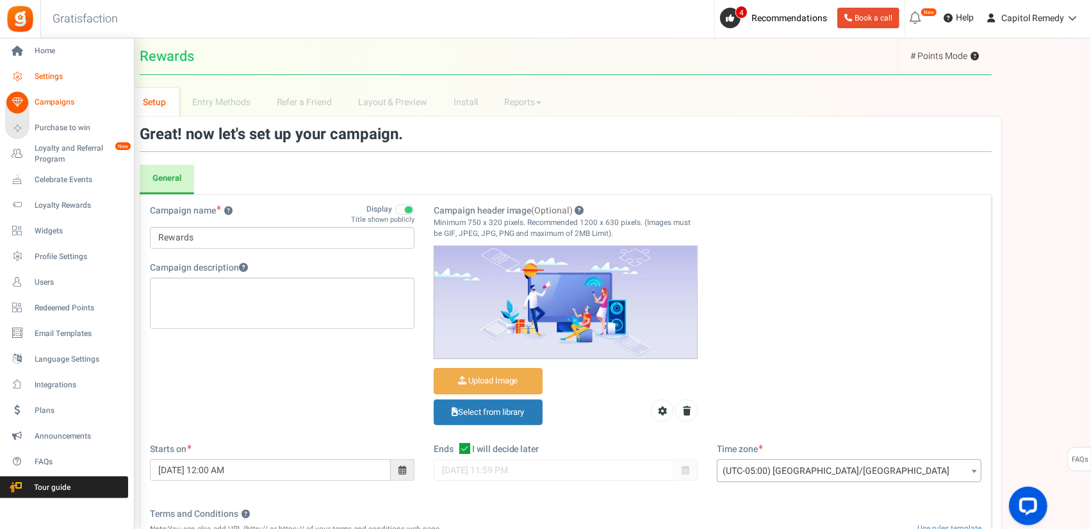
click at [45, 80] on span "Settings" at bounding box center [80, 76] width 90 height 11
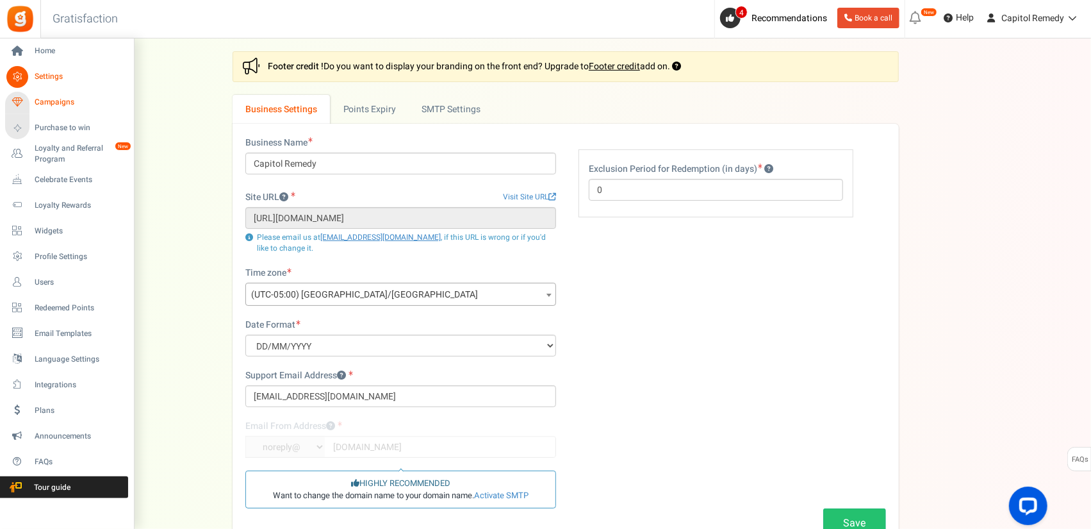
click at [44, 105] on span "Campaigns" at bounding box center [80, 102] width 90 height 11
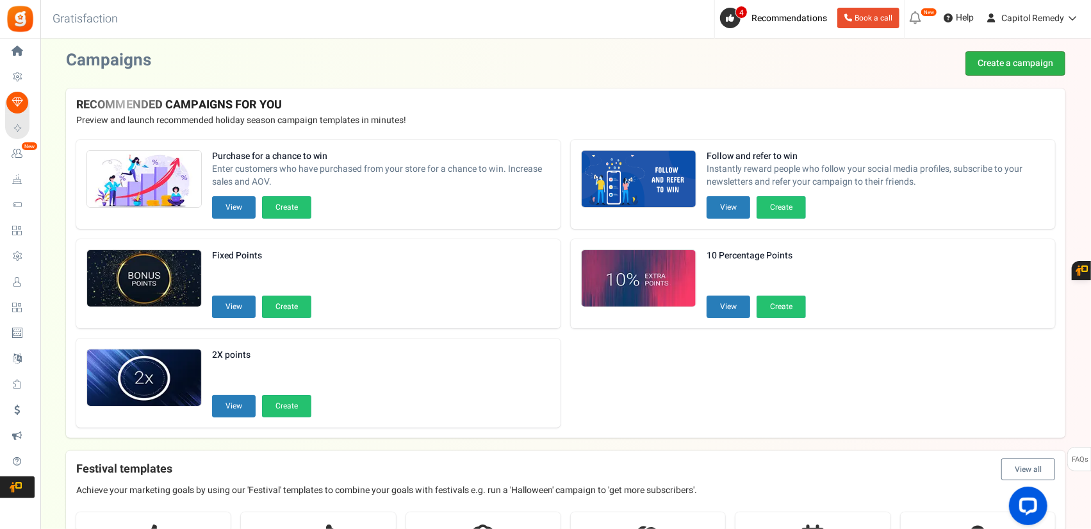
click at [991, 71] on link "Create a campaign" at bounding box center [1016, 63] width 100 height 24
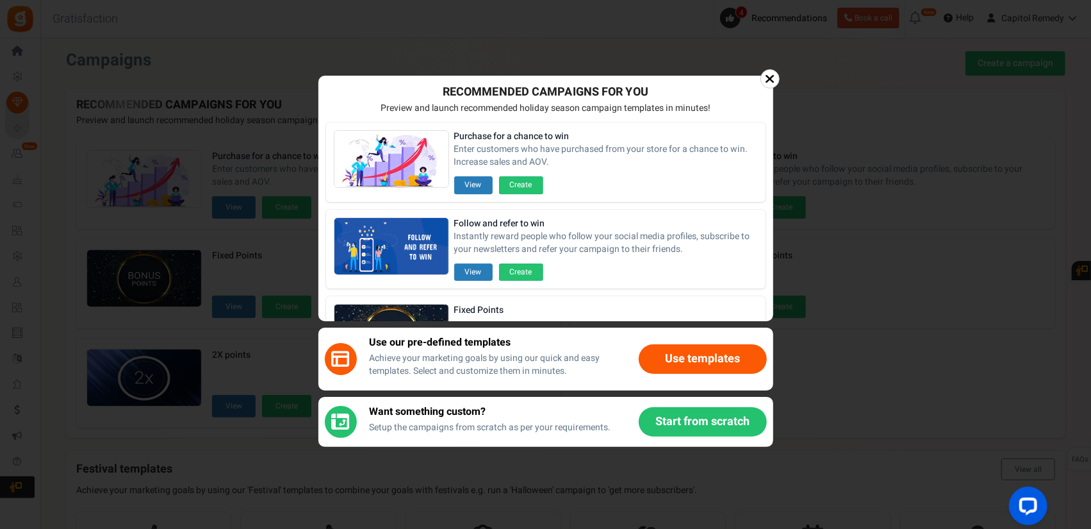
click at [684, 430] on button "Start from scratch" at bounding box center [703, 421] width 128 height 29
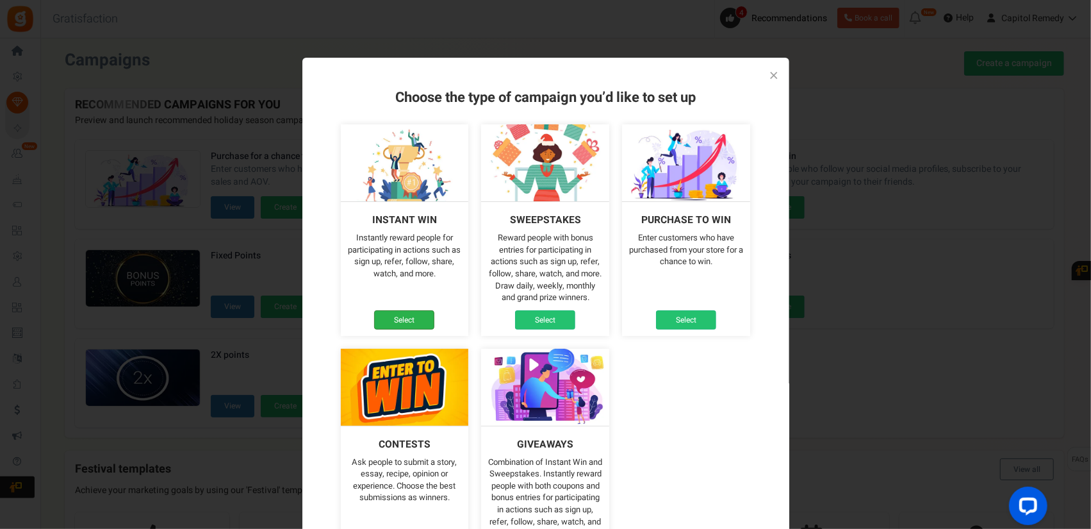
drag, startPoint x: 416, startPoint y: 304, endPoint x: 411, endPoint y: 313, distance: 10.6
click at [415, 305] on div "Instant win Instantly reward people for participating in actions such as sign u…" at bounding box center [405, 268] width 128 height 135
click at [411, 315] on link "Select" at bounding box center [404, 319] width 60 height 19
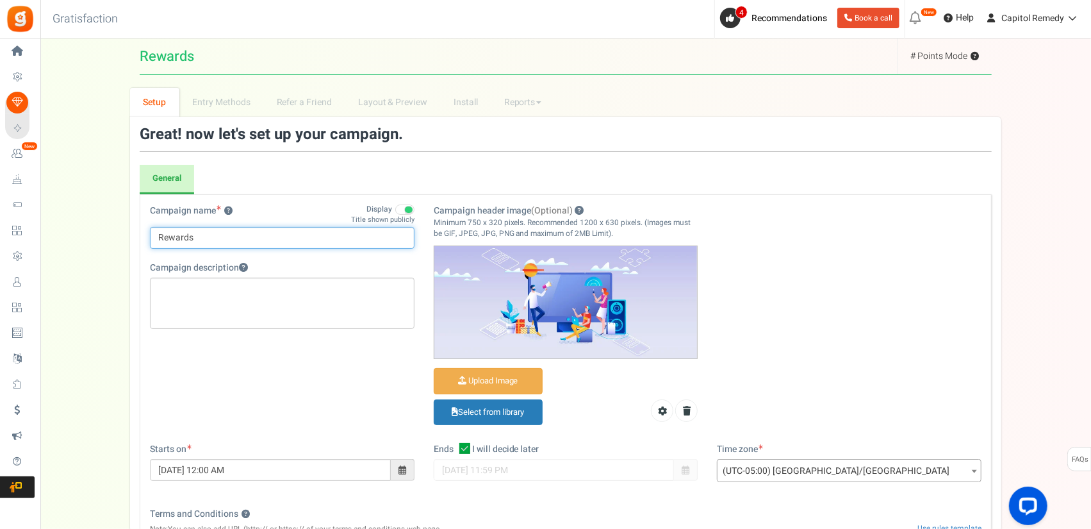
click at [243, 233] on input "Rewards" at bounding box center [282, 238] width 265 height 22
paste input "$100 Freebie – Faded Fruit OR 3.5g"
type input "$100 Freebie – Faded Fruit OR 3.5g"
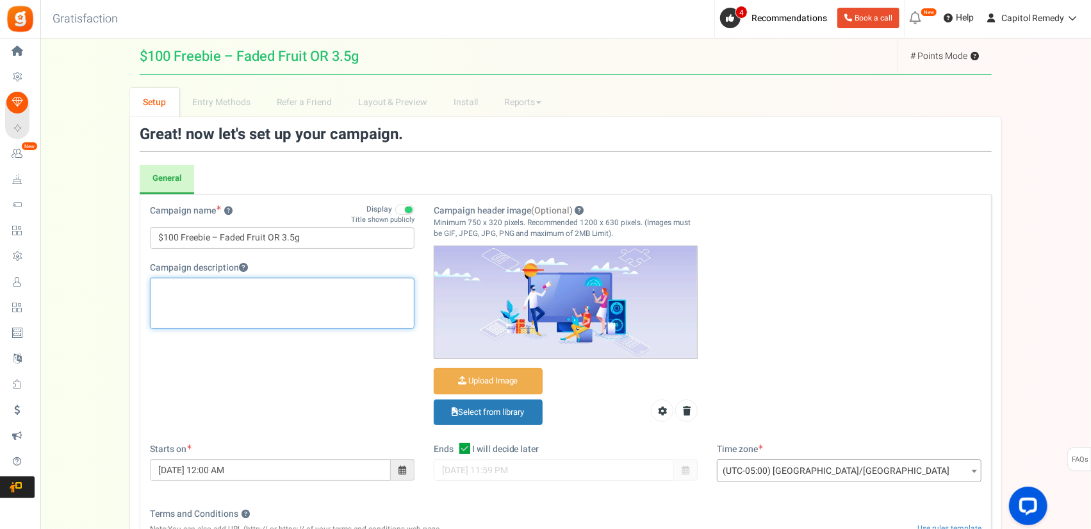
click at [243, 298] on div "Editor, competition_desc" at bounding box center [282, 302] width 265 height 51
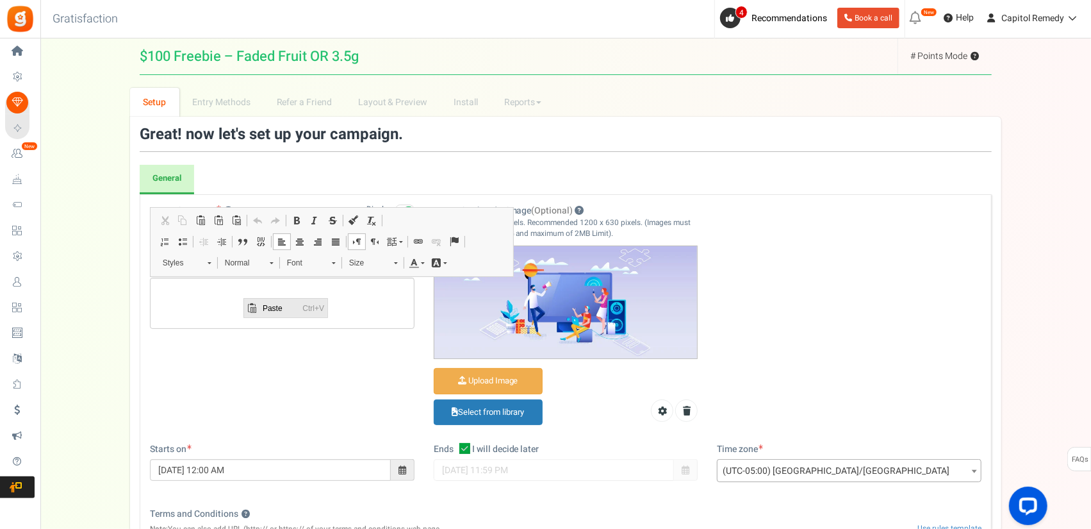
click at [261, 307] on span "Paste" at bounding box center [279, 307] width 40 height 19
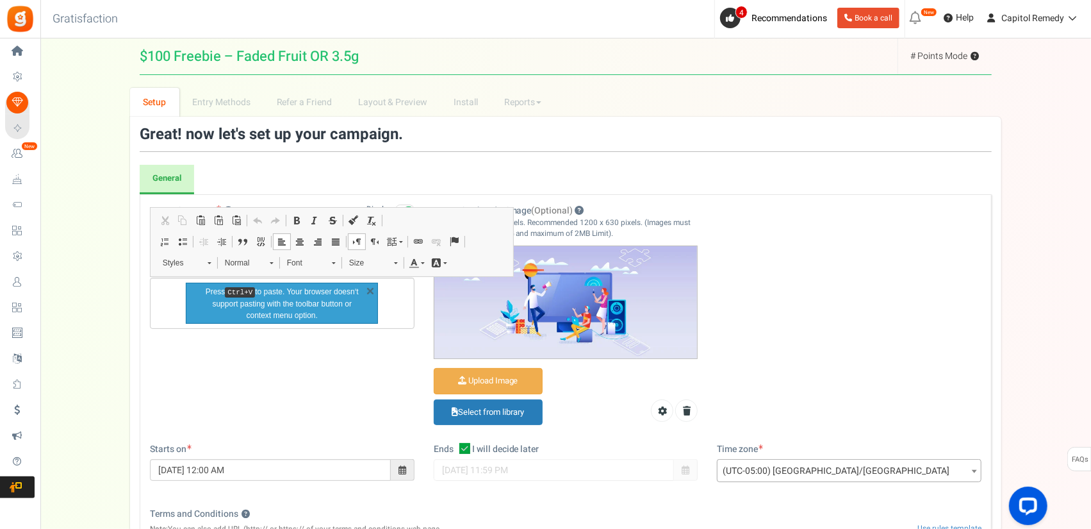
click at [354, 305] on p "Press Ctrl+V to paste. Your browser doesn‘t support pasting with the toolbar bu…" at bounding box center [281, 303] width 161 height 35
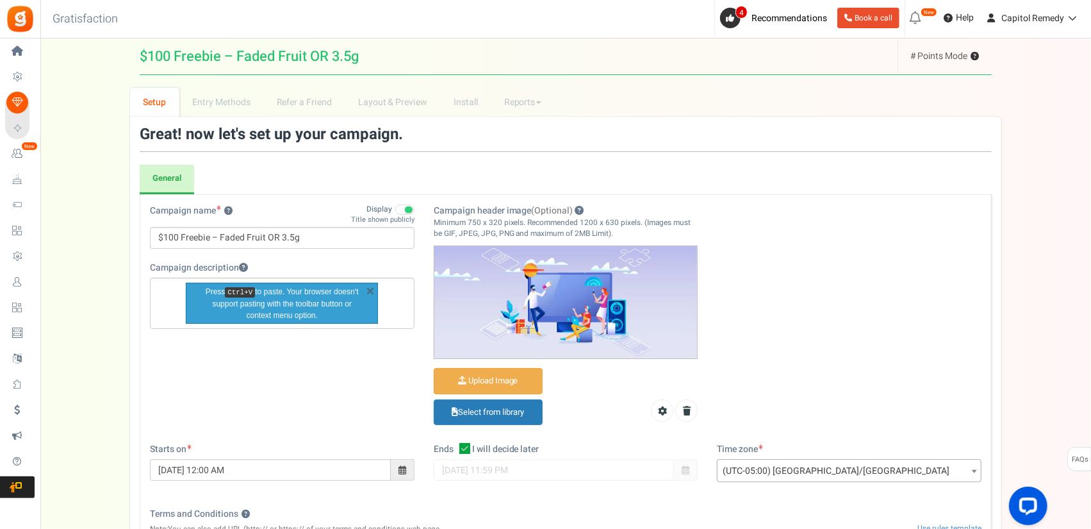
click at [374, 285] on link "X" at bounding box center [370, 290] width 13 height 13
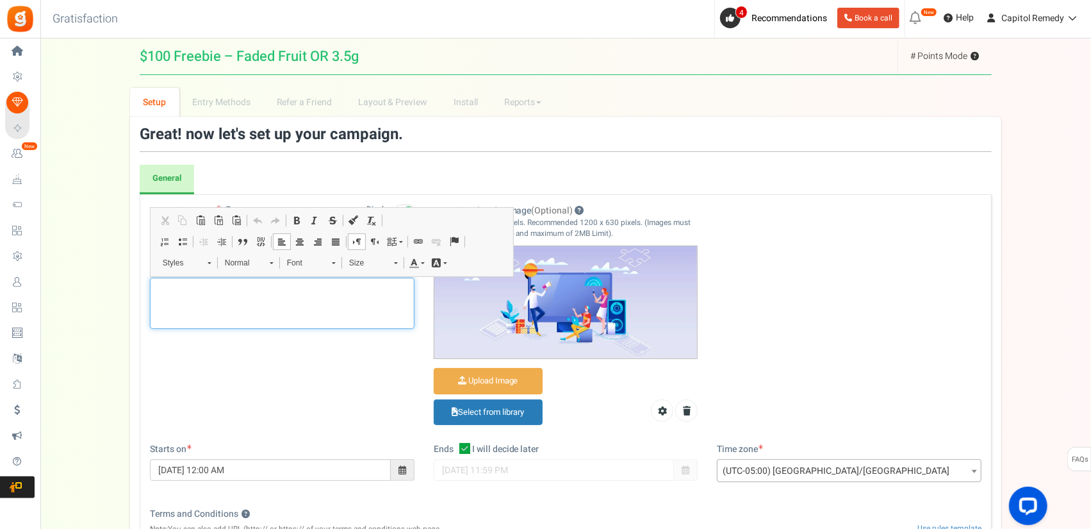
click at [261, 297] on div "Editor, competition_desc" at bounding box center [282, 302] width 265 height 51
click at [310, 356] on div "Campaign name ? Display Title shown publicly $100 Freebie – Faded Fruit OR 3.5g…" at bounding box center [565, 323] width 851 height 238
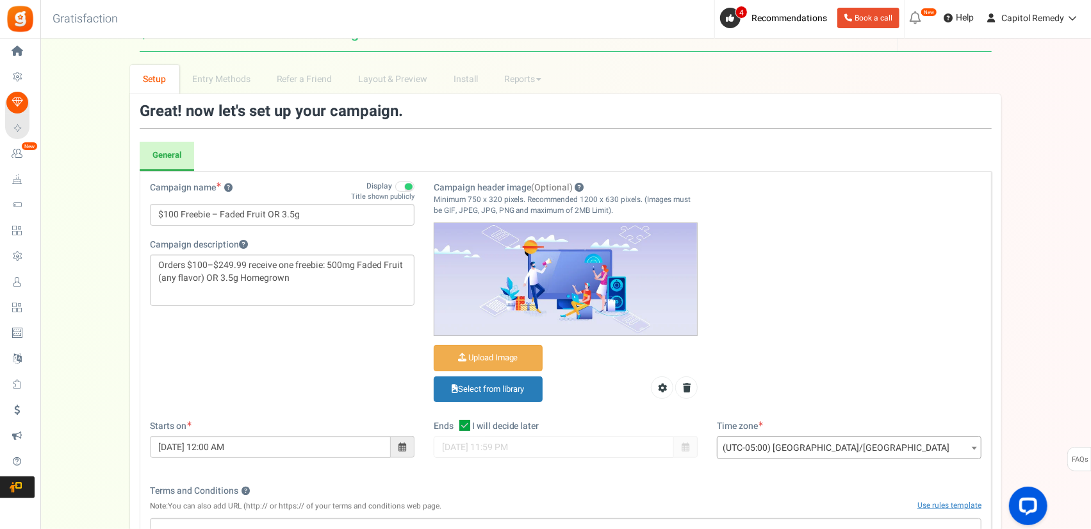
scroll to position [64, 0]
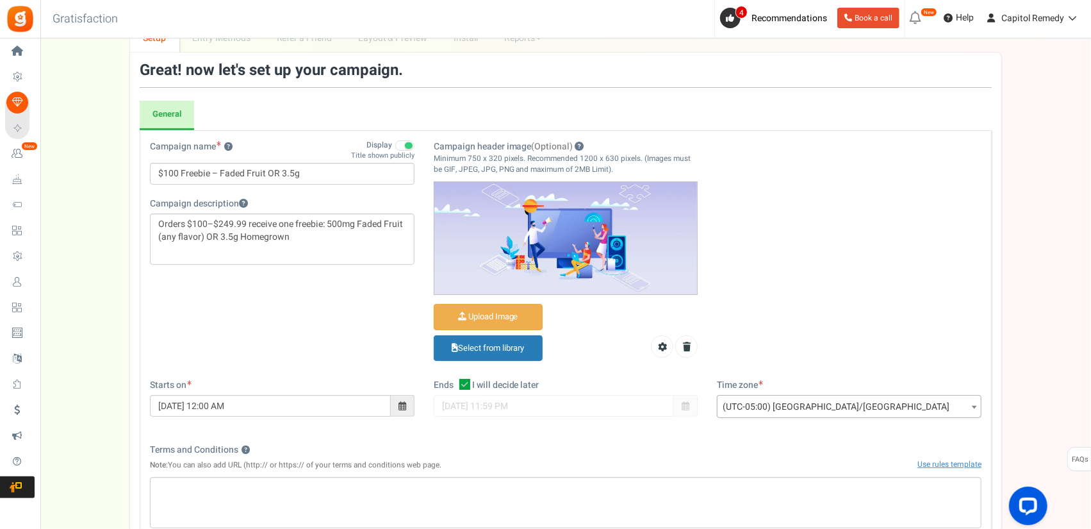
click at [397, 404] on span at bounding box center [403, 406] width 24 height 22
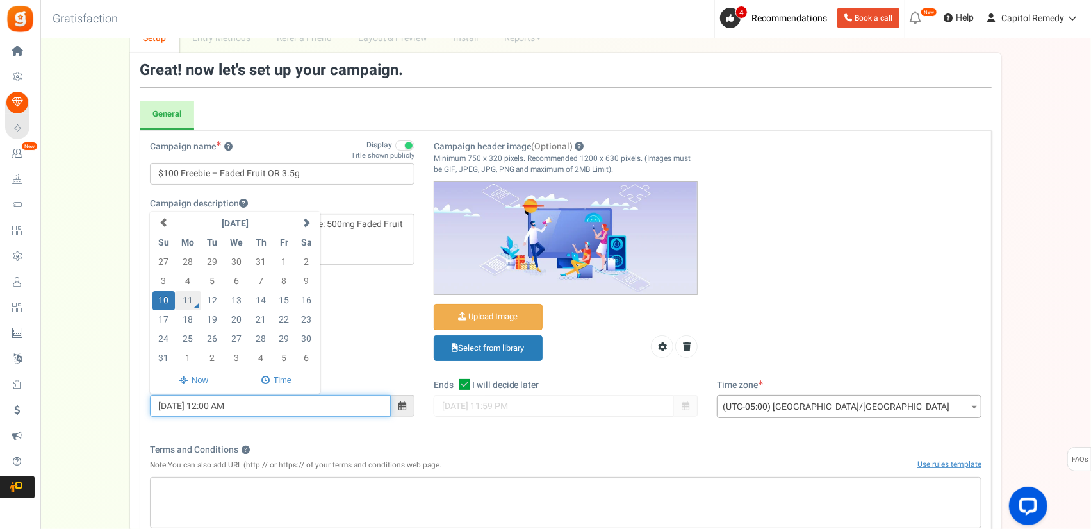
click at [186, 295] on td "11" at bounding box center [188, 300] width 26 height 19
type input "[DATE] 12:00 AM"
click at [506, 417] on div "Ends Open On I will decide later [DATE] 11:59 PM" at bounding box center [566, 404] width 284 height 51
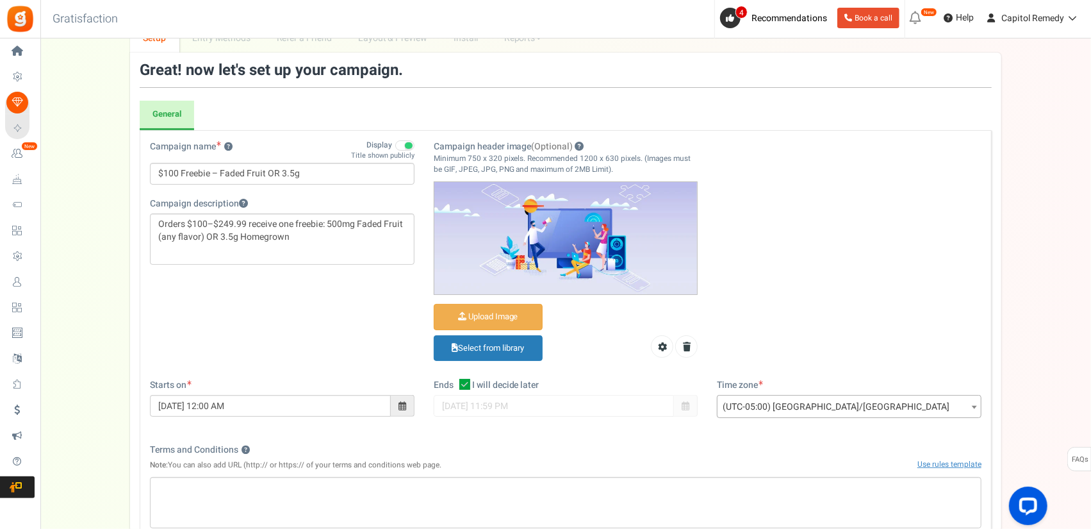
click at [470, 382] on icon at bounding box center [464, 384] width 11 height 11
click at [455, 382] on input "I will decide later" at bounding box center [451, 385] width 8 height 8
checkbox input "false"
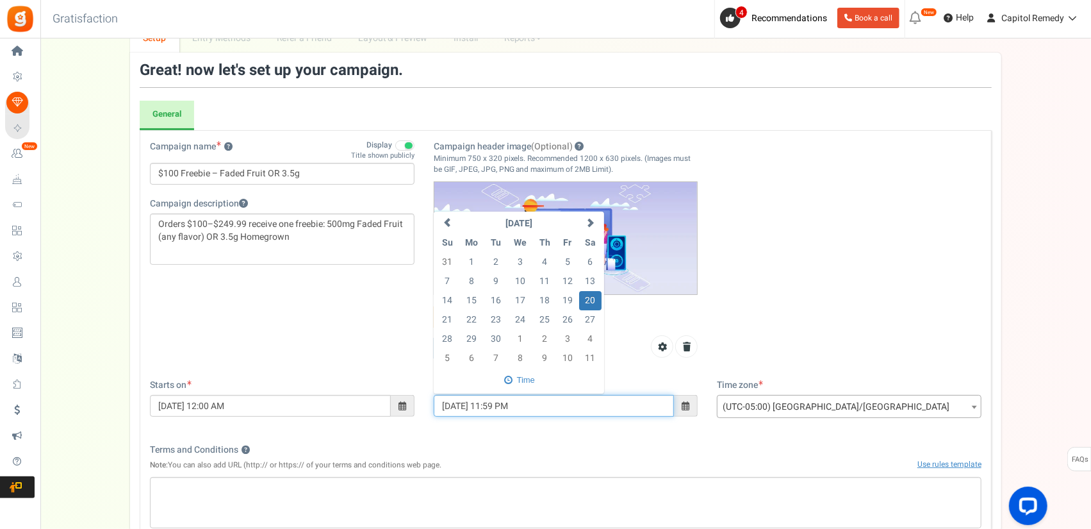
click at [492, 404] on input "[DATE] 11:59 PM" at bounding box center [554, 406] width 241 height 22
click at [447, 222] on span at bounding box center [447, 222] width 9 height 9
click at [475, 318] on td "18" at bounding box center [472, 319] width 26 height 19
type input "[DATE] 11:59 PM"
click at [623, 440] on div "Campaign name ? Display Title shown publicly $100 Freebie – Faded Fruit OR 3.5g…" at bounding box center [566, 404] width 852 height 549
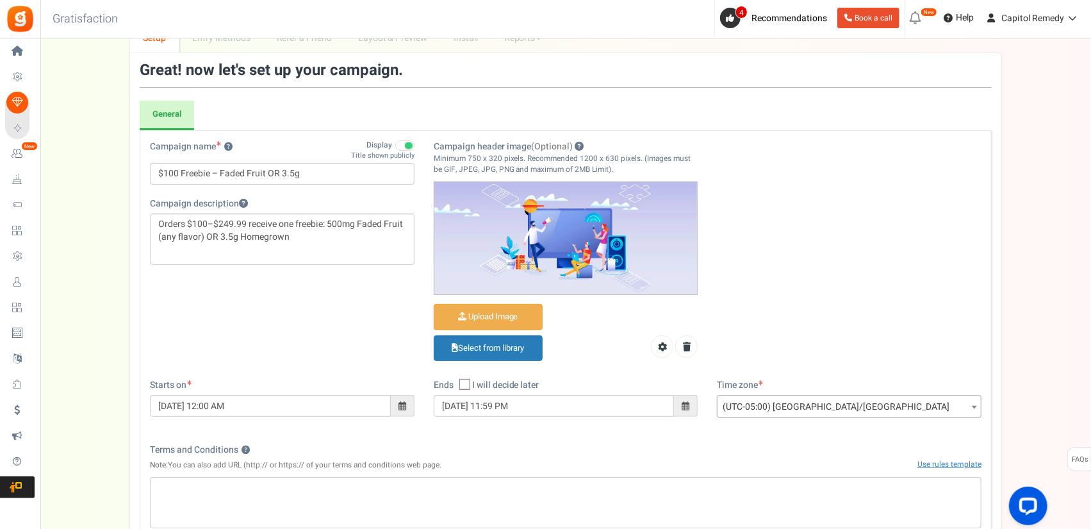
click at [857, 407] on span "(UTC-05:00) [GEOGRAPHIC_DATA]/[GEOGRAPHIC_DATA]" at bounding box center [849, 406] width 263 height 23
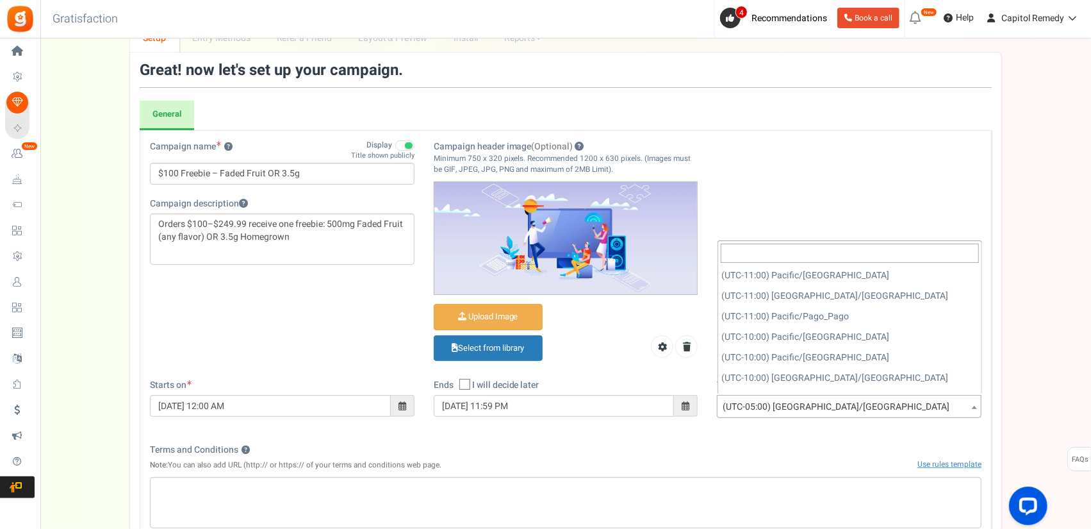
scroll to position [923, 0]
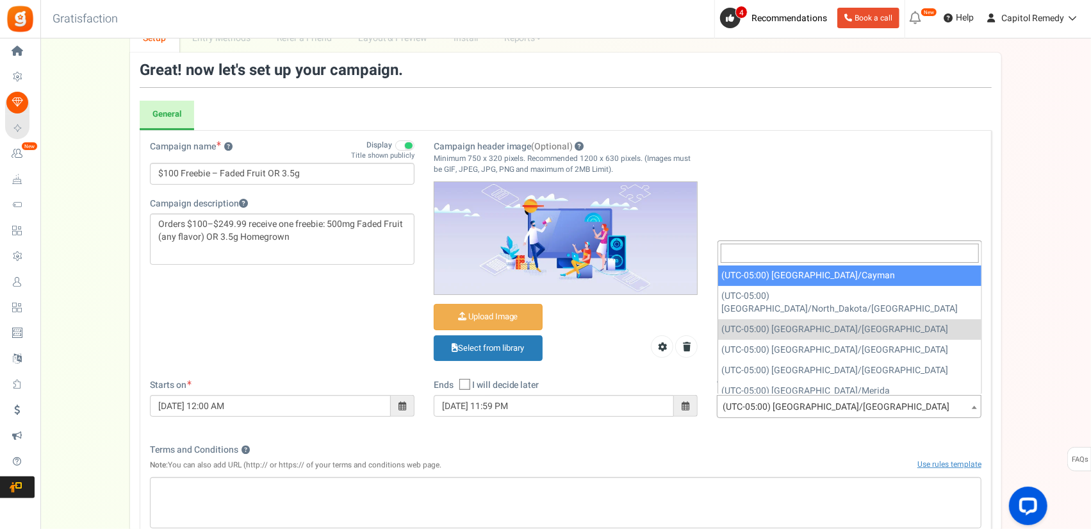
click at [848, 250] on input "search" at bounding box center [850, 252] width 258 height 19
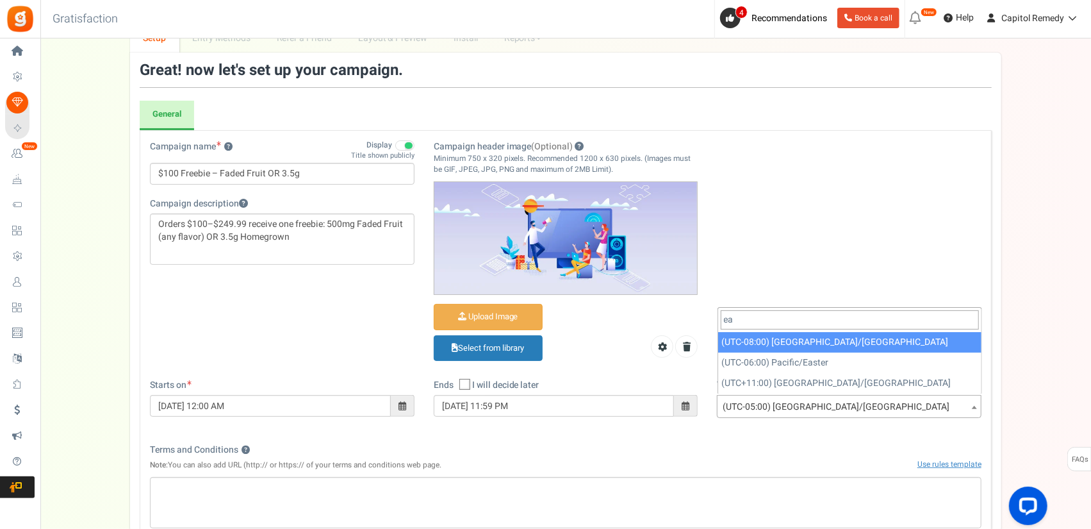
scroll to position [0, 0]
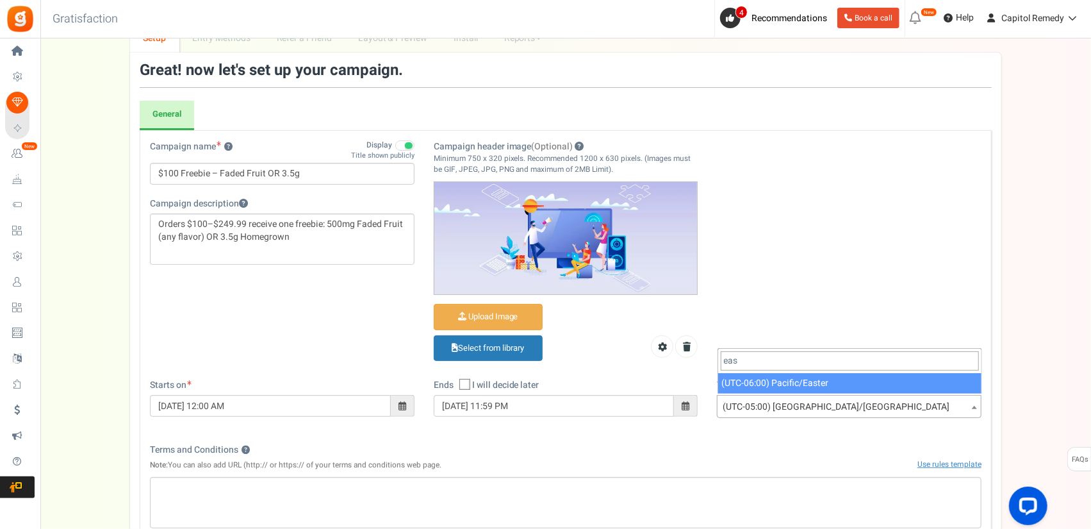
click at [846, 367] on input "eas" at bounding box center [850, 360] width 258 height 19
type input "eas"
select select "Pacific/Easter"
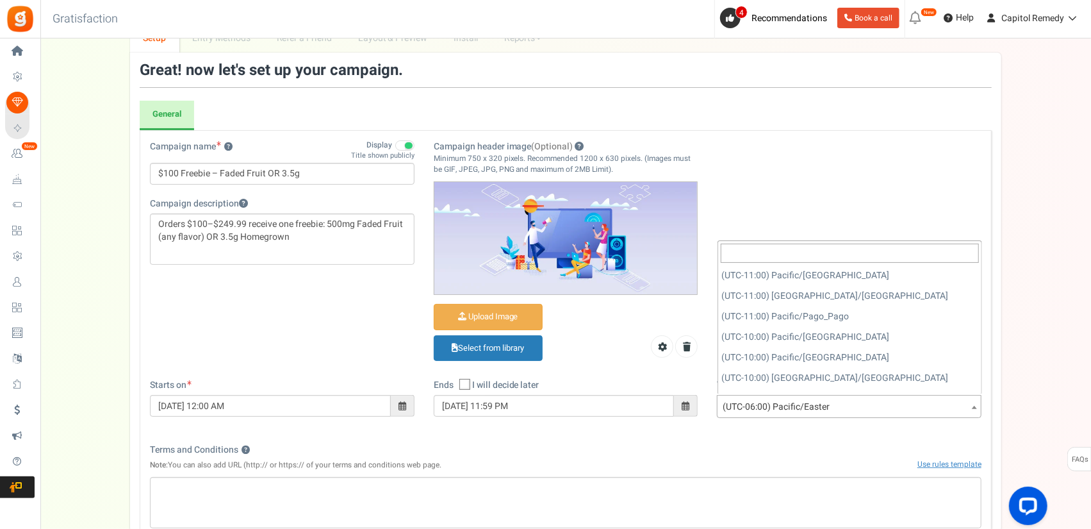
click at [820, 406] on span "(UTC-06:00) Pacific/Easter" at bounding box center [849, 406] width 263 height 23
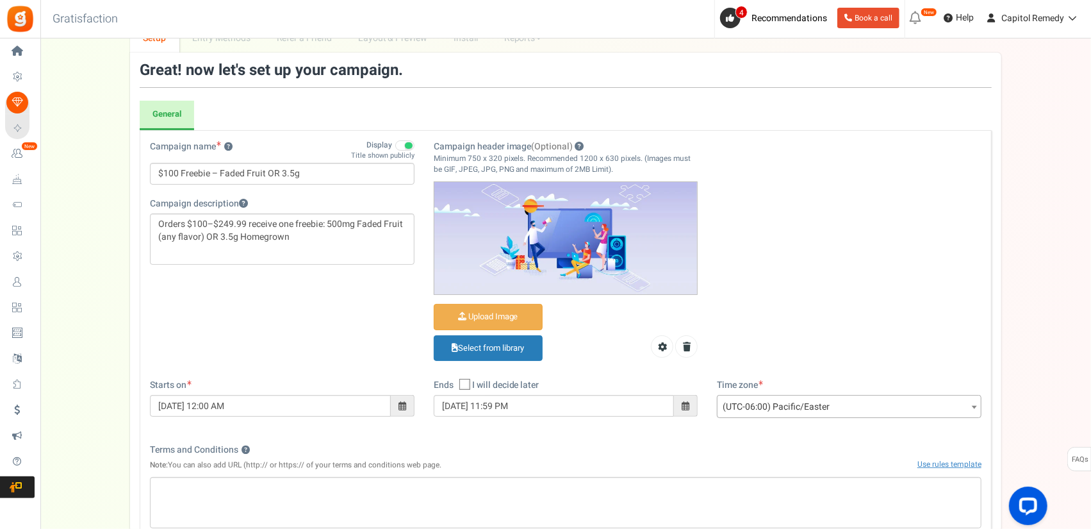
click at [811, 424] on div "Time zone (UTC-11:00) Pacific/[GEOGRAPHIC_DATA] (UTC-11:00) [GEOGRAPHIC_DATA]/[…" at bounding box center [849, 405] width 284 height 52
click at [809, 402] on span "(UTC-06:00) Pacific/Easter" at bounding box center [849, 406] width 263 height 23
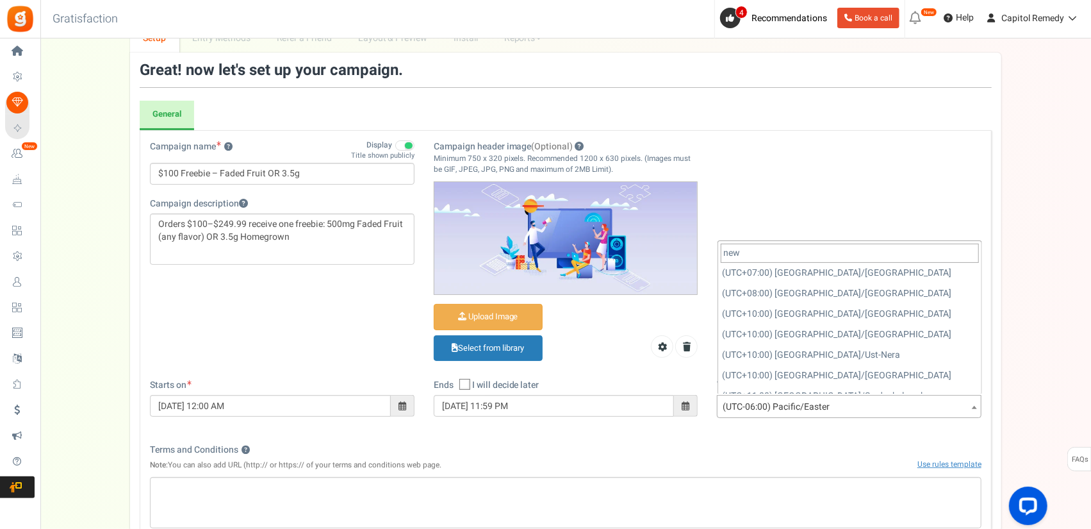
scroll to position [0, 0]
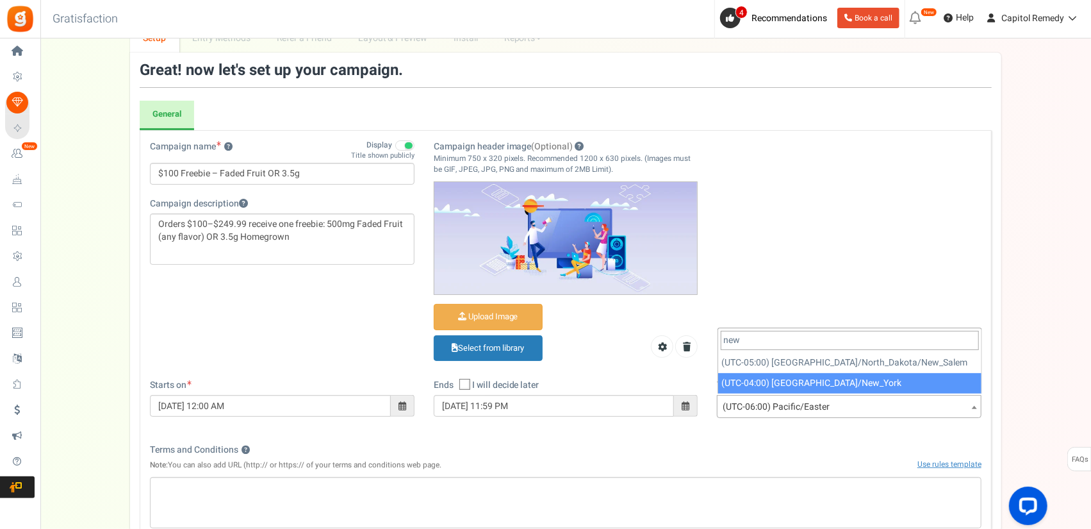
type input "new"
select select "America/New_York"
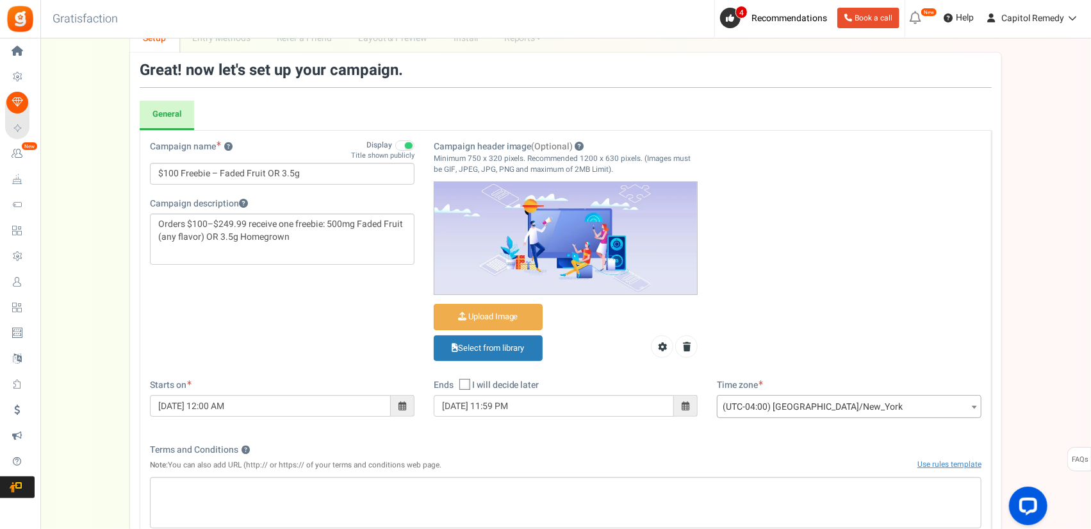
click at [789, 425] on div "Time zone (UTC-11:00) Pacific/[GEOGRAPHIC_DATA] (UTC-11:00) [GEOGRAPHIC_DATA]/[…" at bounding box center [849, 405] width 284 height 52
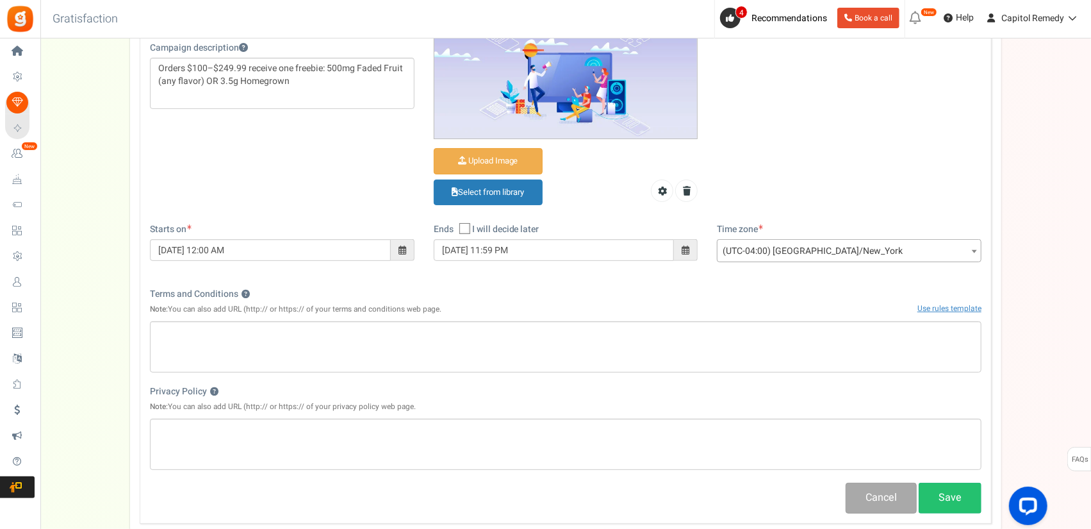
scroll to position [320, 0]
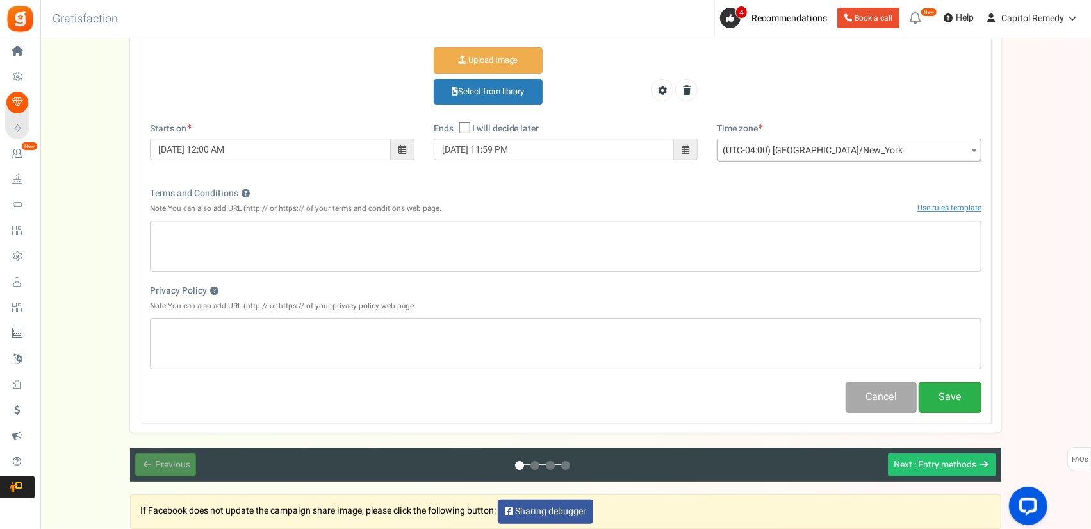
click at [964, 399] on button "Save" at bounding box center [950, 397] width 63 height 30
click at [942, 464] on span ": Entry methods" at bounding box center [945, 463] width 62 height 13
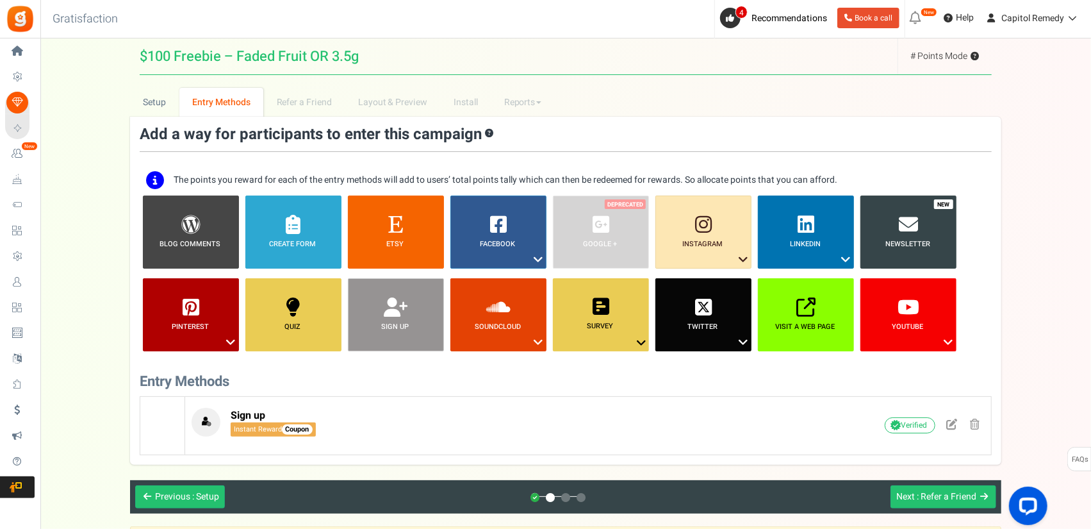
click at [213, 102] on link "Entry Methods" at bounding box center [221, 102] width 84 height 29
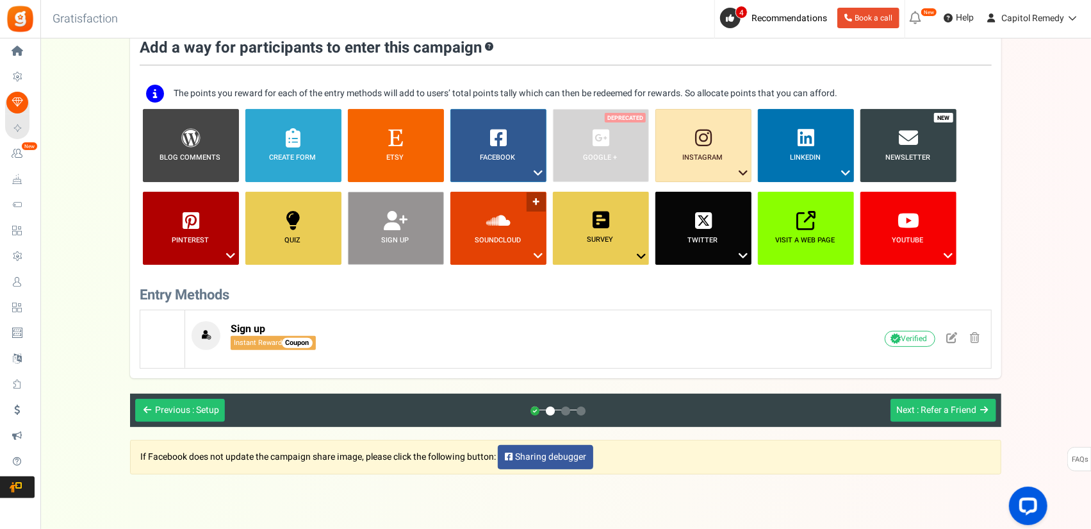
scroll to position [120, 0]
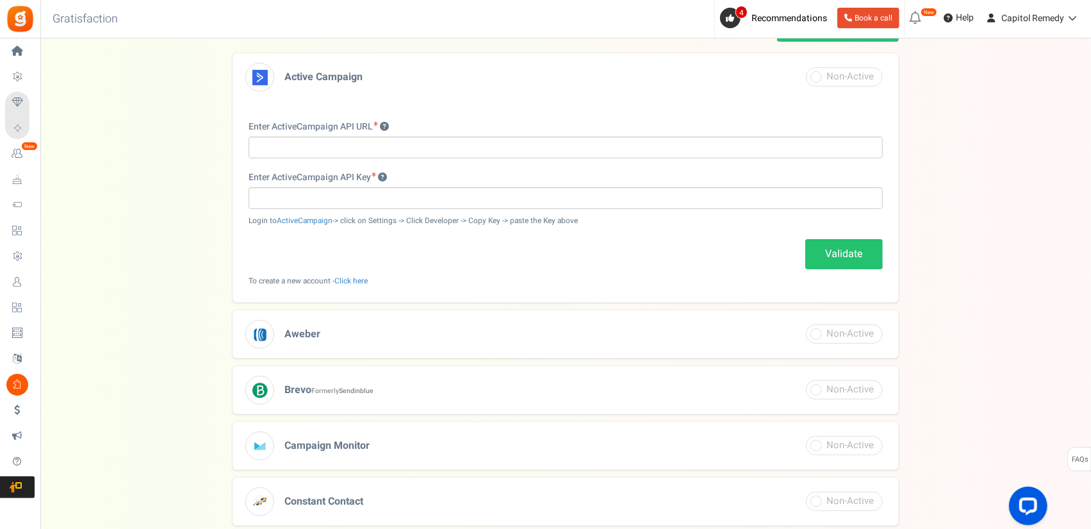
scroll to position [50, 0]
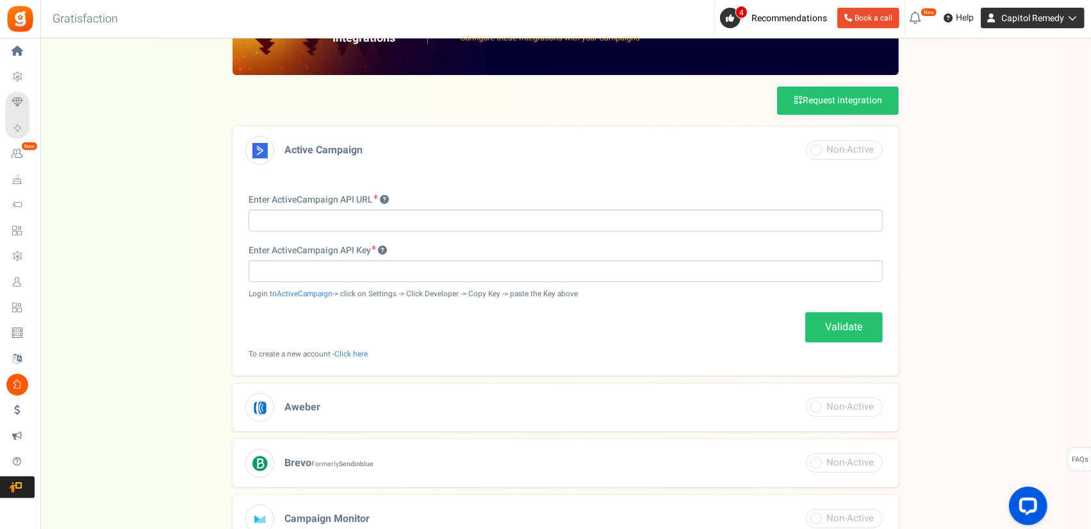
click at [1071, 19] on icon at bounding box center [1070, 17] width 13 height 9
